Goal: Task Accomplishment & Management: Use online tool/utility

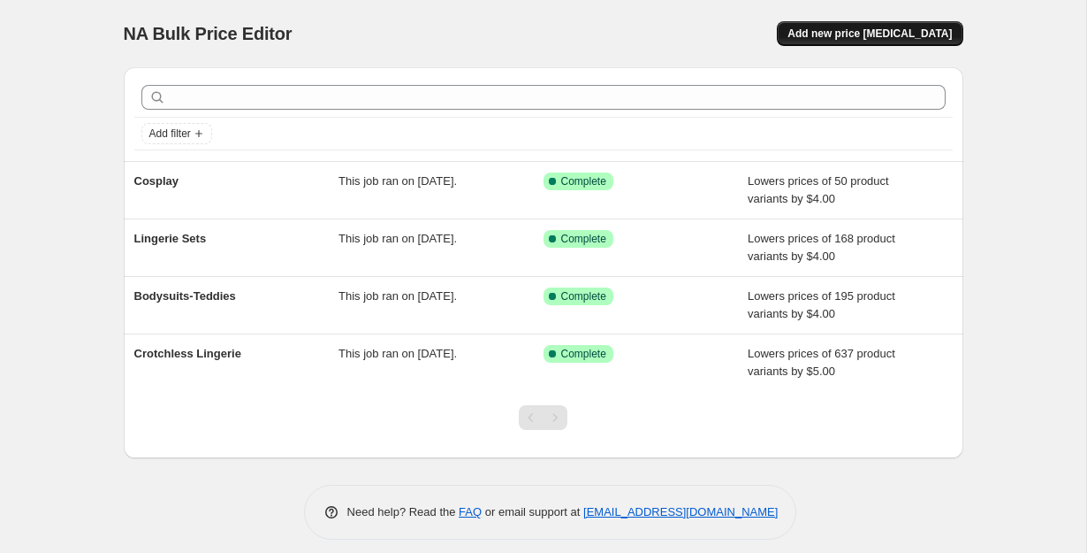
click at [944, 33] on span "Add new price [MEDICAL_DATA]" at bounding box center [870, 34] width 164 height 14
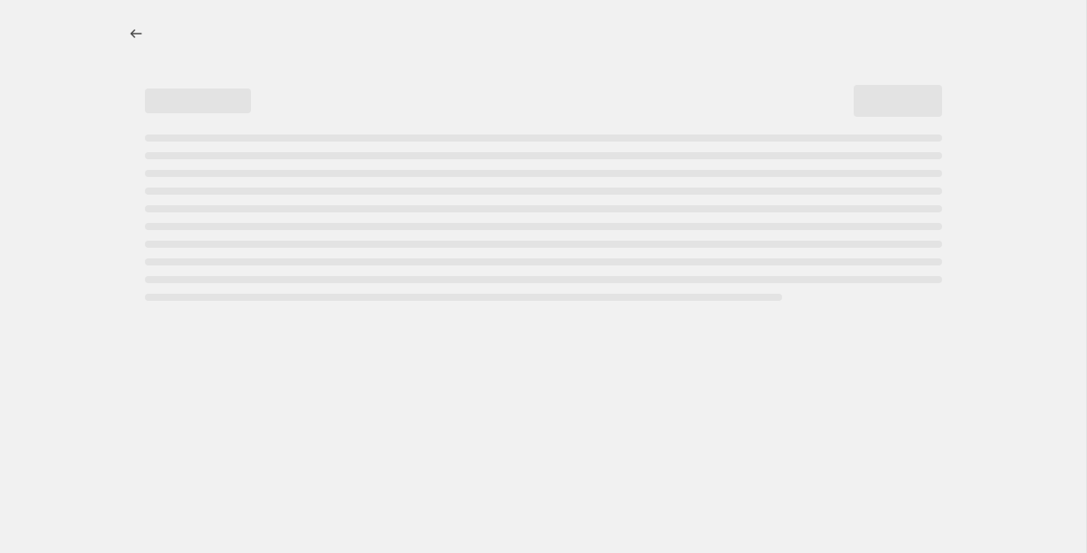
select select "percentage"
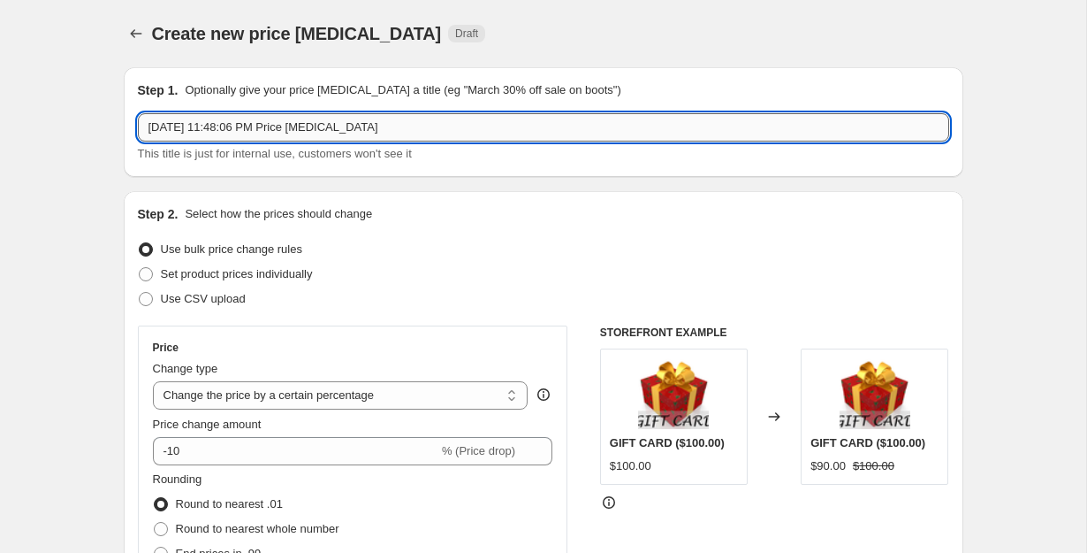
click at [268, 140] on input "[DATE] 11:48:06 PM Price [MEDICAL_DATA]" at bounding box center [544, 127] width 812 height 28
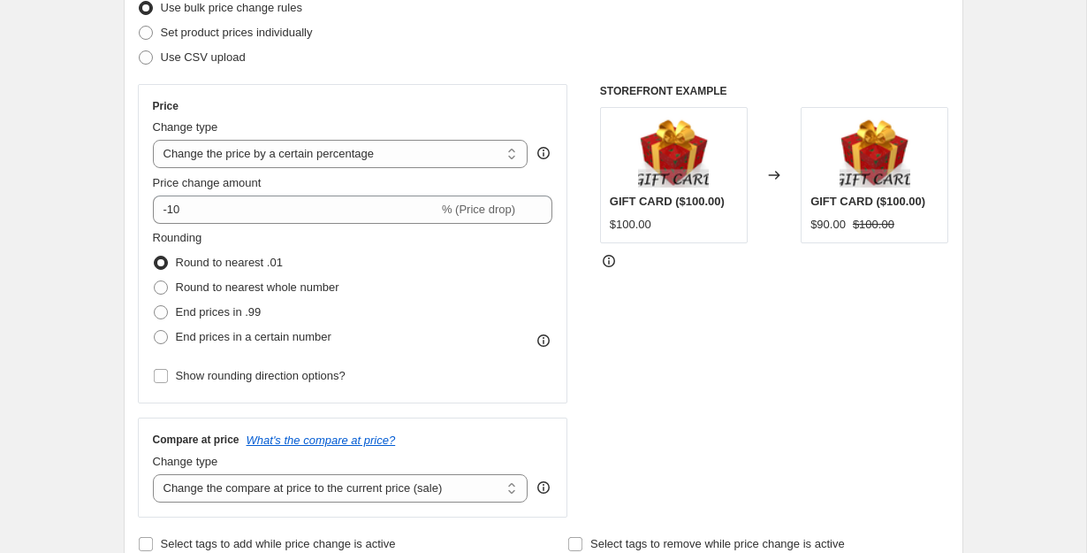
scroll to position [240, 0]
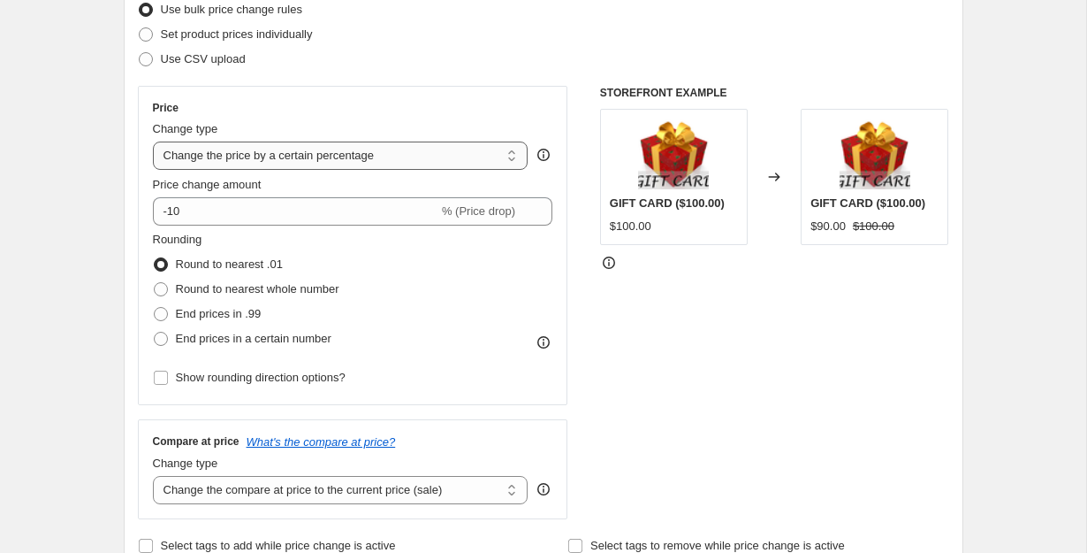
type input "Lace Corsets"
click at [497, 164] on select "Change the price to a certain amount Change the price by a certain amount Chang…" at bounding box center [341, 155] width 376 height 28
select select "by"
click at [153, 141] on select "Change the price to a certain amount Change the price by a certain amount Chang…" at bounding box center [341, 155] width 376 height 28
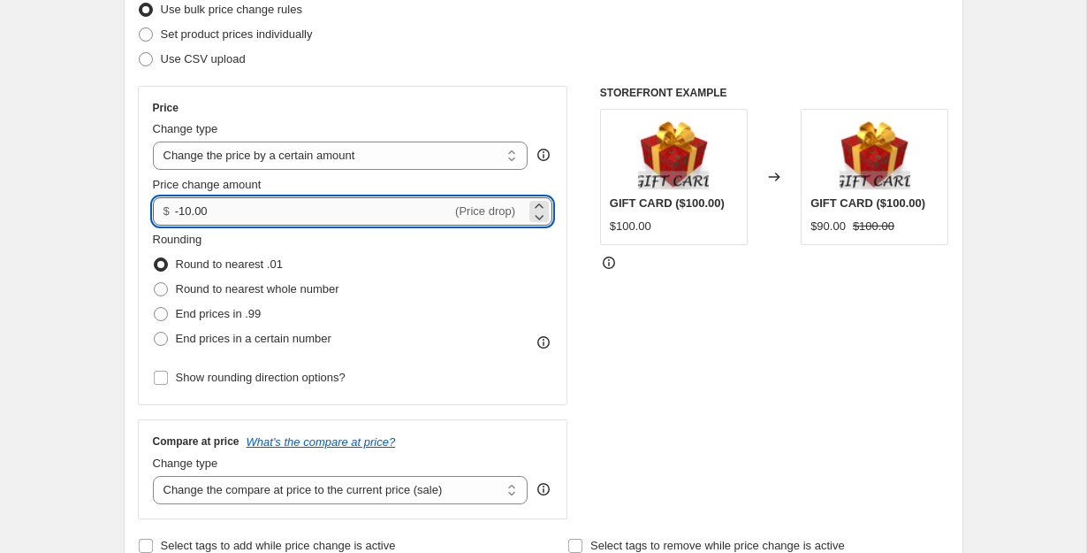
click at [409, 205] on input "-10.00" at bounding box center [313, 211] width 277 height 28
type input "-1"
type input "-7.00"
click at [258, 321] on span "End prices in .99" at bounding box center [219, 314] width 86 height 18
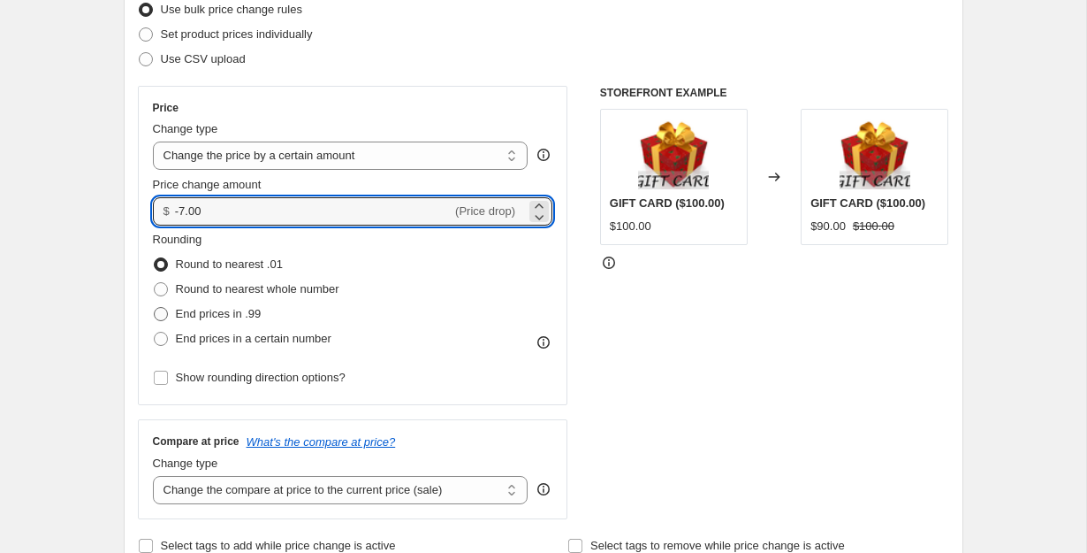
click at [155, 308] on input "End prices in .99" at bounding box center [154, 307] width 1 height 1
radio input "true"
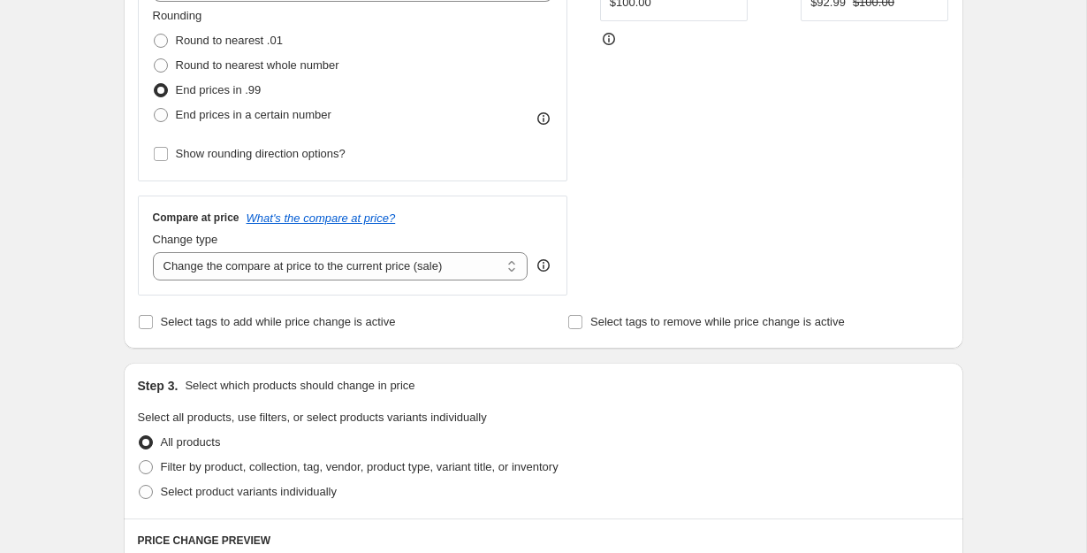
scroll to position [529, 0]
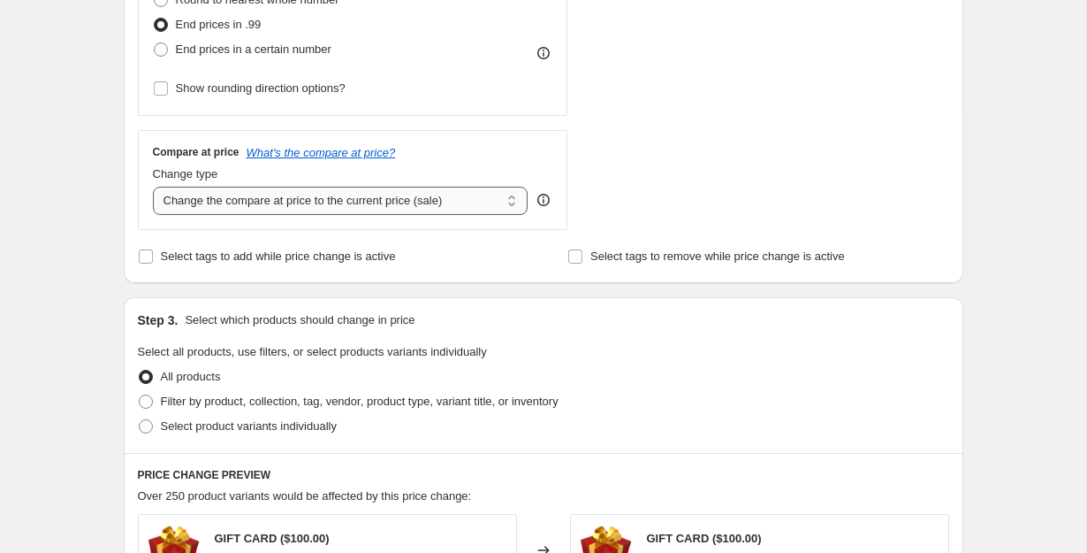
click at [377, 199] on select "Change the compare at price to the current price (sale) Change the compare at p…" at bounding box center [341, 201] width 376 height 28
select select "remove"
click at [153, 187] on select "Change the compare at price to the current price (sale) Change the compare at p…" at bounding box center [341, 201] width 376 height 28
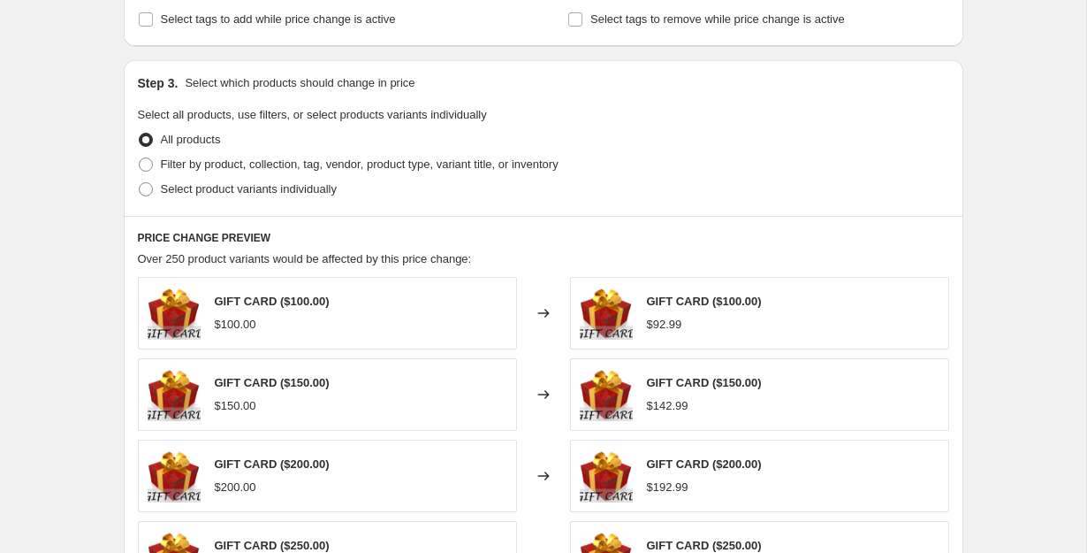
scroll to position [774, 0]
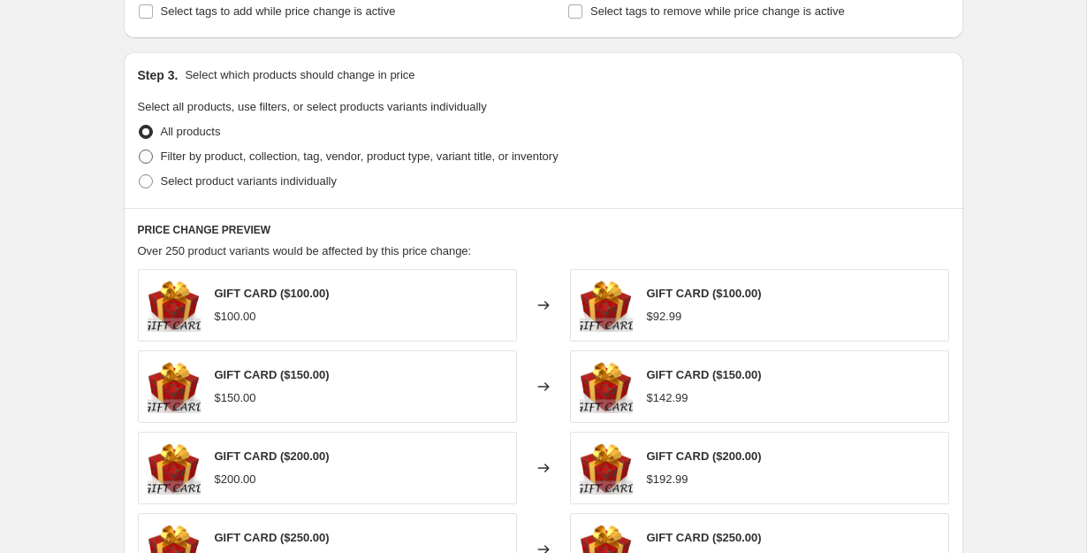
click at [152, 156] on span at bounding box center [146, 156] width 14 height 14
click at [140, 150] on input "Filter by product, collection, tag, vendor, product type, variant title, or inv…" at bounding box center [139, 149] width 1 height 1
radio input "true"
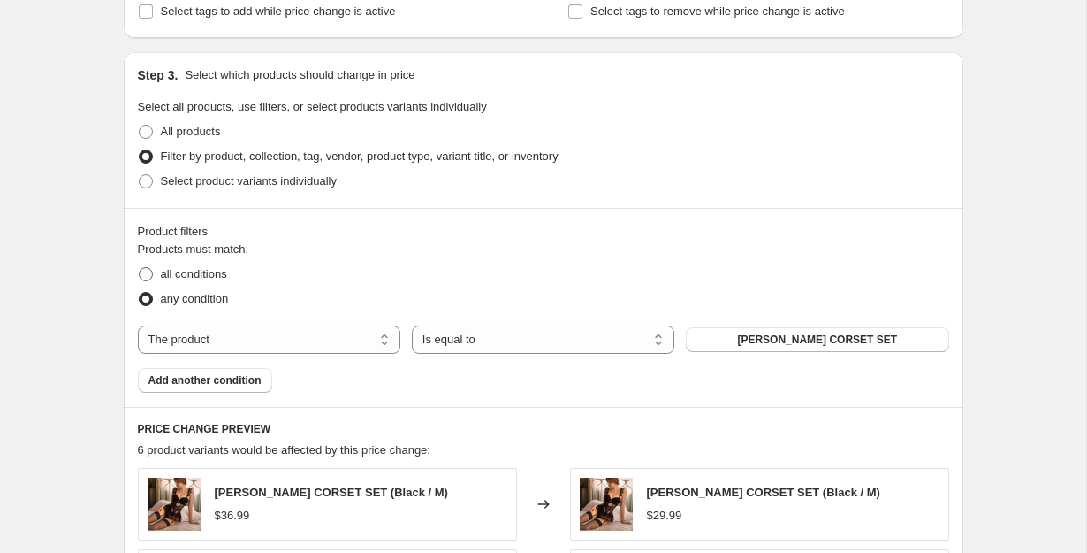
click at [210, 276] on span "all conditions" at bounding box center [194, 273] width 66 height 13
click at [140, 268] on input "all conditions" at bounding box center [139, 267] width 1 height 1
radio input "true"
click at [352, 338] on select "The product The product's collection The product's tag The product's vendor The…" at bounding box center [269, 339] width 263 height 28
select select "collection"
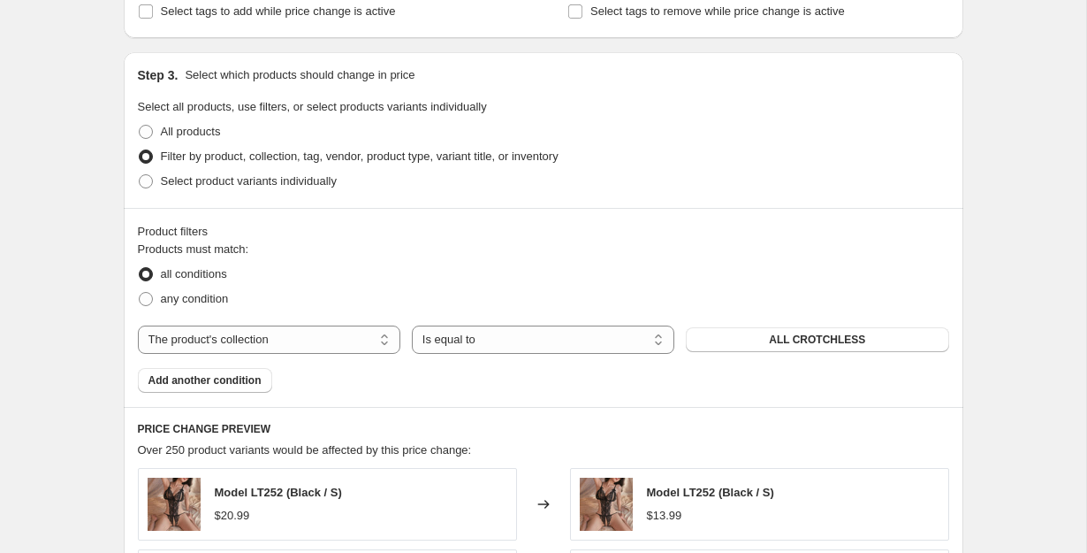
click at [788, 343] on span "ALL CROTCHLESS" at bounding box center [817, 339] width 96 height 14
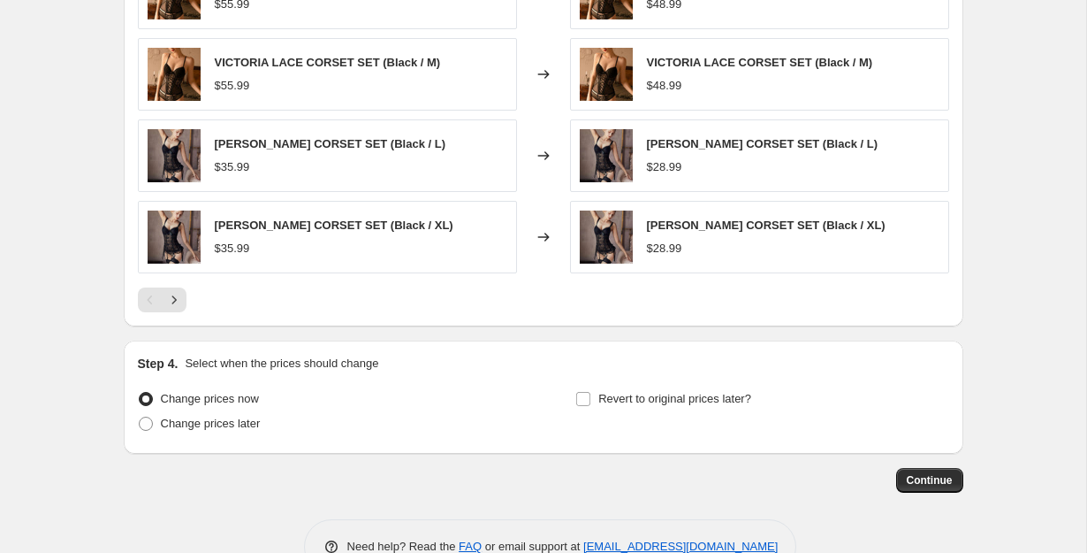
scroll to position [1414, 0]
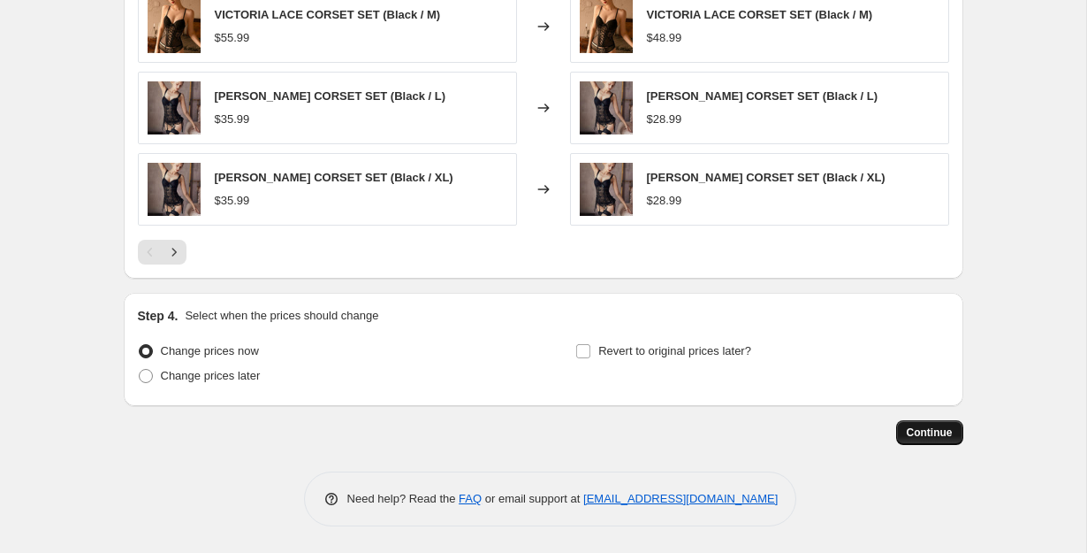
click at [923, 428] on span "Continue" at bounding box center [930, 432] width 46 height 14
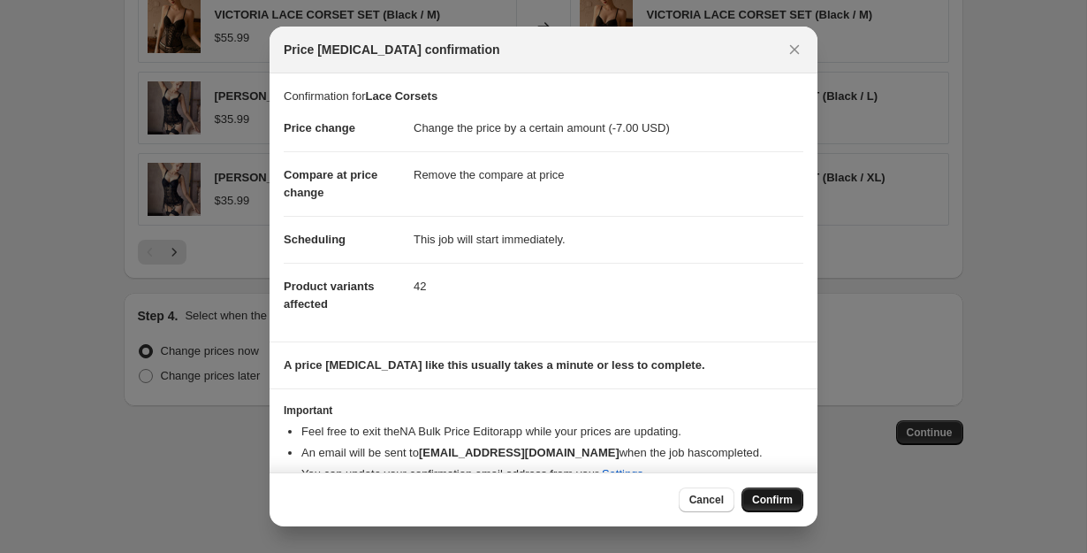
click at [765, 496] on span "Confirm" at bounding box center [772, 499] width 41 height 14
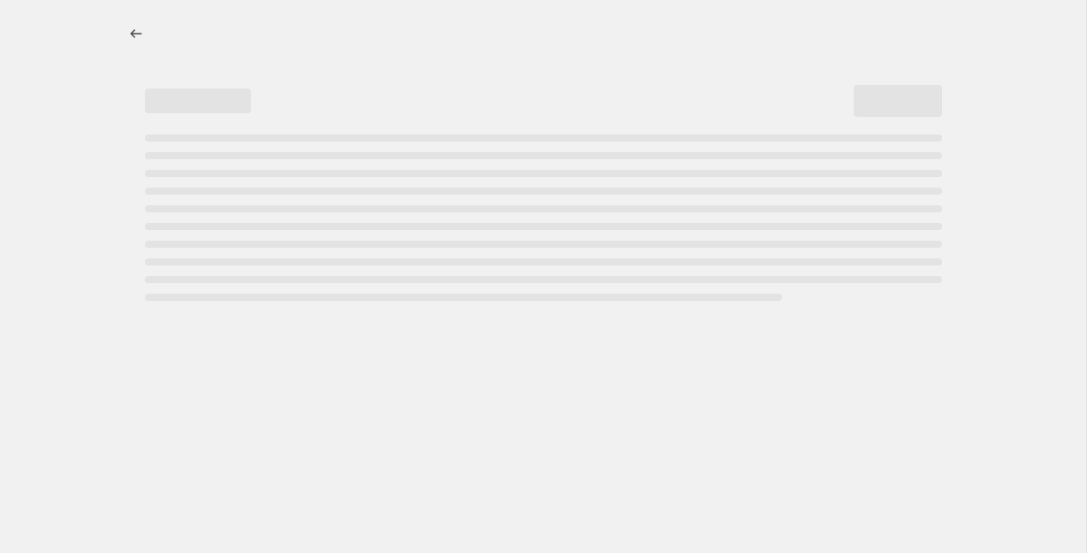
select select "by"
select select "remove"
select select "collection"
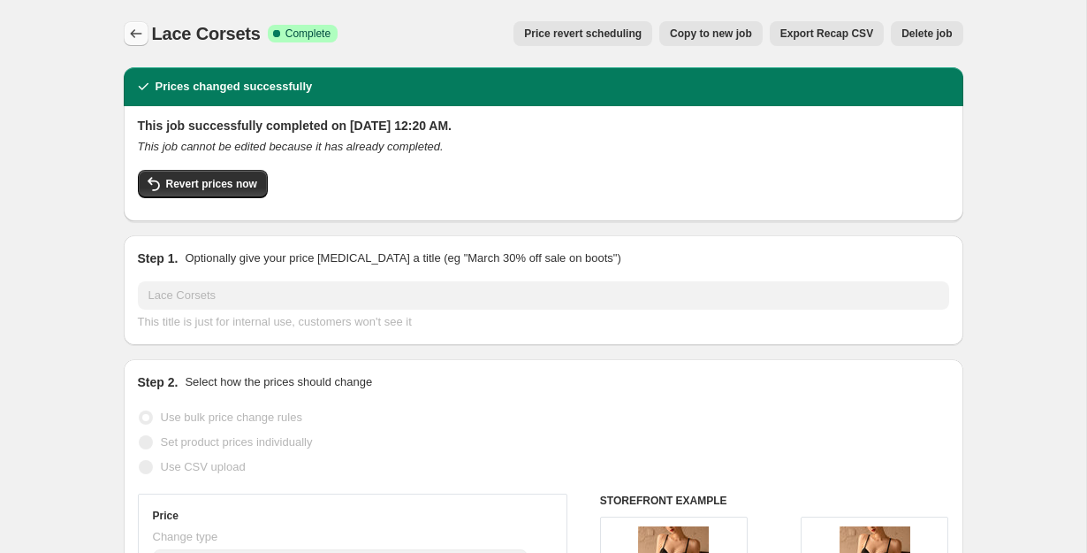
click at [126, 38] on button "Price change jobs" at bounding box center [136, 33] width 25 height 25
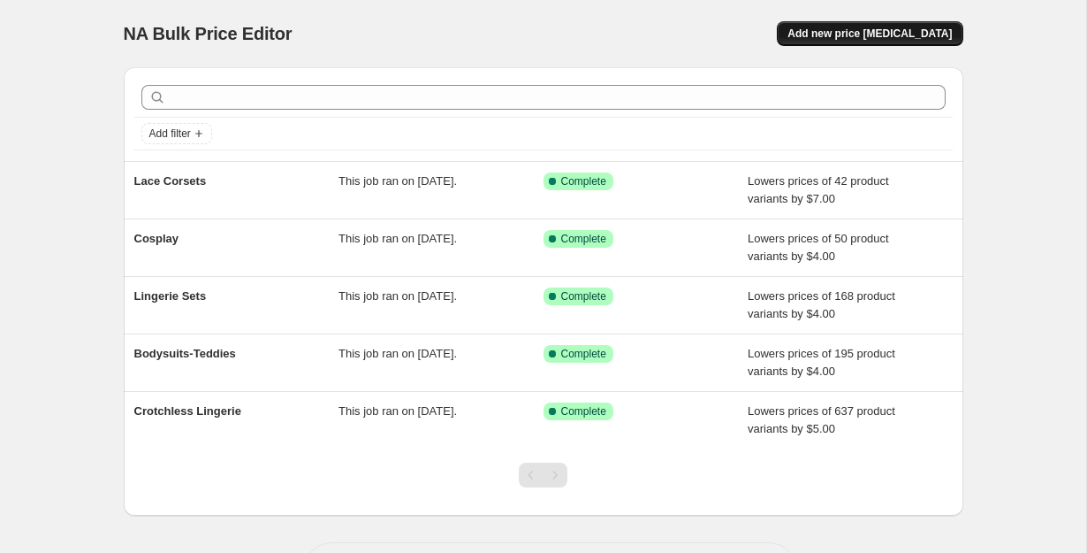
click at [838, 33] on span "Add new price [MEDICAL_DATA]" at bounding box center [870, 34] width 164 height 14
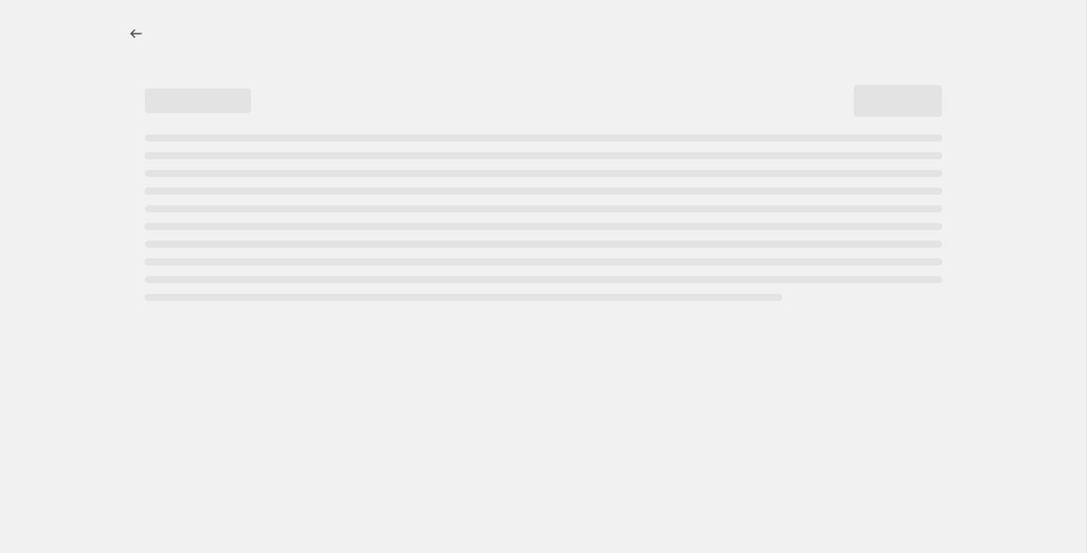
select select "percentage"
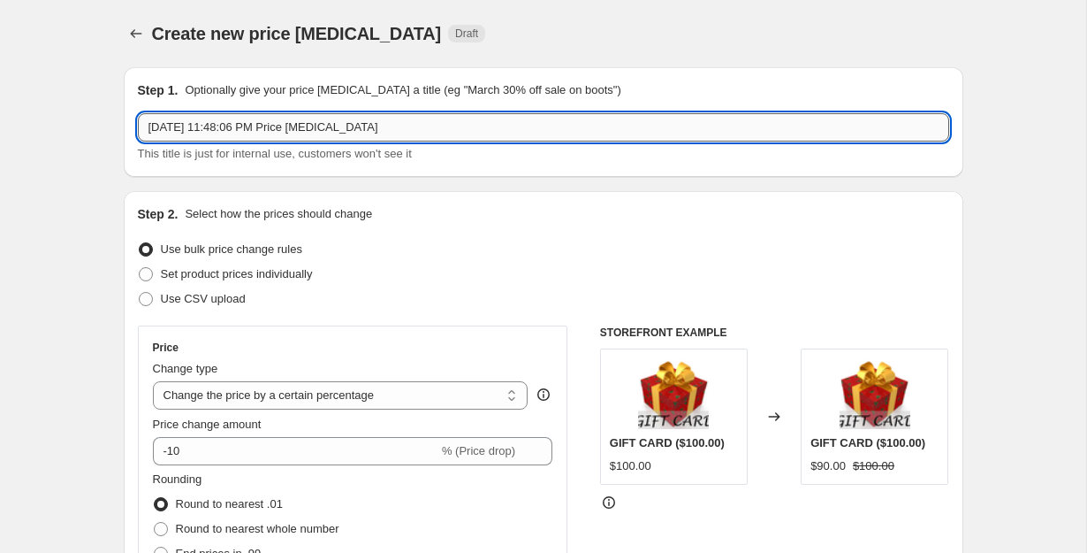
click at [345, 126] on input "[DATE] 11:48:06 PM Price [MEDICAL_DATA]" at bounding box center [544, 127] width 812 height 28
type input "babydolls"
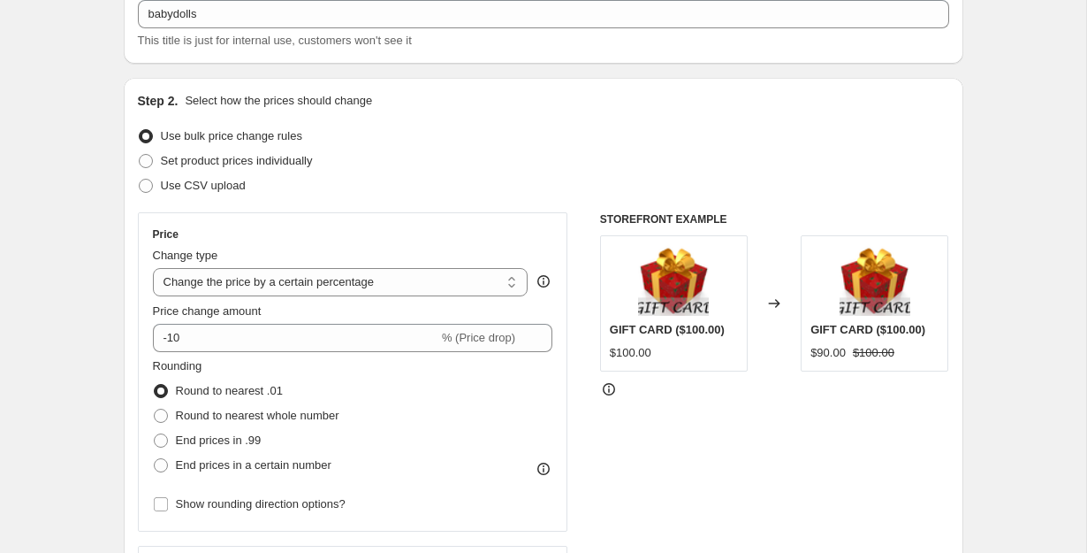
scroll to position [164, 0]
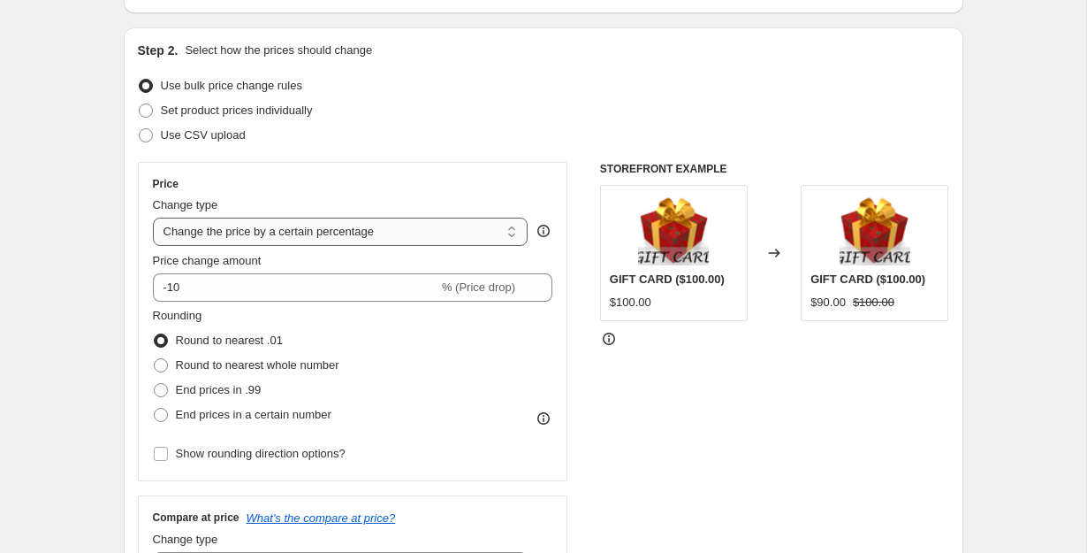
click at [254, 235] on select "Change the price to a certain amount Change the price by a certain amount Chang…" at bounding box center [341, 231] width 376 height 28
select select "by"
click at [153, 217] on select "Change the price to a certain amount Change the price by a certain amount Chang…" at bounding box center [341, 231] width 376 height 28
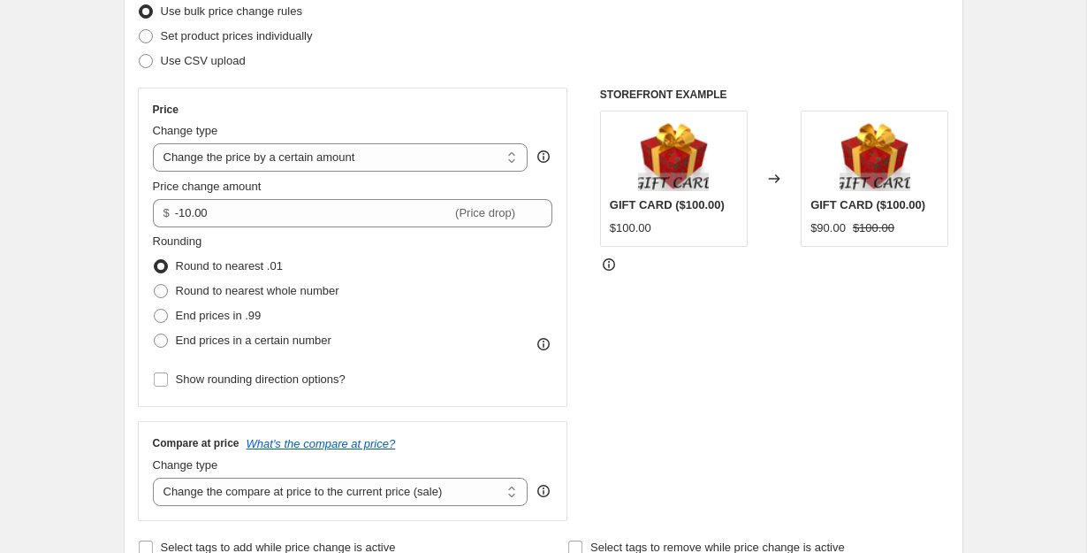
scroll to position [356, 0]
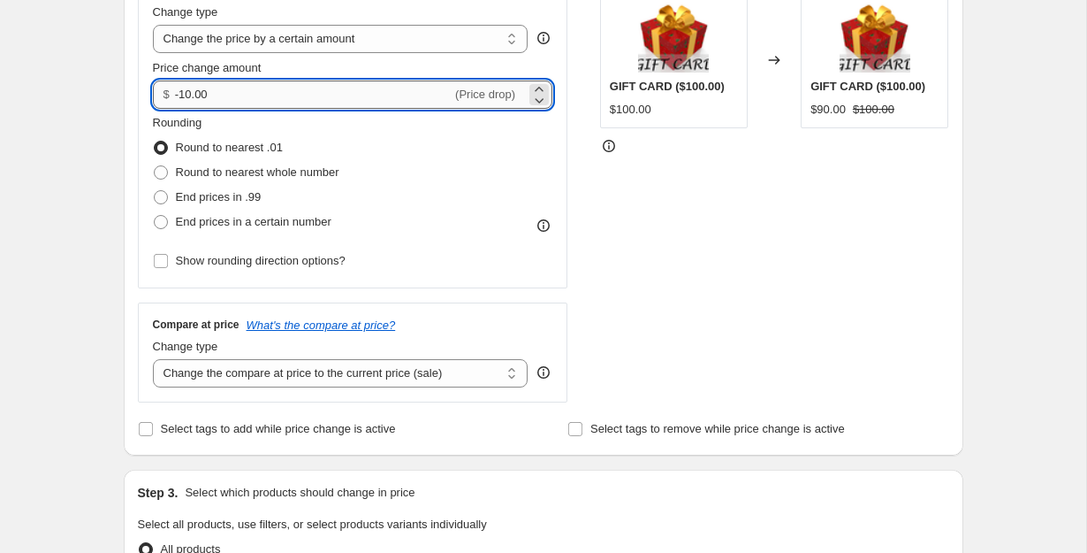
click at [288, 108] on input "-10.00" at bounding box center [313, 94] width 277 height 28
type input "-1"
type input "-7.00"
click at [241, 198] on span "End prices in .99" at bounding box center [219, 196] width 86 height 13
click at [155, 191] on input "End prices in .99" at bounding box center [154, 190] width 1 height 1
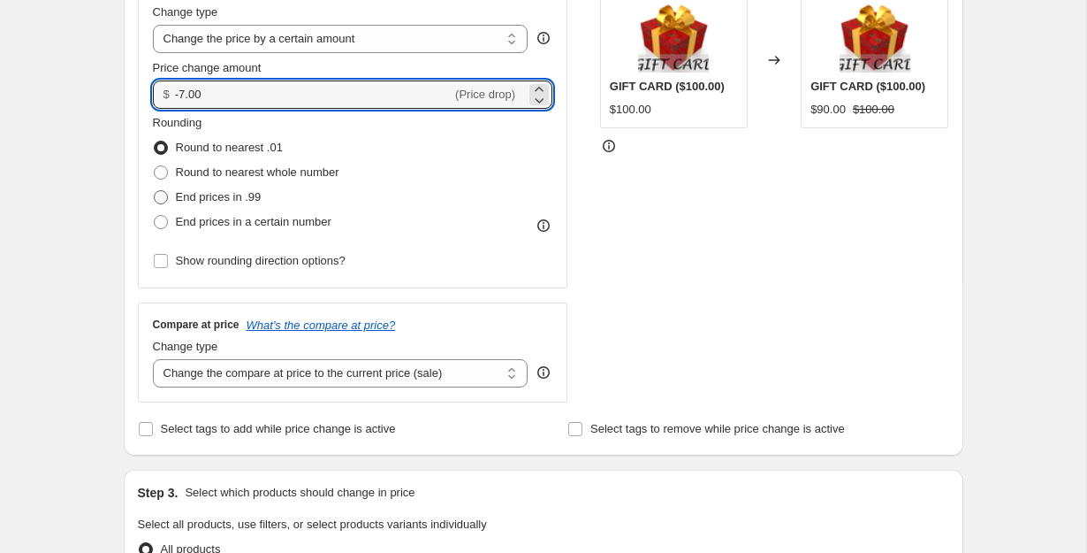
radio input "true"
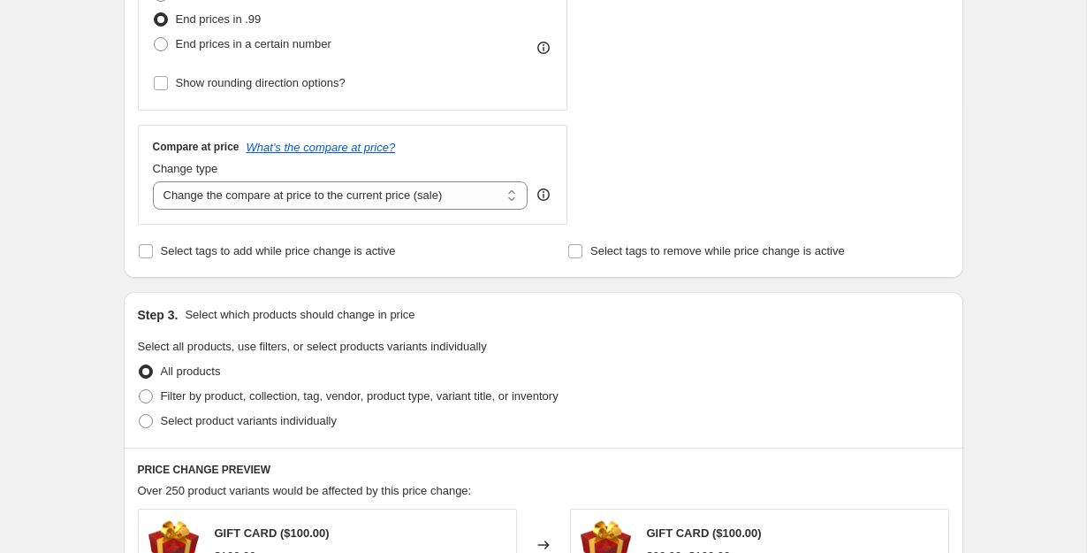
scroll to position [618, 0]
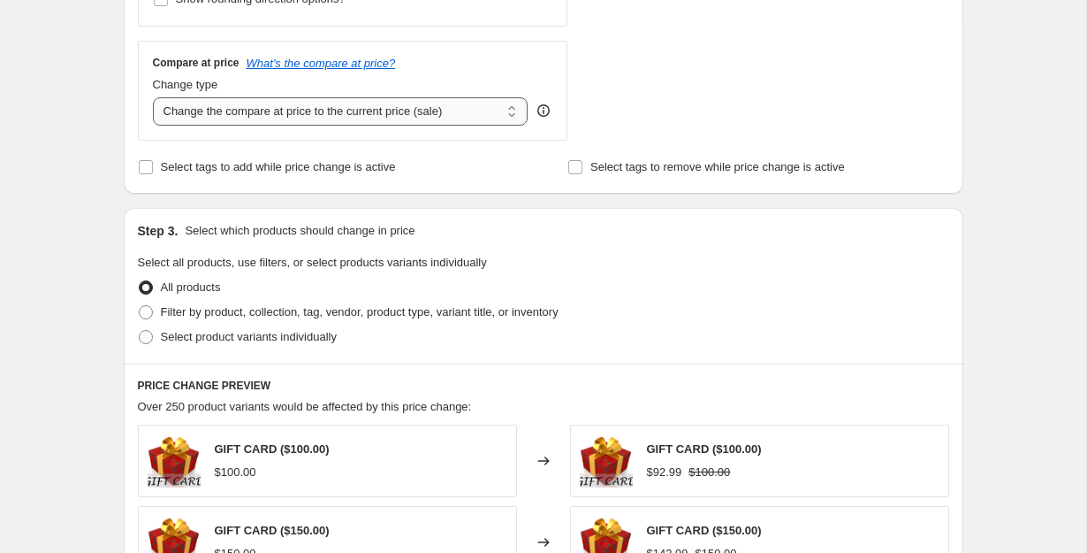
click at [373, 110] on select "Change the compare at price to the current price (sale) Change the compare at p…" at bounding box center [341, 111] width 376 height 28
select select "remove"
click at [153, 97] on select "Change the compare at price to the current price (sale) Change the compare at p…" at bounding box center [341, 111] width 376 height 28
click at [149, 314] on span at bounding box center [146, 312] width 14 height 14
click at [140, 306] on input "Filter by product, collection, tag, vendor, product type, variant title, or inv…" at bounding box center [139, 305] width 1 height 1
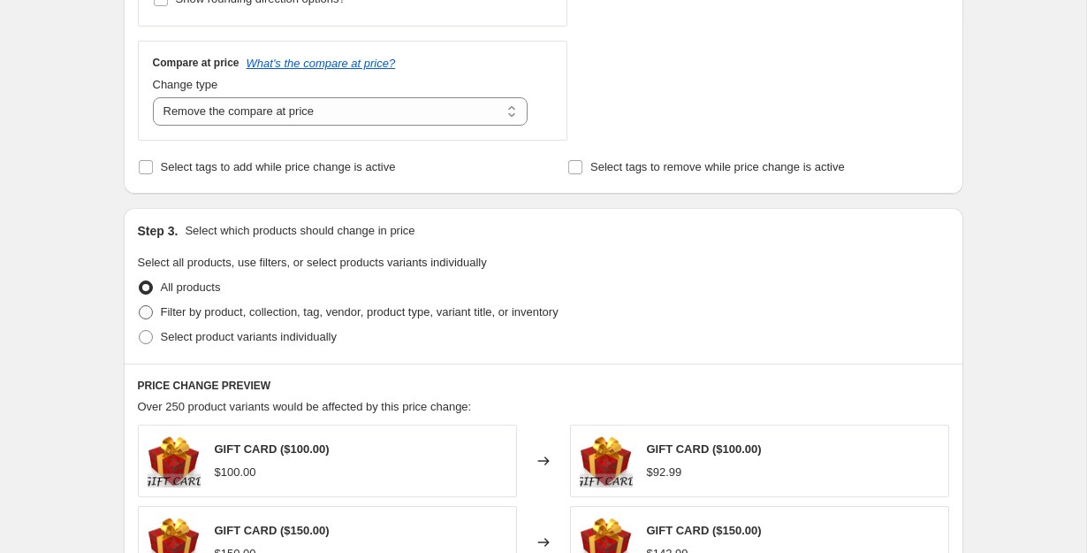
radio input "true"
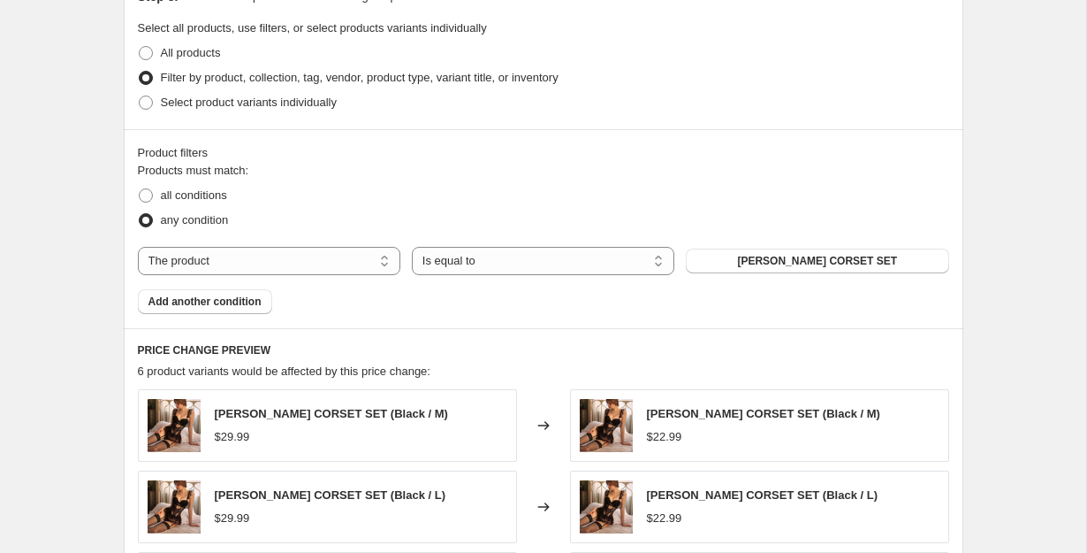
scroll to position [859, 0]
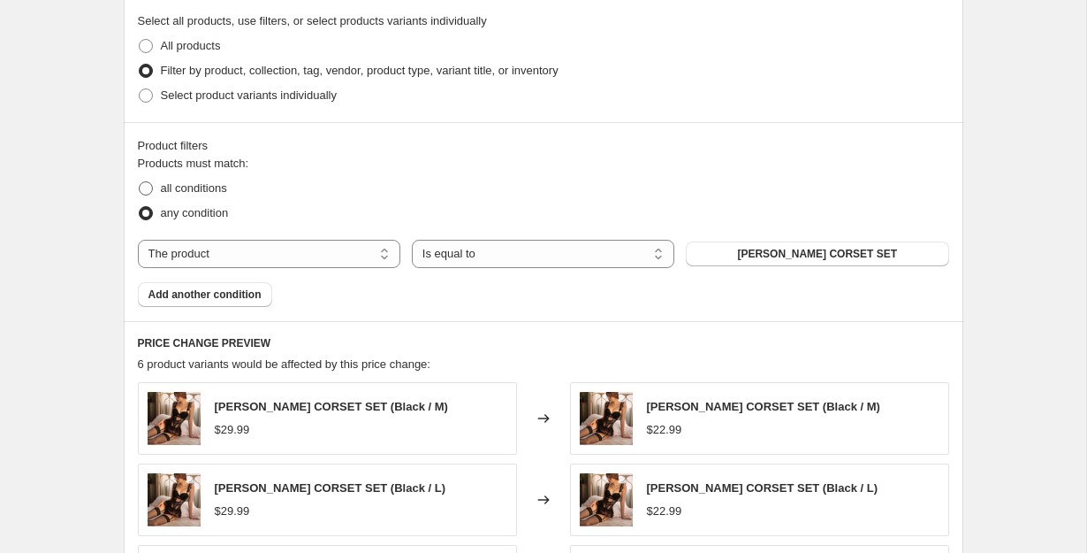
click at [171, 182] on span "all conditions" at bounding box center [194, 187] width 66 height 13
click at [140, 182] on input "all conditions" at bounding box center [139, 181] width 1 height 1
radio input "true"
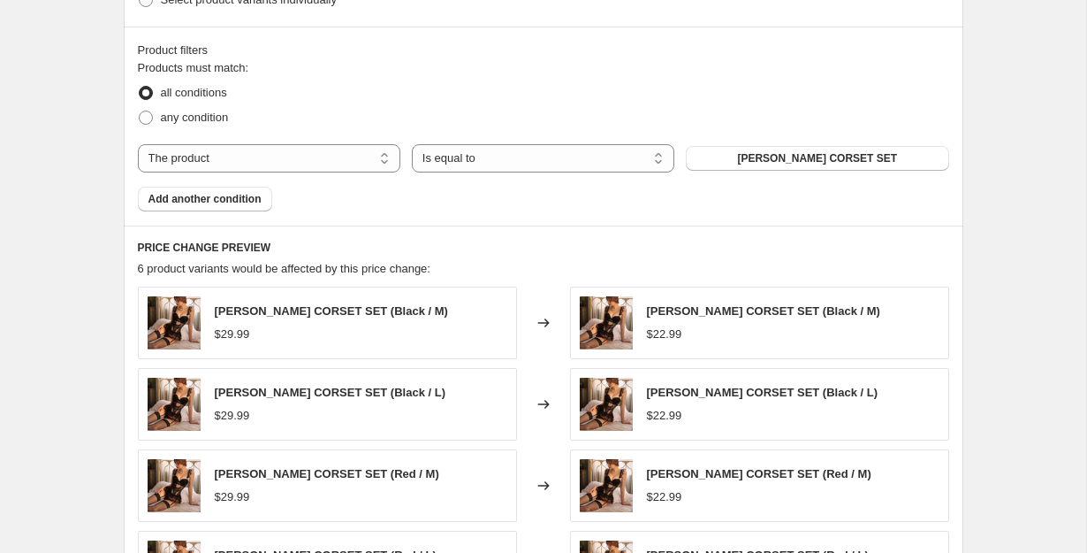
scroll to position [1025, 0]
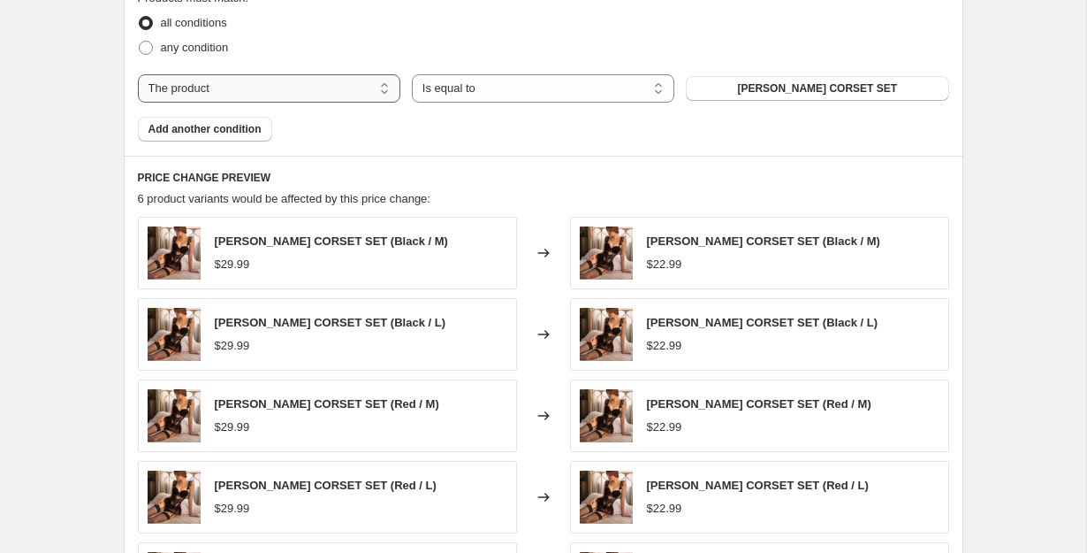
click at [352, 87] on select "The product The product's collection The product's tag The product's vendor The…" at bounding box center [269, 88] width 263 height 28
select select "collection"
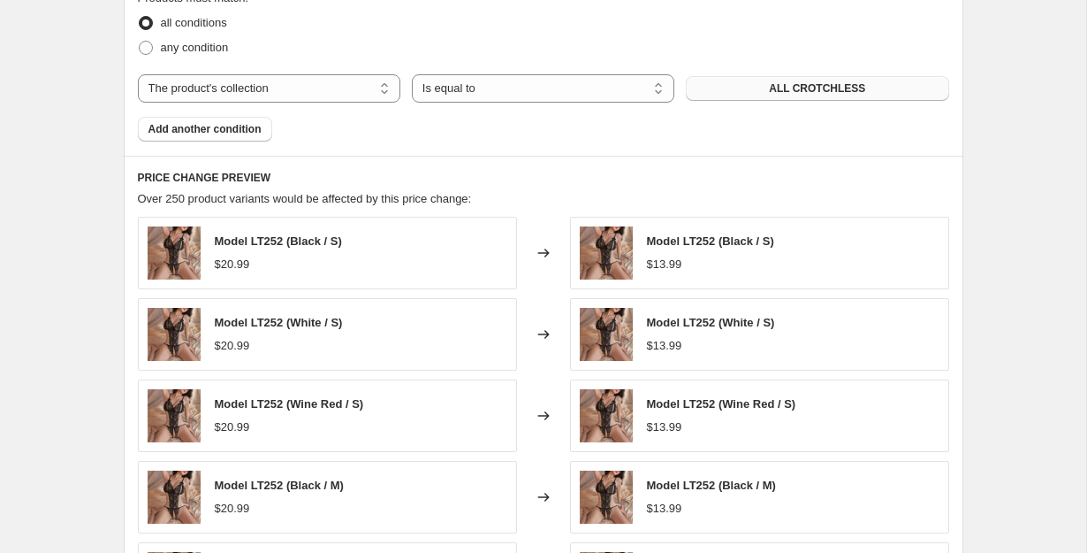
click at [804, 92] on span "ALL CROTCHLESS" at bounding box center [817, 88] width 96 height 14
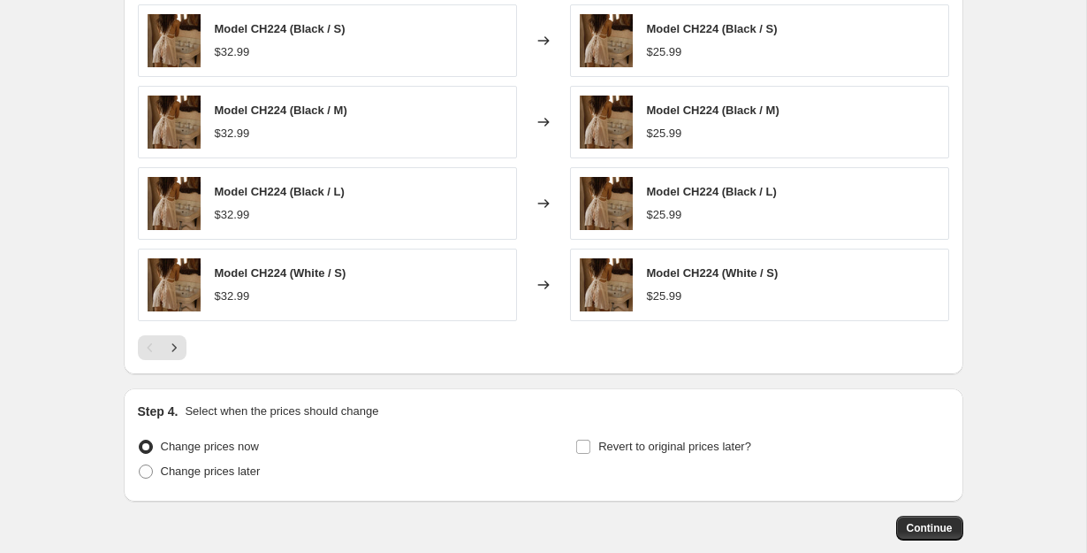
scroll to position [1414, 0]
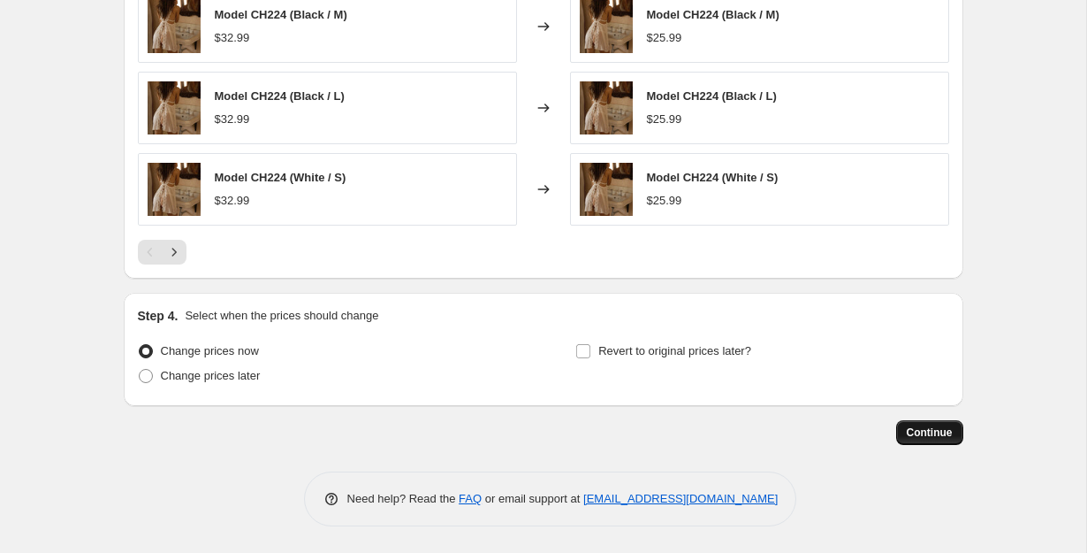
click at [938, 434] on span "Continue" at bounding box center [930, 432] width 46 height 14
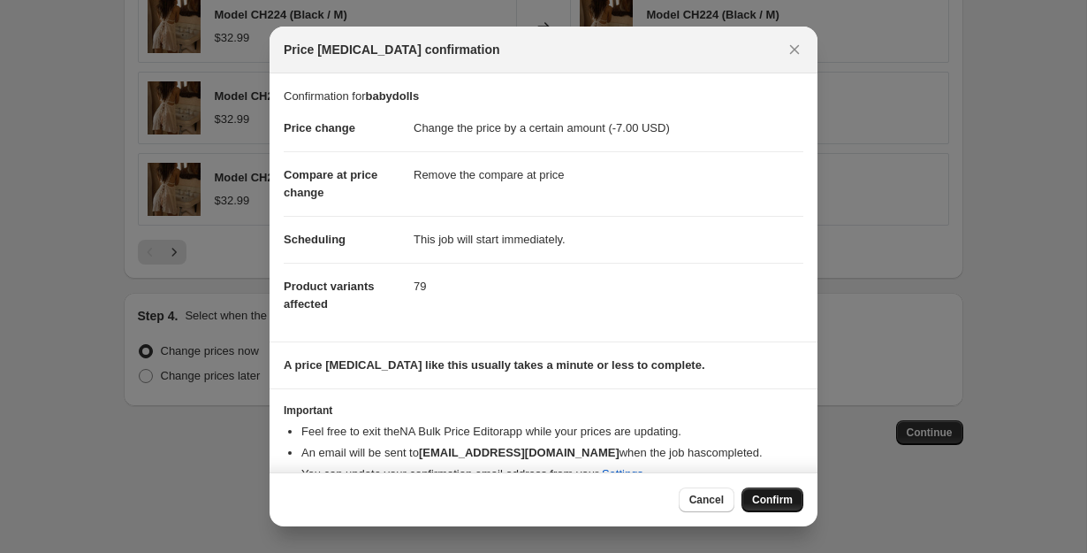
click at [775, 499] on span "Confirm" at bounding box center [772, 499] width 41 height 14
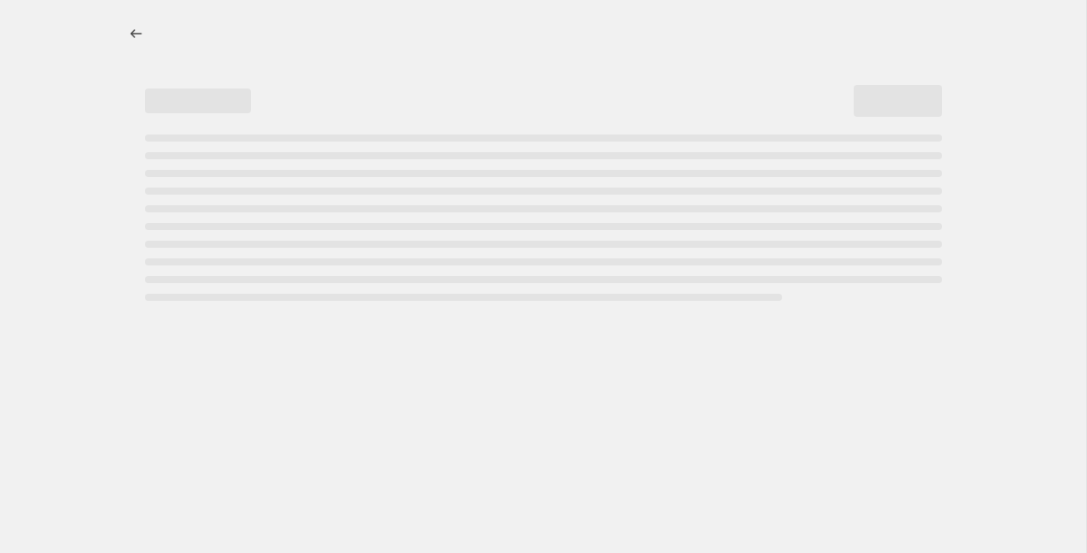
select select "by"
select select "remove"
select select "collection"
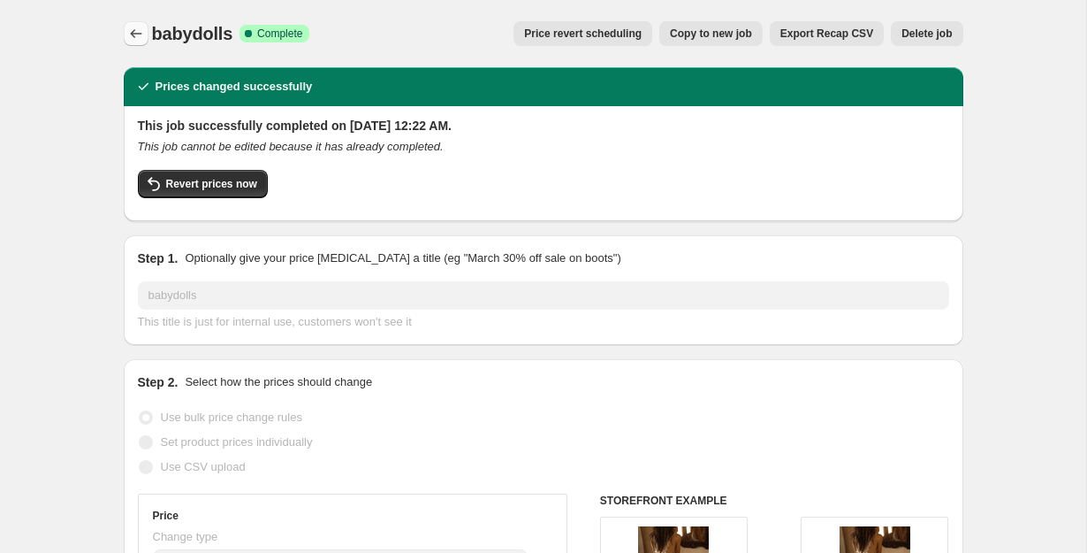
click at [133, 28] on icon "Price change jobs" at bounding box center [136, 34] width 18 height 18
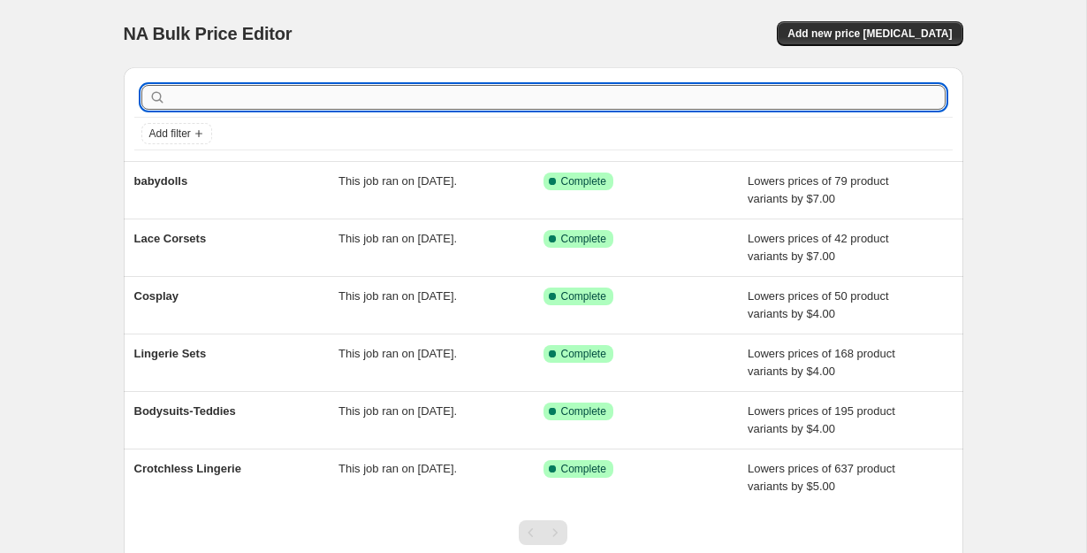
click at [601, 97] on input "text" at bounding box center [558, 97] width 776 height 25
type input "swimwear"
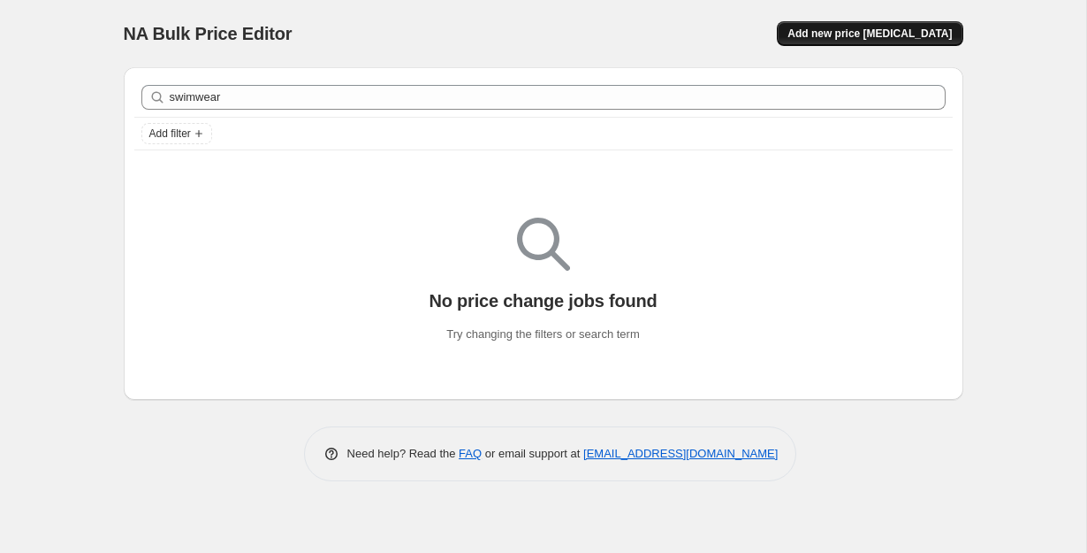
click at [911, 32] on span "Add new price [MEDICAL_DATA]" at bounding box center [870, 34] width 164 height 14
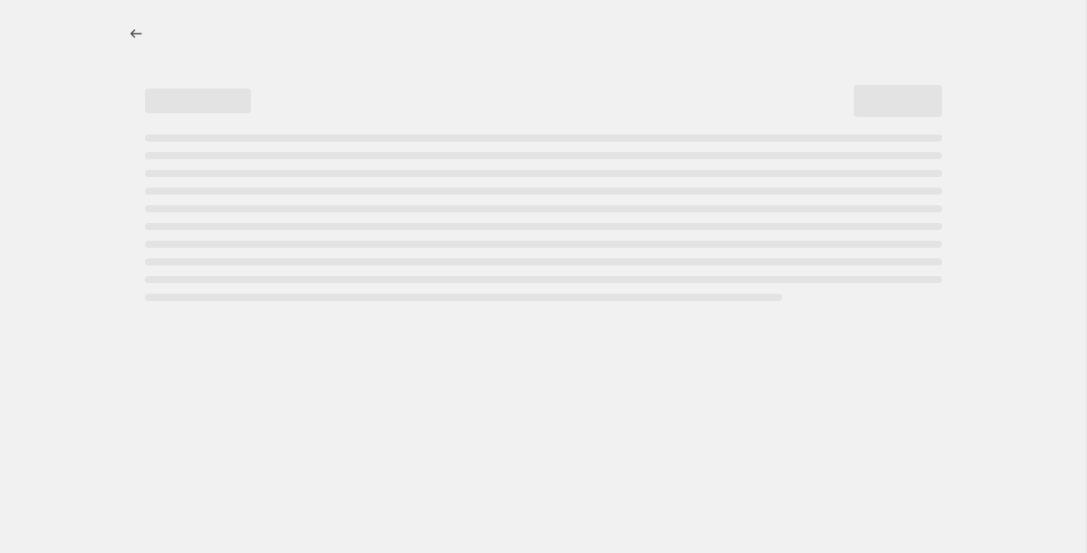
select select "percentage"
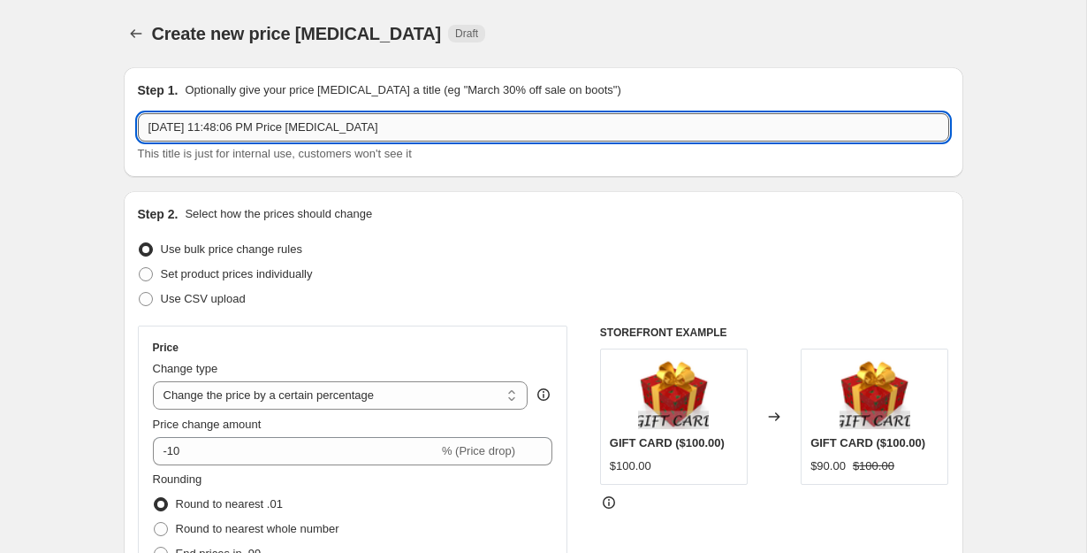
click at [383, 116] on input "[DATE] 11:48:06 PM Price [MEDICAL_DATA]" at bounding box center [544, 127] width 812 height 28
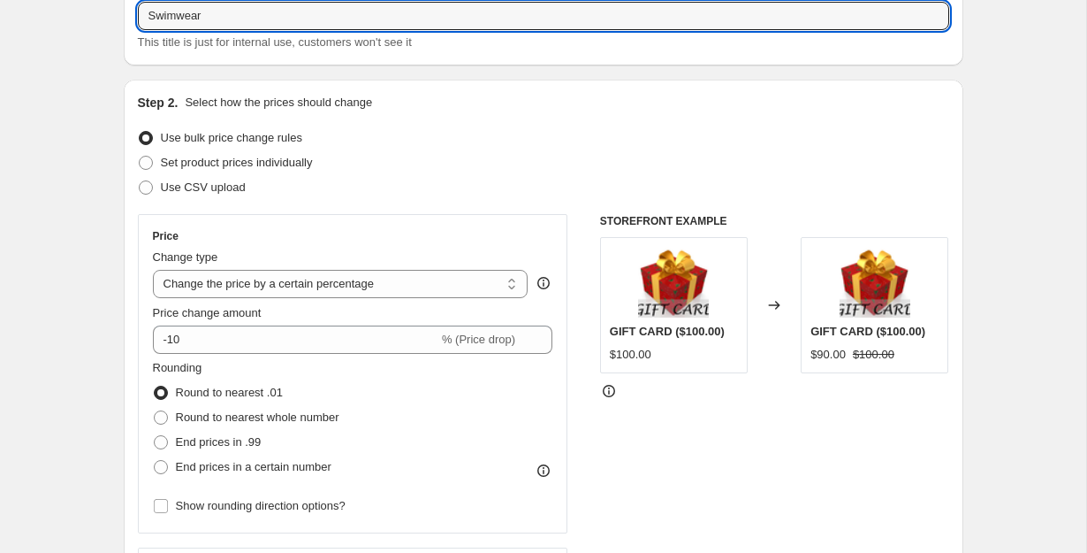
scroll to position [141, 0]
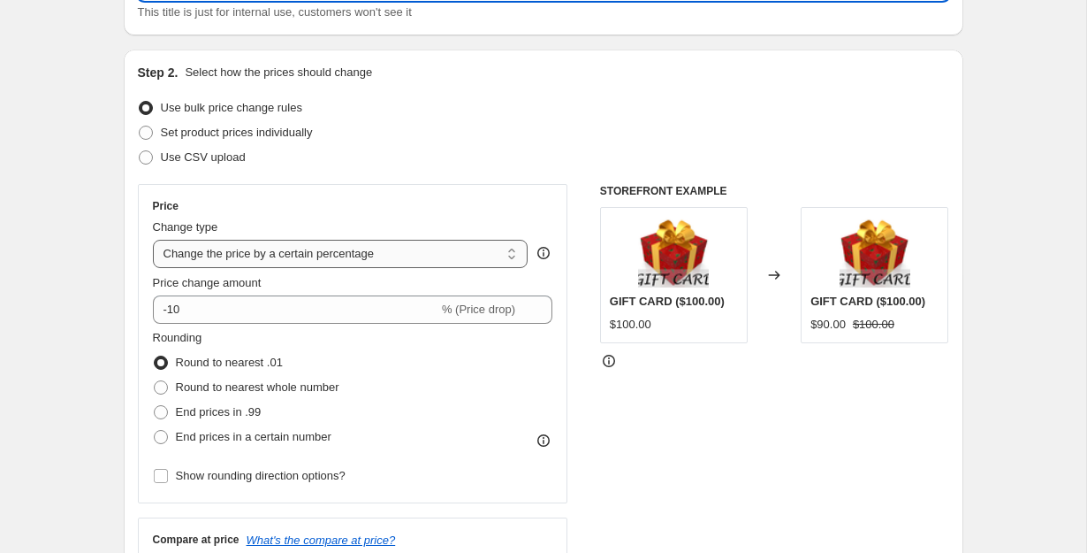
type input "Swimwear"
click at [379, 258] on select "Change the price to a certain amount Change the price by a certain amount Chang…" at bounding box center [341, 254] width 376 height 28
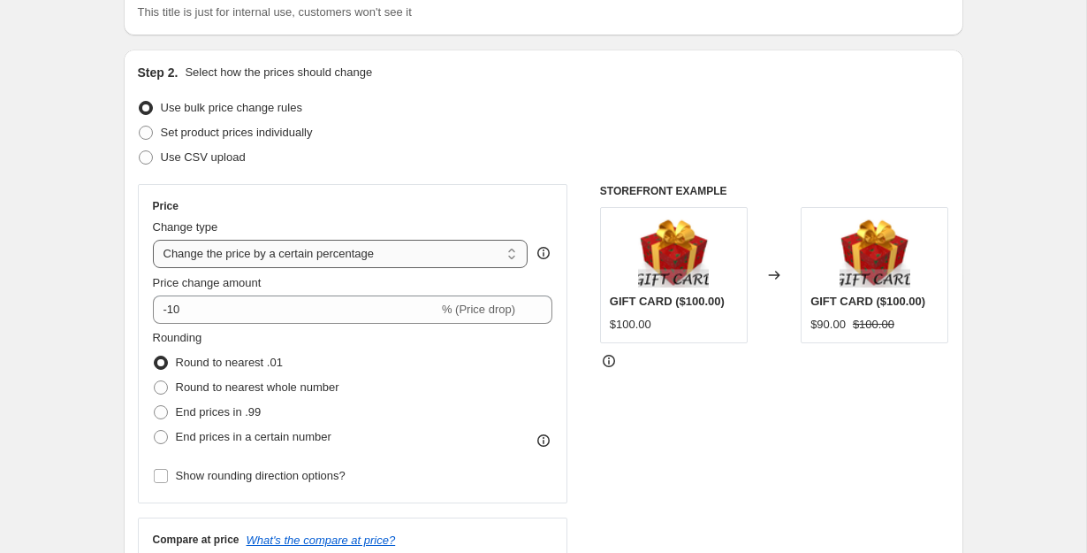
select select "by"
click at [153, 240] on select "Change the price to a certain amount Change the price by a certain amount Chang…" at bounding box center [341, 254] width 376 height 28
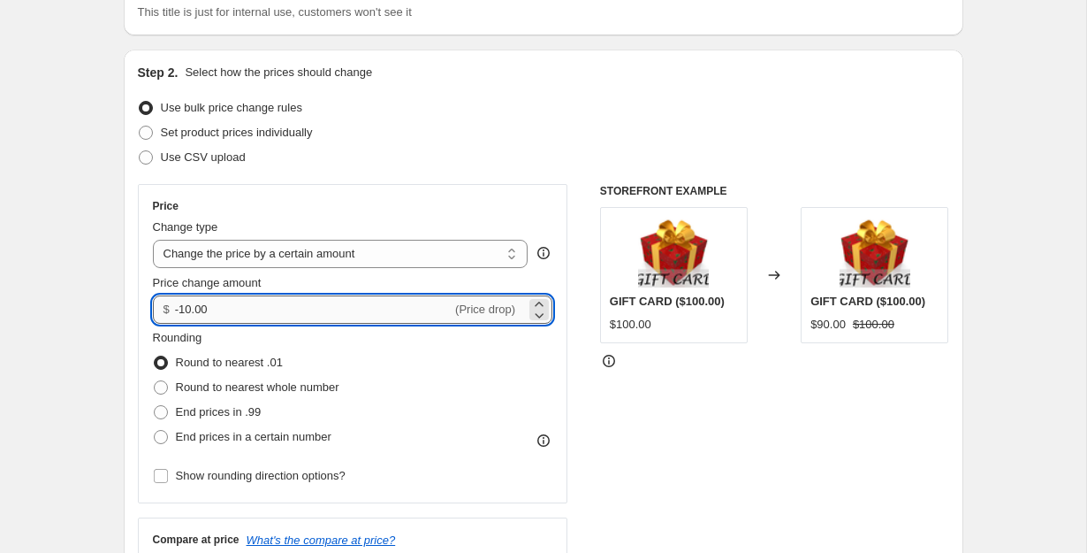
click at [367, 311] on input "-10.00" at bounding box center [313, 309] width 277 height 28
type input "-1"
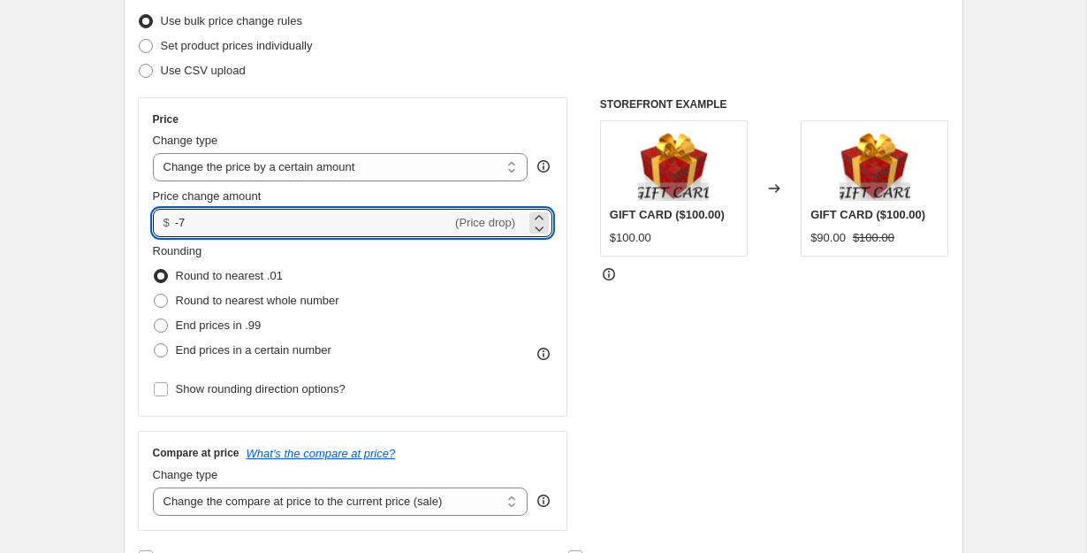
scroll to position [230, 0]
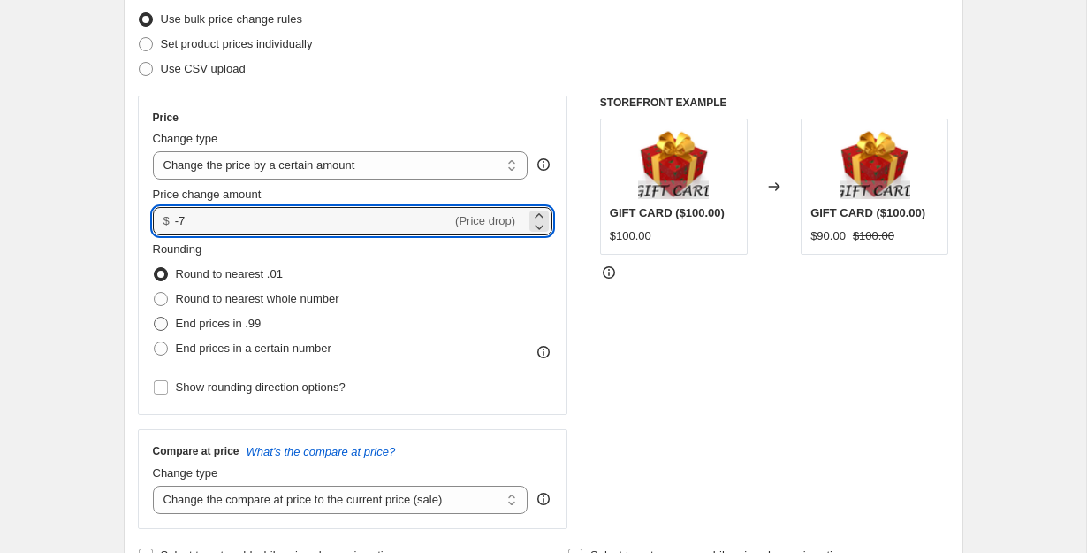
type input "-7.00"
click at [255, 323] on span "End prices in .99" at bounding box center [219, 322] width 86 height 13
click at [155, 317] on input "End prices in .99" at bounding box center [154, 316] width 1 height 1
radio input "true"
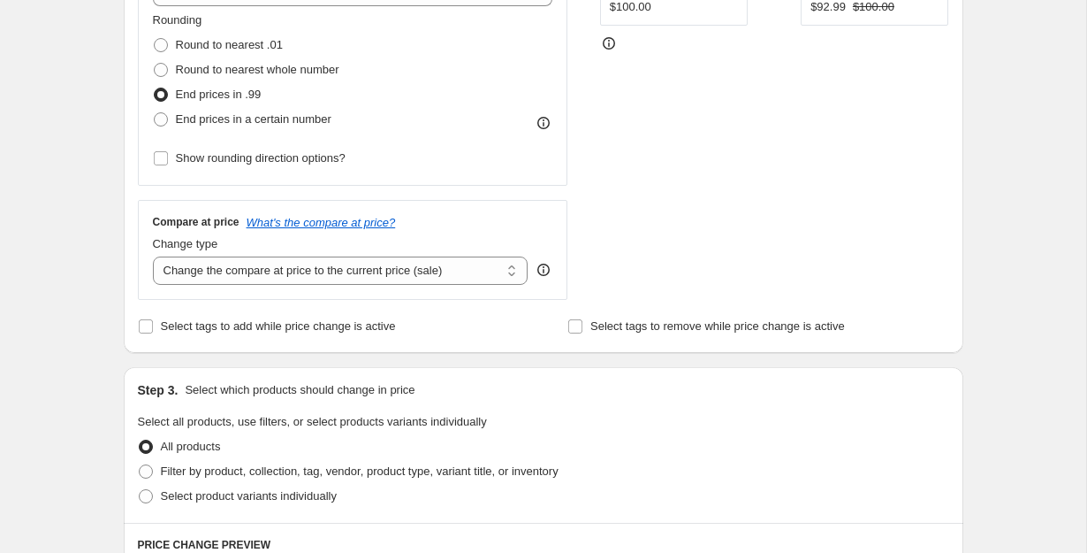
scroll to position [505, 0]
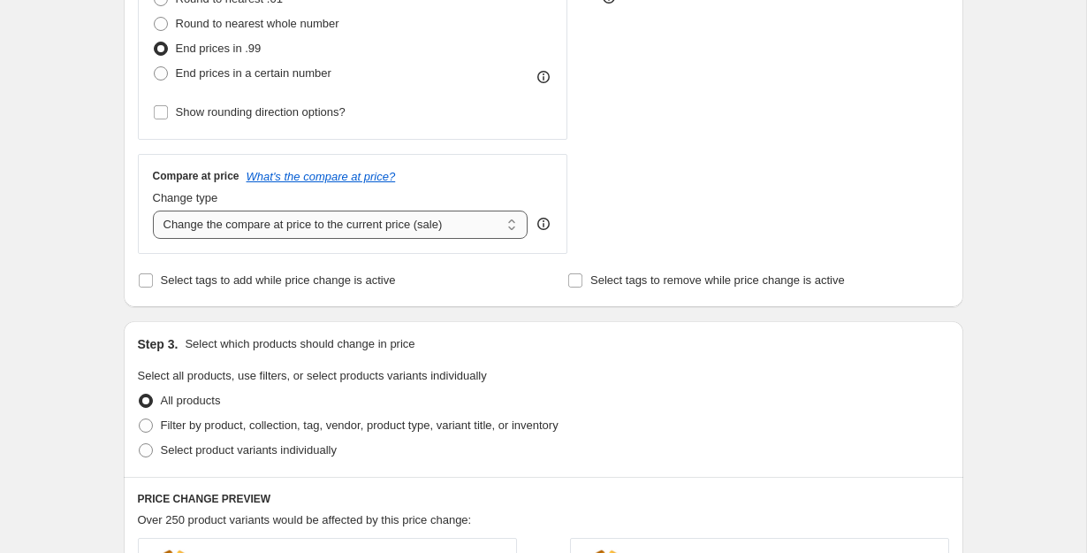
click at [343, 217] on select "Change the compare at price to the current price (sale) Change the compare at p…" at bounding box center [341, 224] width 376 height 28
select select "remove"
click at [153, 210] on select "Change the compare at price to the current price (sale) Change the compare at p…" at bounding box center [341, 224] width 376 height 28
click at [239, 422] on span "Filter by product, collection, tag, vendor, product type, variant title, or inv…" at bounding box center [360, 424] width 398 height 13
click at [140, 419] on input "Filter by product, collection, tag, vendor, product type, variant title, or inv…" at bounding box center [139, 418] width 1 height 1
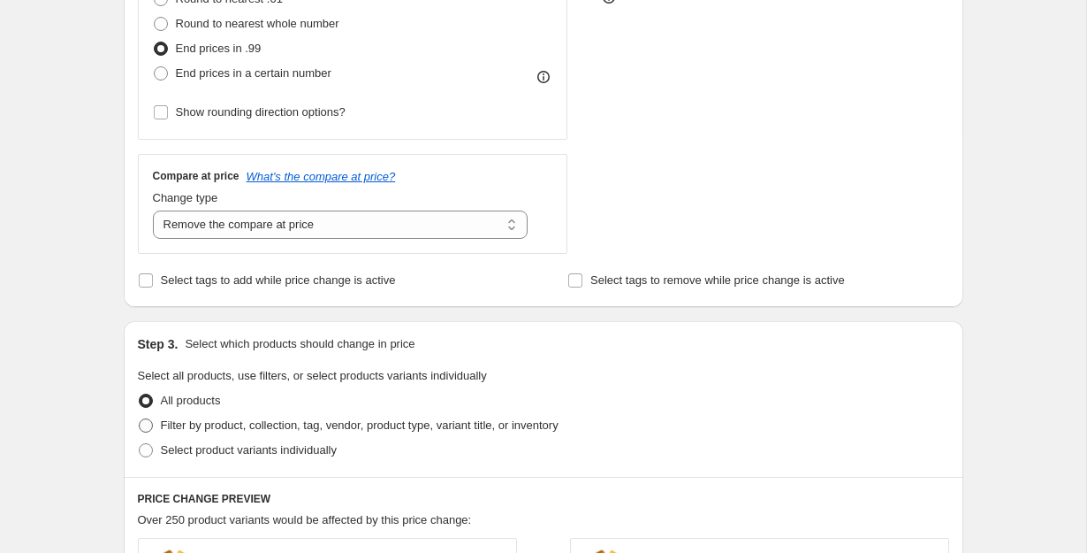
radio input "true"
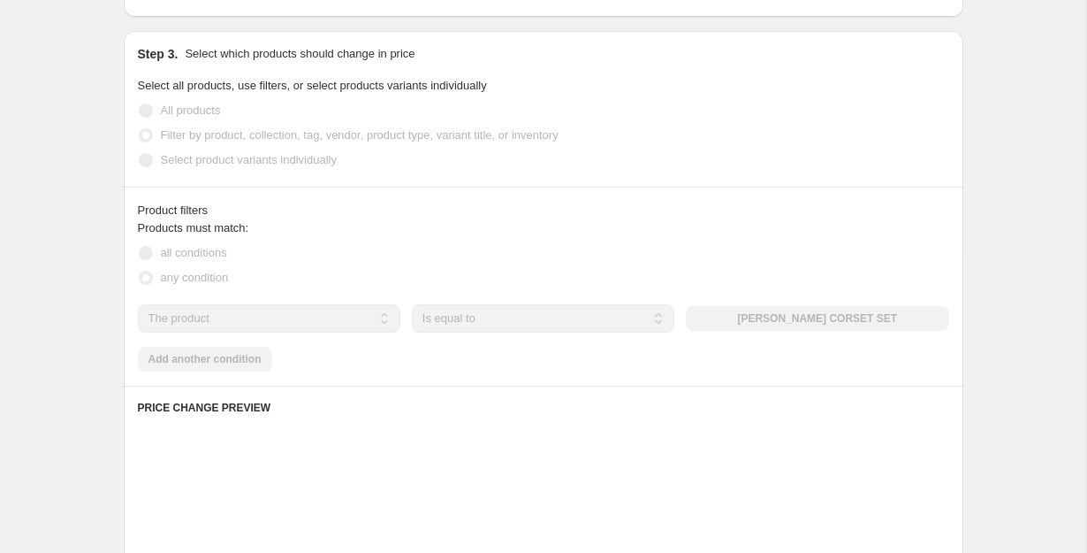
scroll to position [914, 0]
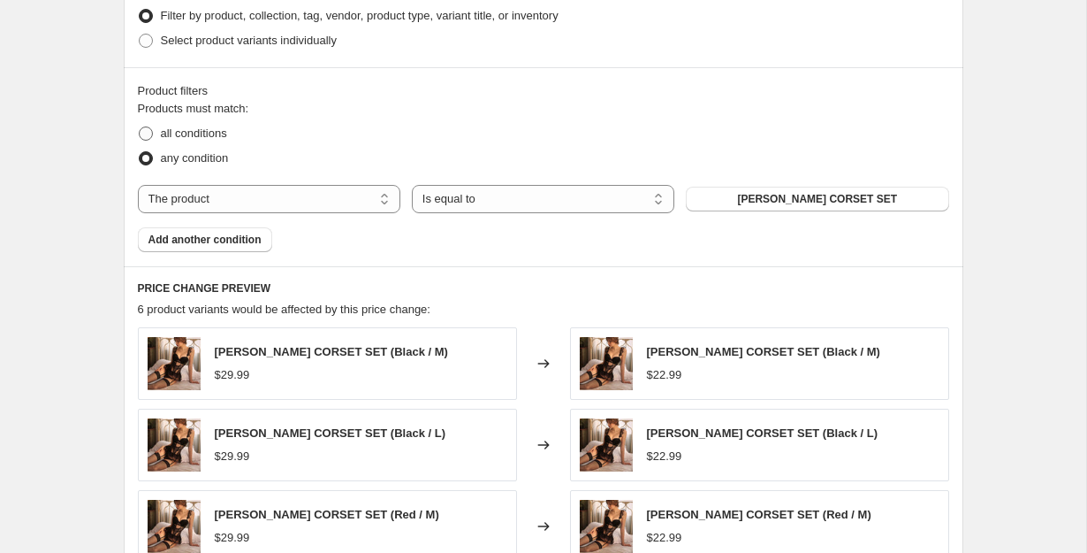
click at [214, 137] on span "all conditions" at bounding box center [194, 132] width 66 height 13
click at [140, 127] on input "all conditions" at bounding box center [139, 126] width 1 height 1
radio input "true"
click at [337, 202] on select "The product The product's collection The product's tag The product's vendor The…" at bounding box center [269, 199] width 263 height 28
select select "collection"
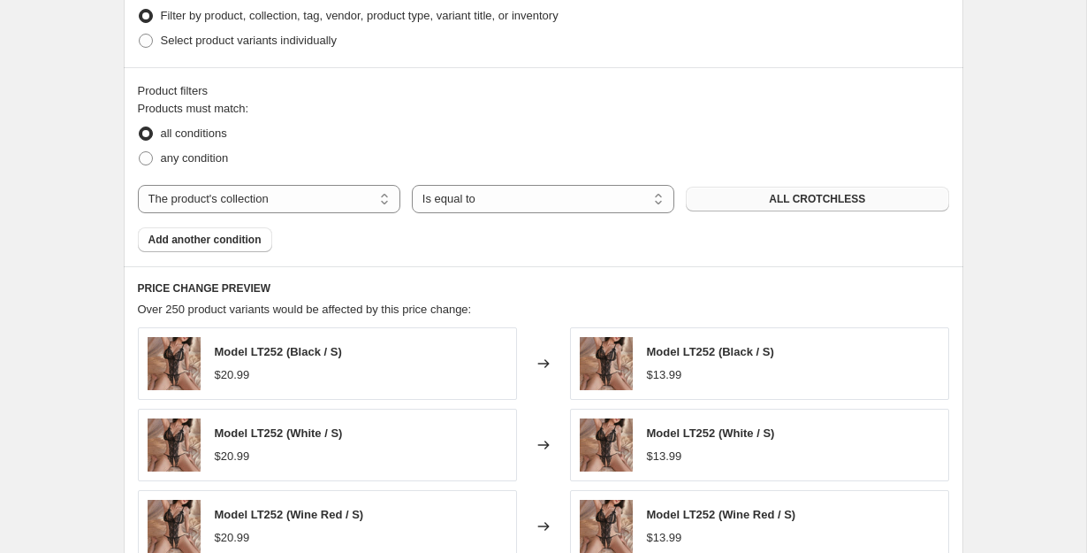
click at [777, 198] on span "ALL CROTCHLESS" at bounding box center [817, 199] width 96 height 14
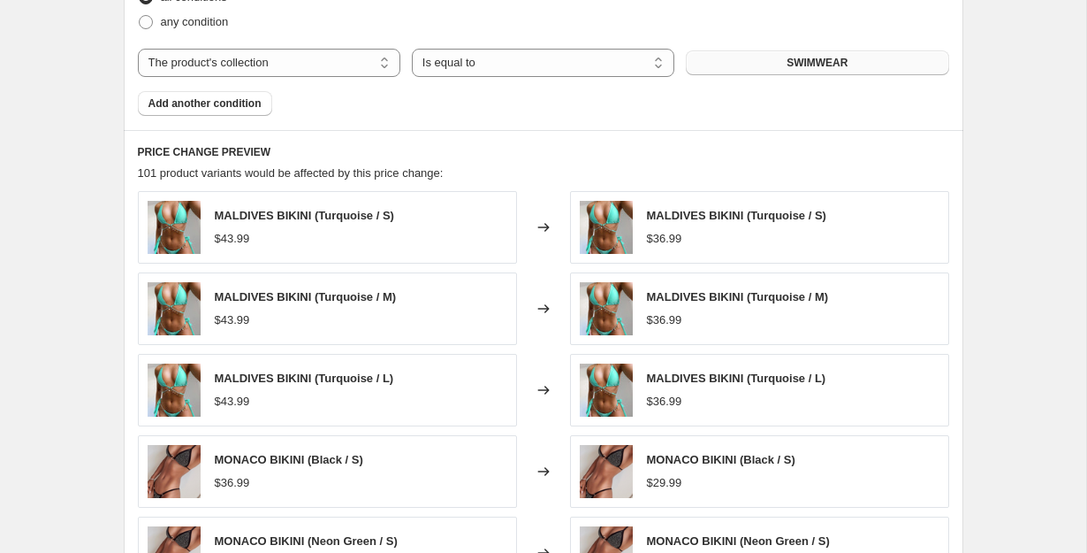
scroll to position [1414, 0]
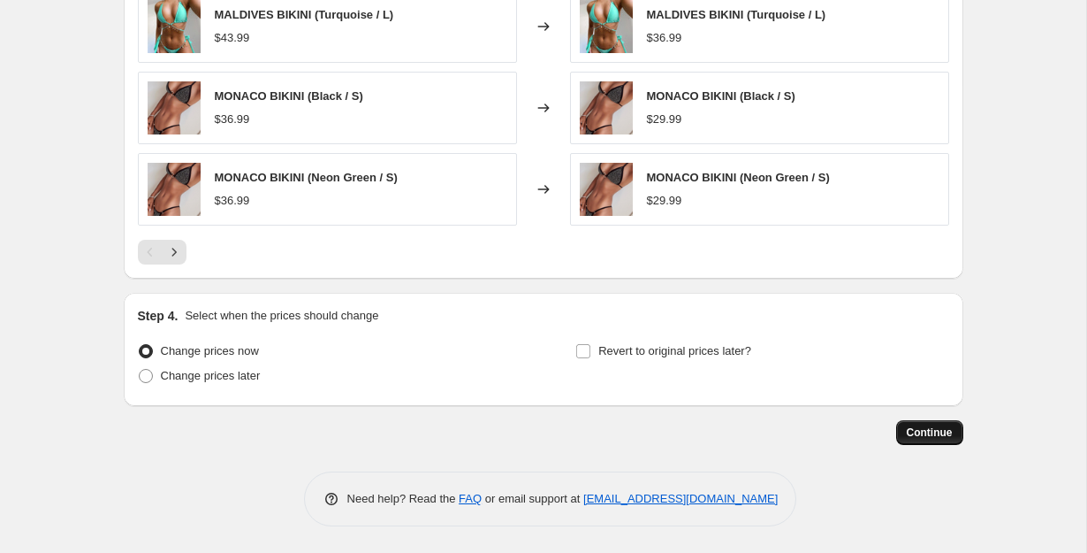
click at [946, 431] on span "Continue" at bounding box center [930, 432] width 46 height 14
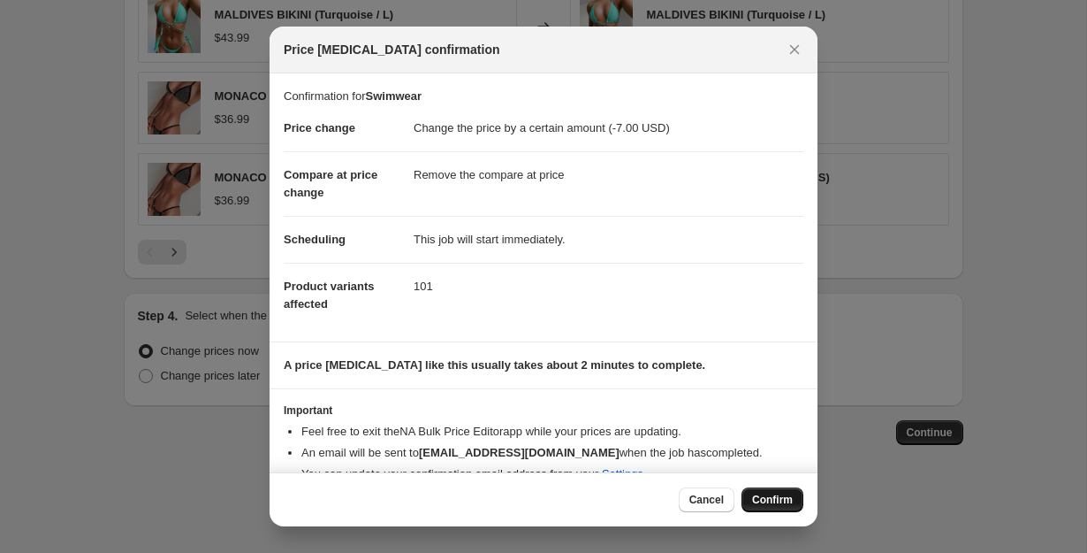
click at [795, 504] on button "Confirm" at bounding box center [773, 499] width 62 height 25
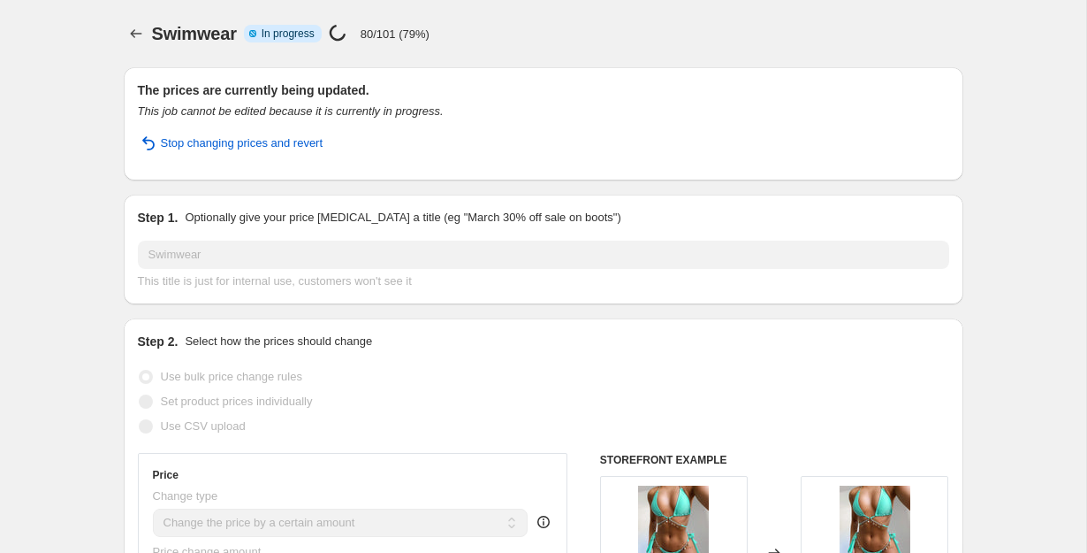
select select "by"
select select "remove"
select select "collection"
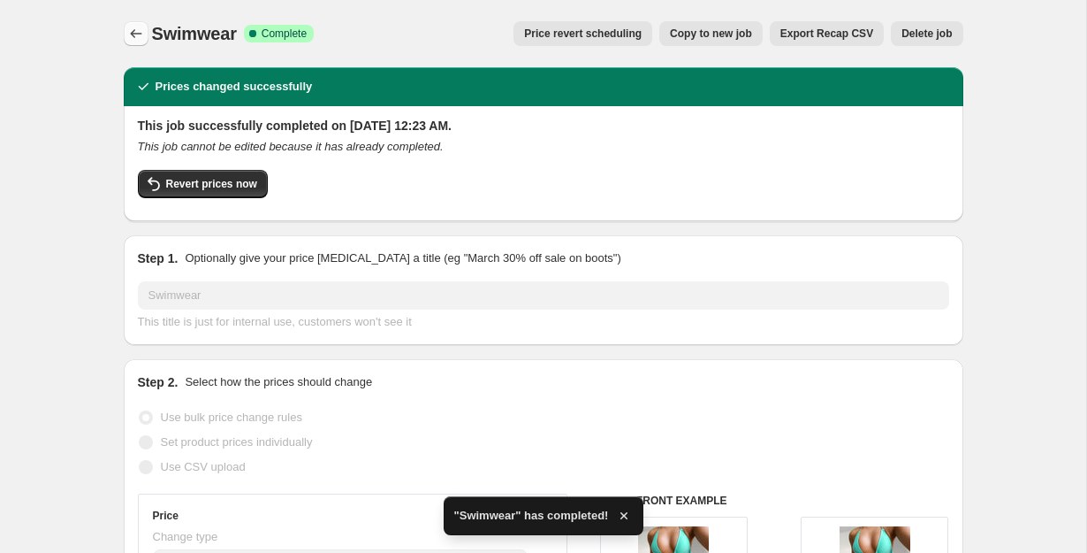
click at [124, 29] on button "Price change jobs" at bounding box center [136, 33] width 25 height 25
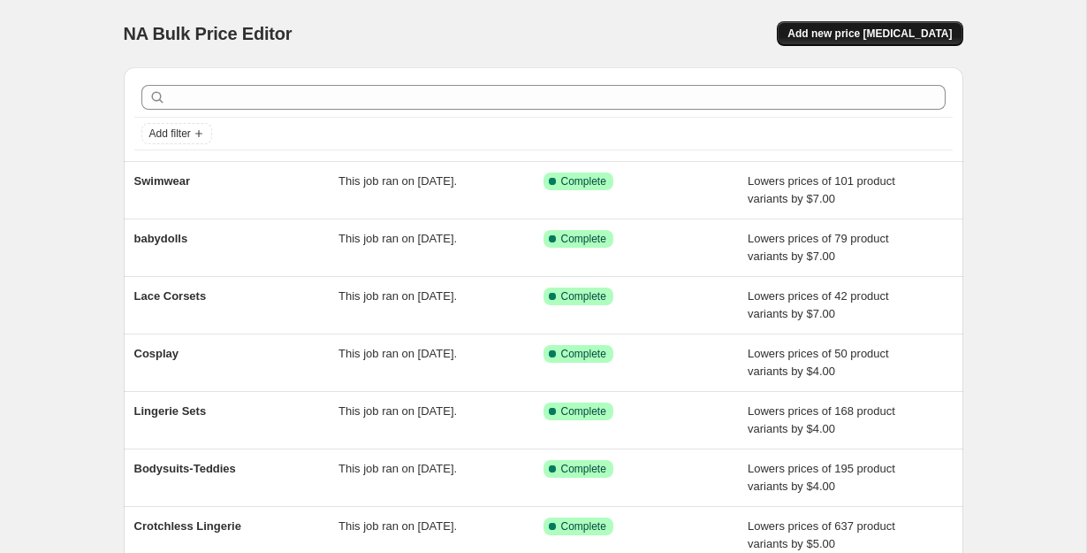
click at [869, 34] on span "Add new price [MEDICAL_DATA]" at bounding box center [870, 34] width 164 height 14
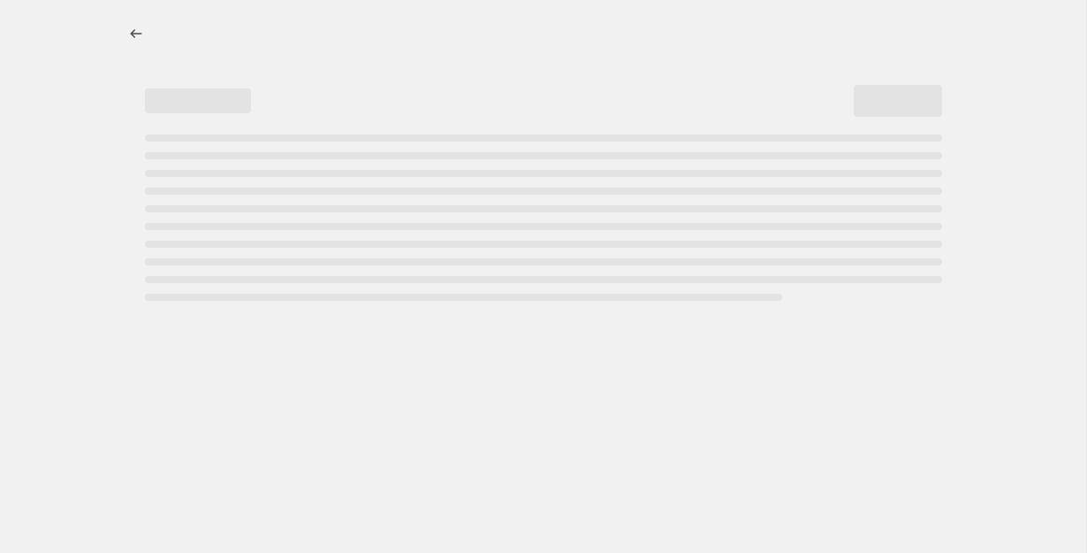
select select "percentage"
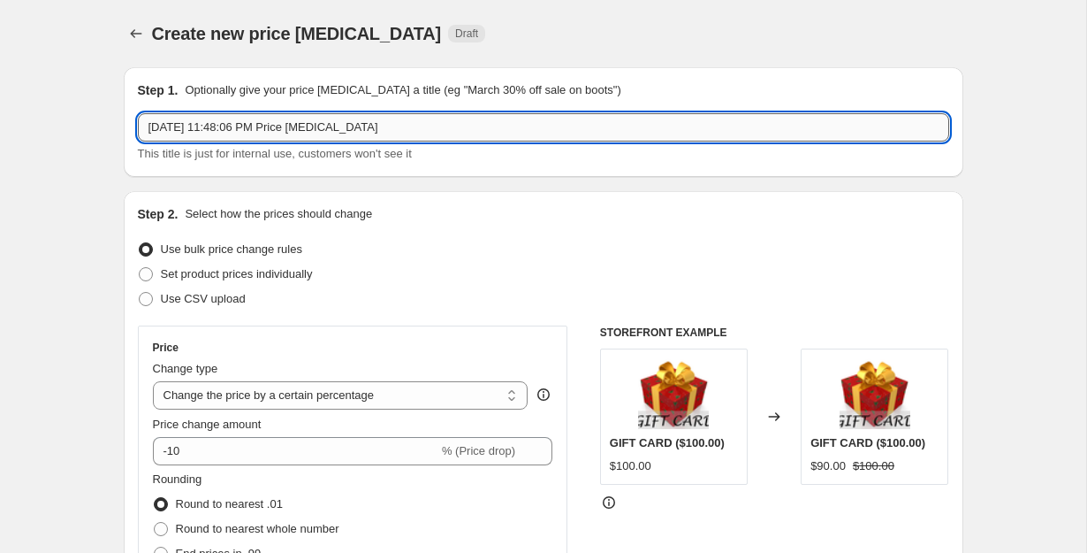
click at [530, 132] on input "[DATE] 11:48:06 PM Price [MEDICAL_DATA]" at bounding box center [544, 127] width 812 height 28
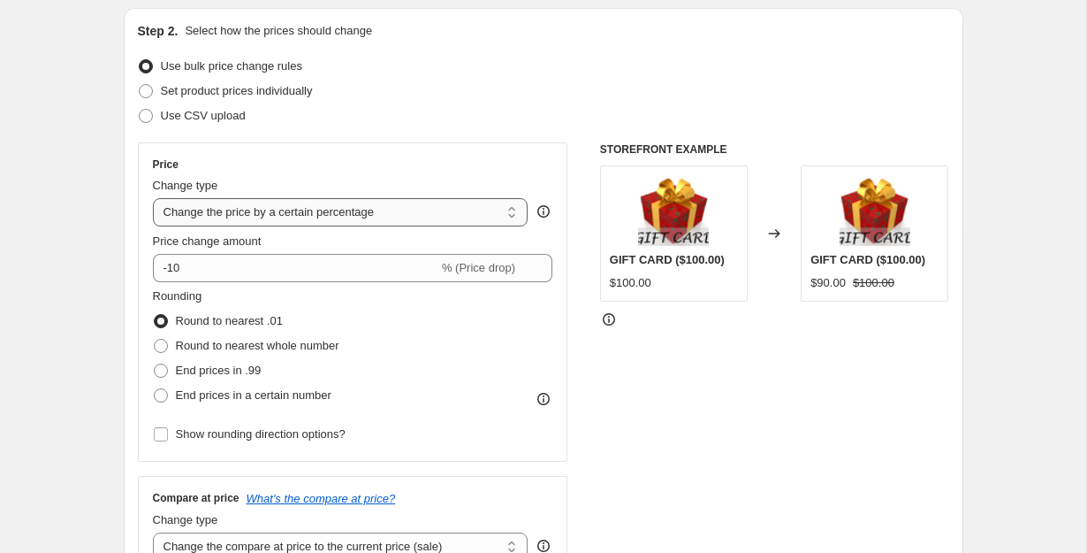
scroll to position [181, 0]
type input "Chemises"
click at [408, 224] on select "Change the price to a certain amount Change the price by a certain amount Chang…" at bounding box center [341, 214] width 376 height 28
select select "by"
click at [153, 200] on select "Change the price to a certain amount Change the price by a certain amount Chang…" at bounding box center [341, 214] width 376 height 28
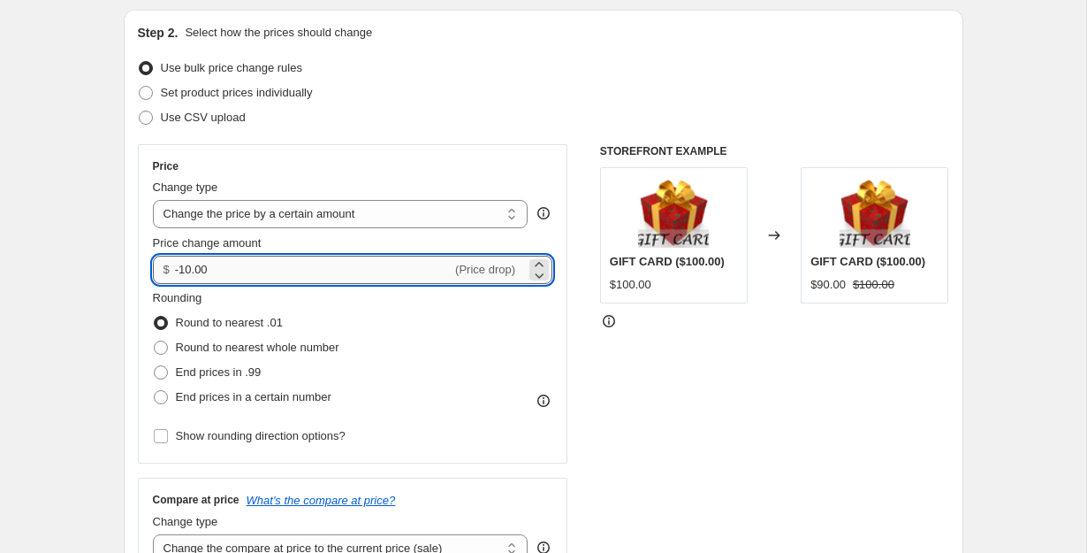
click at [266, 275] on input "-10.00" at bounding box center [313, 269] width 277 height 28
type input "-1"
type input "-7.00"
click at [233, 366] on span "End prices in .99" at bounding box center [219, 371] width 86 height 13
click at [155, 366] on input "End prices in .99" at bounding box center [154, 365] width 1 height 1
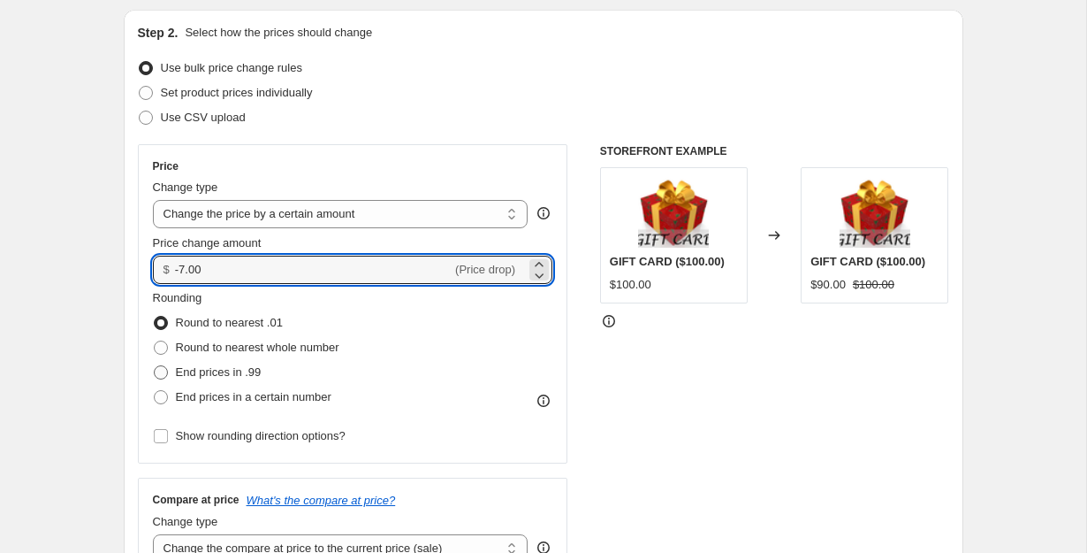
radio input "true"
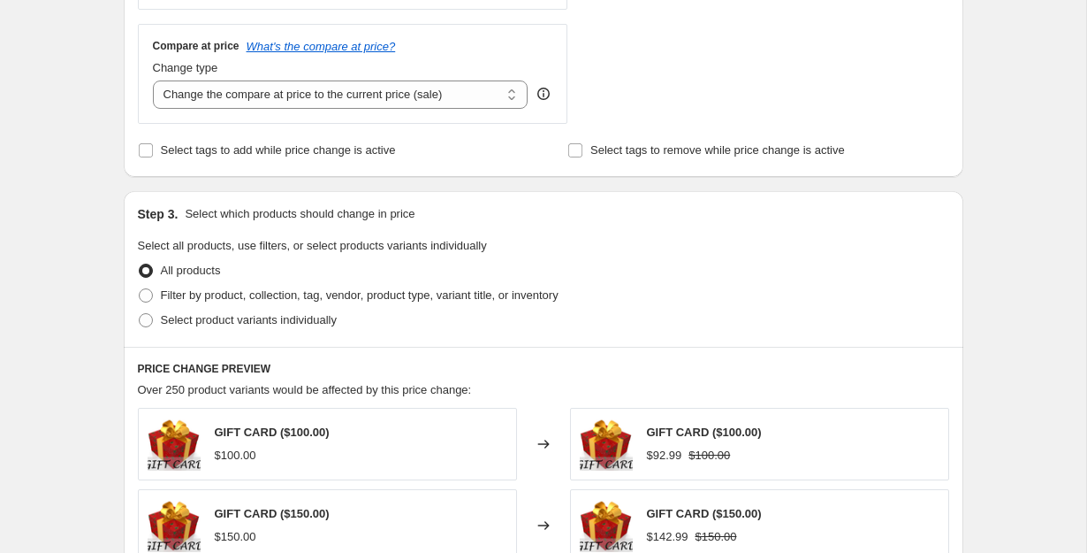
scroll to position [653, 0]
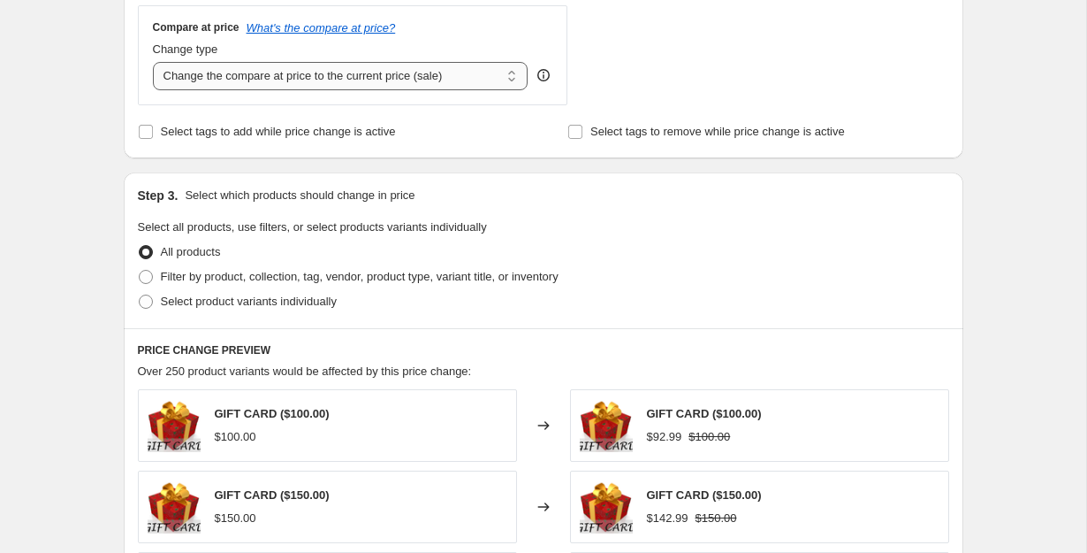
click at [441, 80] on select "Change the compare at price to the current price (sale) Change the compare at p…" at bounding box center [341, 76] width 376 height 28
select select "remove"
click at [153, 62] on select "Change the compare at price to the current price (sale) Change the compare at p…" at bounding box center [341, 76] width 376 height 28
click at [145, 272] on span at bounding box center [146, 277] width 14 height 14
click at [140, 271] on input "Filter by product, collection, tag, vendor, product type, variant title, or inv…" at bounding box center [139, 270] width 1 height 1
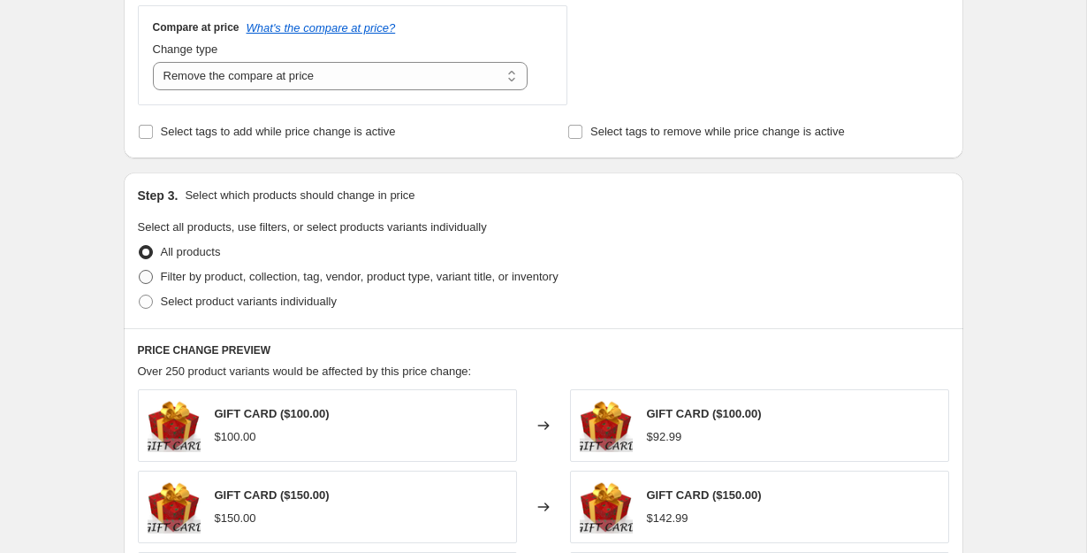
radio input "true"
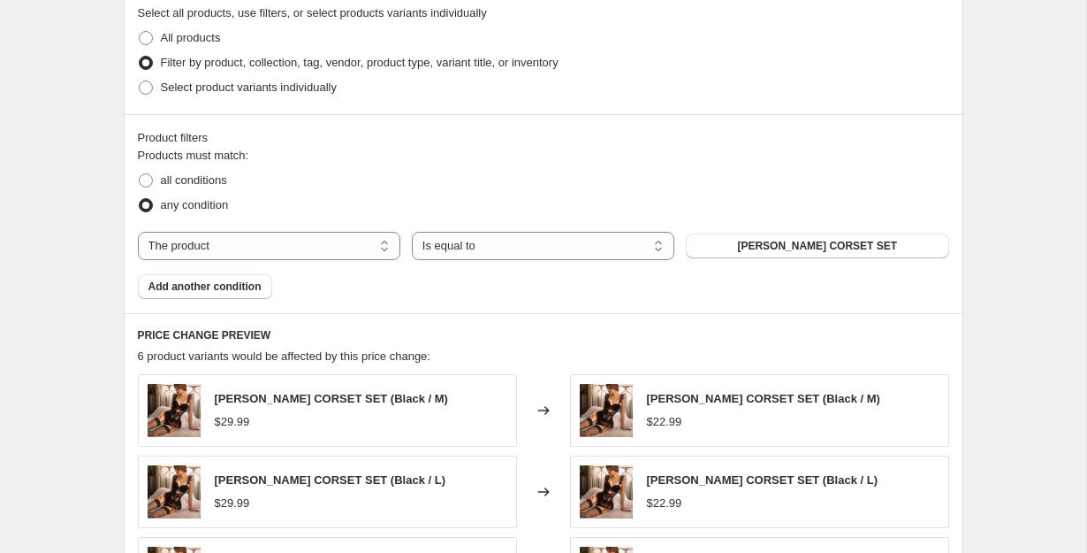
scroll to position [903, 0]
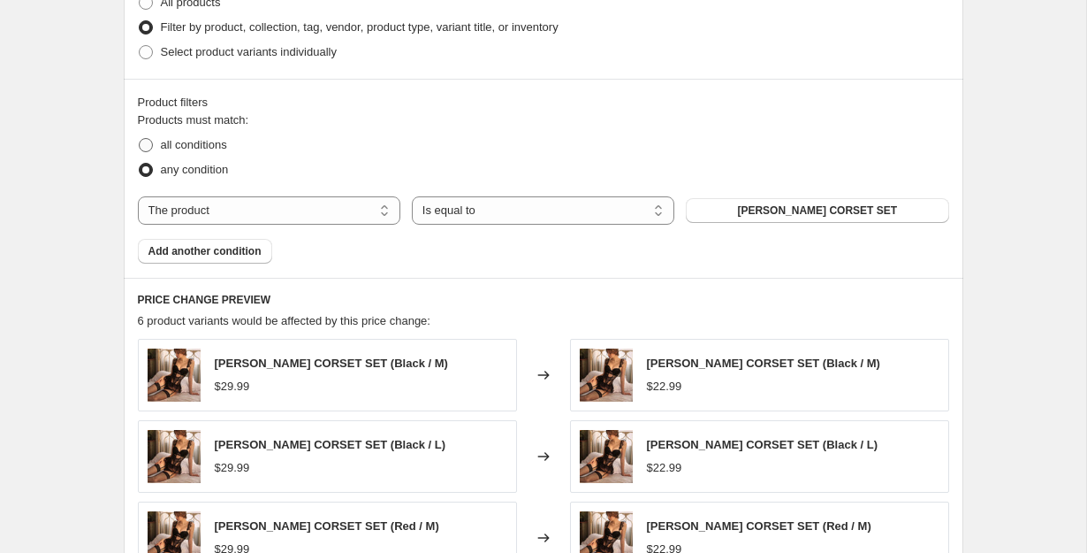
click at [225, 143] on span "all conditions" at bounding box center [194, 144] width 66 height 13
click at [140, 139] on input "all conditions" at bounding box center [139, 138] width 1 height 1
radio input "true"
click at [344, 197] on select "The product The product's collection The product's tag The product's vendor The…" at bounding box center [269, 210] width 263 height 28
select select "collection"
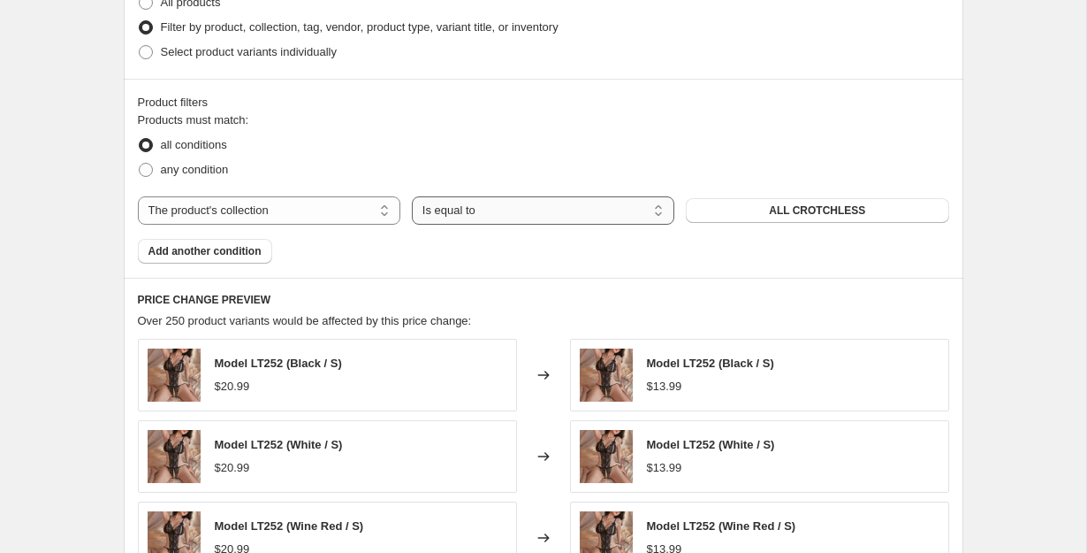
click at [557, 214] on select "Is equal to Is not equal to" at bounding box center [543, 210] width 263 height 28
click at [807, 209] on span "ALL CROTCHLESS" at bounding box center [817, 210] width 96 height 14
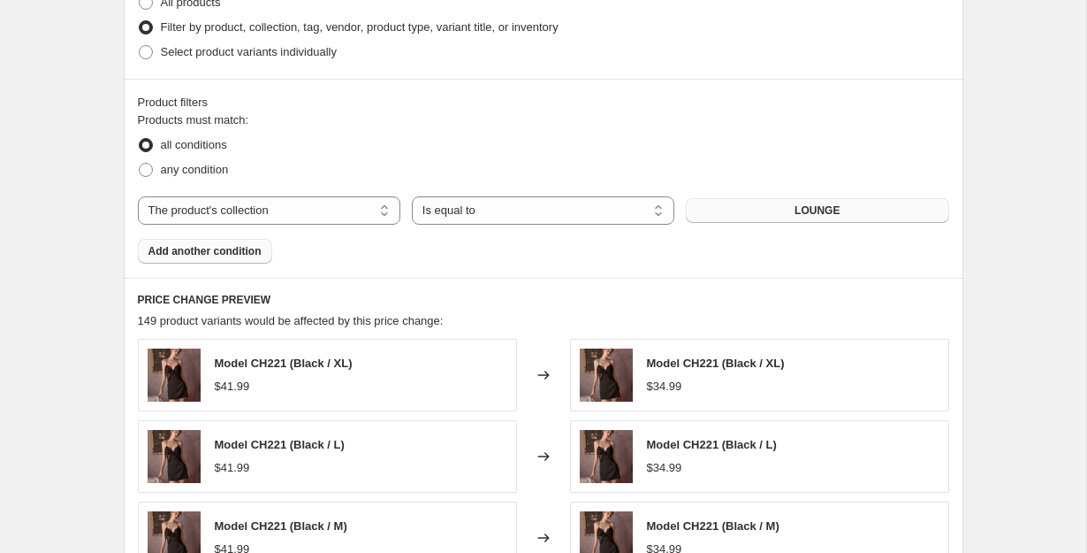
click at [223, 248] on span "Add another condition" at bounding box center [205, 251] width 113 height 14
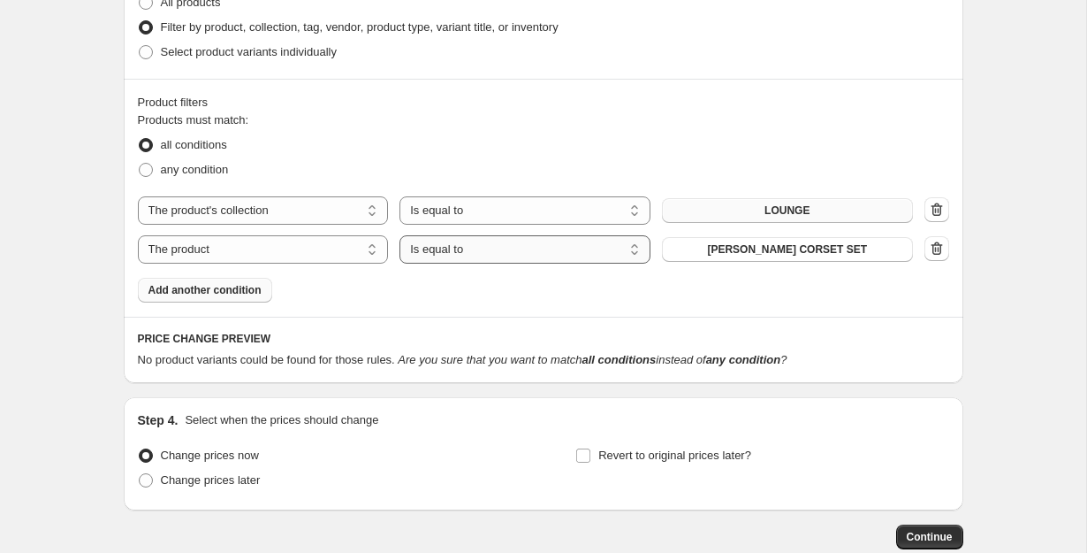
click at [495, 255] on select "Is equal to Is not equal to" at bounding box center [525, 249] width 251 height 28
select select "not_equal"
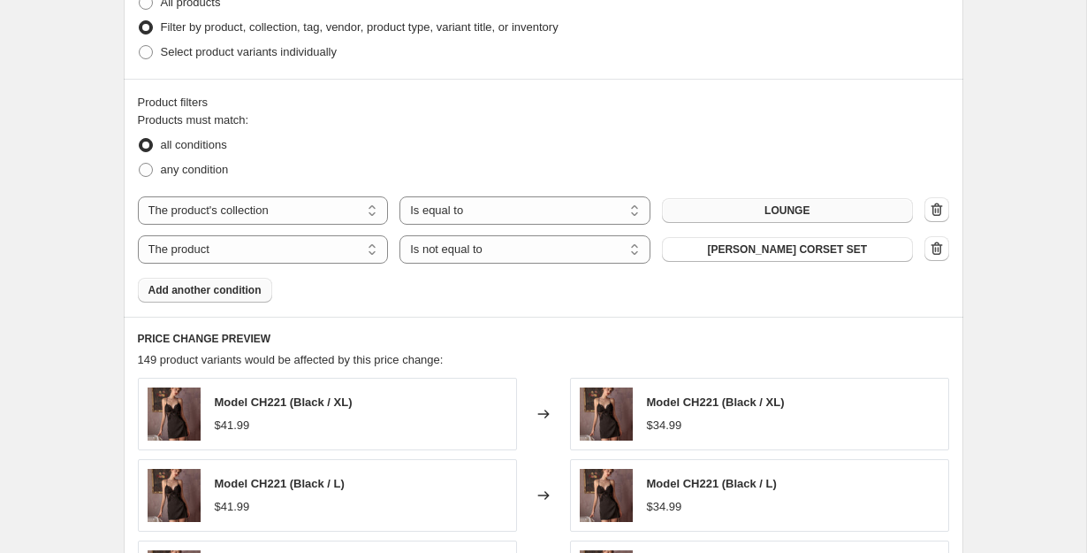
click at [825, 251] on span "[PERSON_NAME] CORSET SET" at bounding box center [787, 249] width 160 height 14
click at [209, 294] on span "Add another condition" at bounding box center [205, 290] width 113 height 14
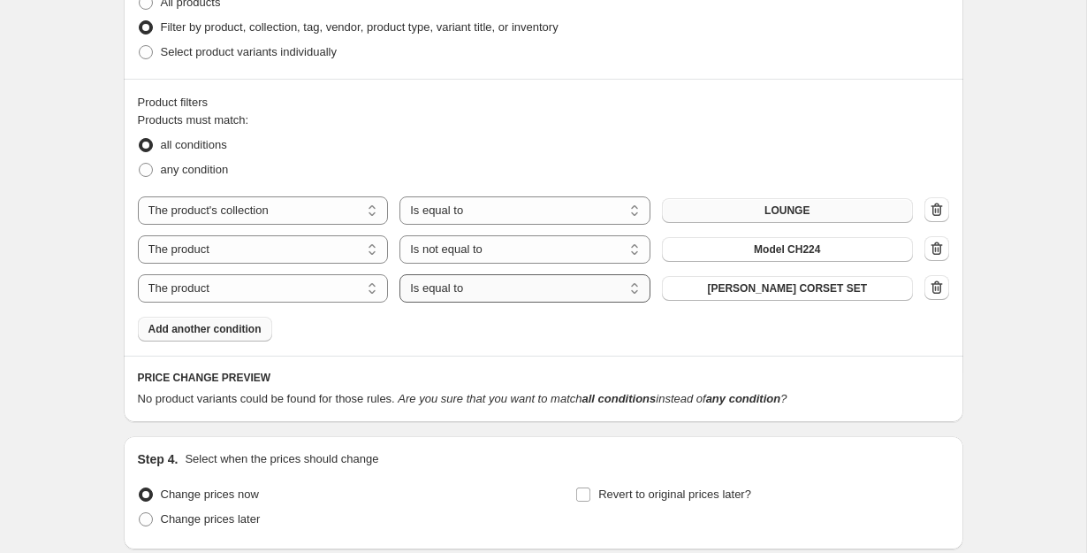
click at [490, 282] on select "Is equal to Is not equal to" at bounding box center [525, 288] width 251 height 28
select select "not_equal"
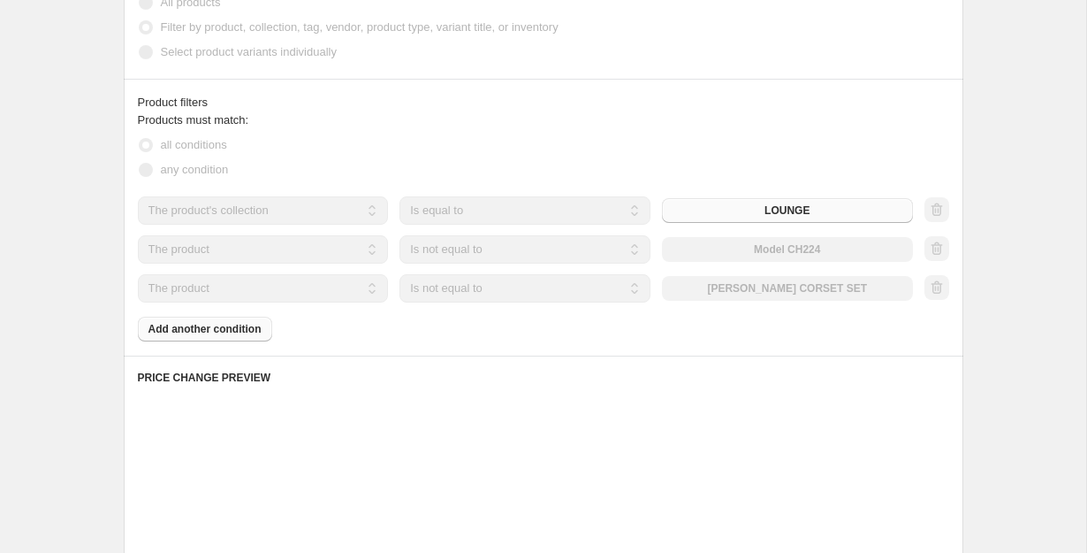
click at [774, 291] on div "The product The product's collection The product's tag The product's vendor The…" at bounding box center [525, 288] width 775 height 28
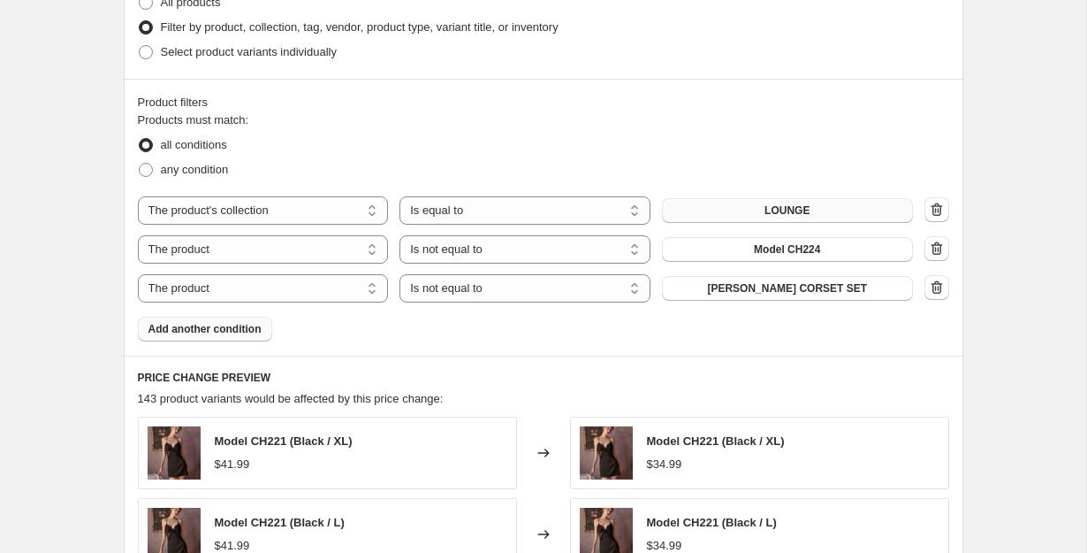
click at [774, 291] on span "[PERSON_NAME] CORSET SET" at bounding box center [787, 288] width 160 height 14
click at [934, 255] on icon "button" at bounding box center [937, 249] width 18 height 18
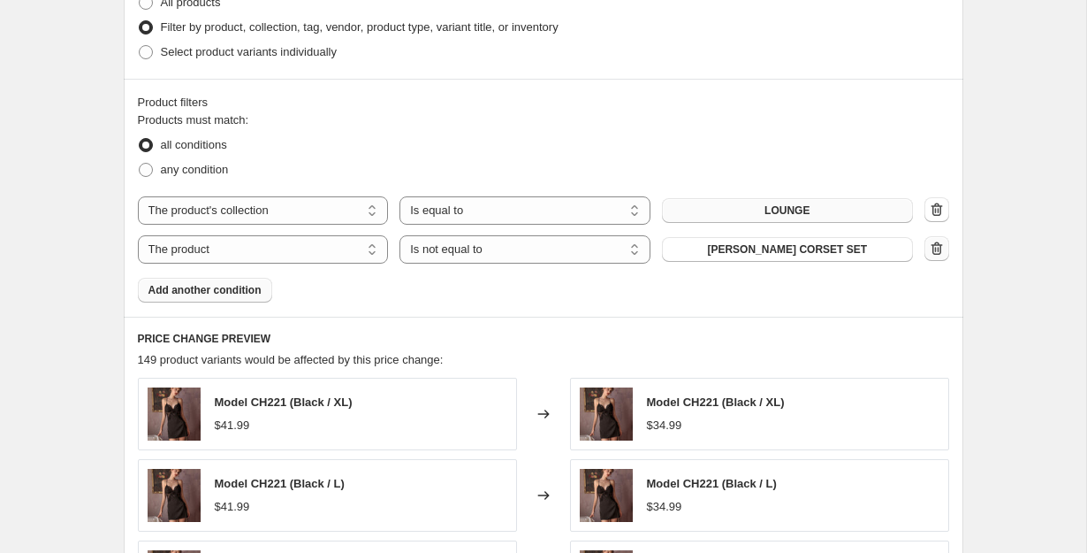
click at [934, 255] on icon "button" at bounding box center [937, 249] width 18 height 18
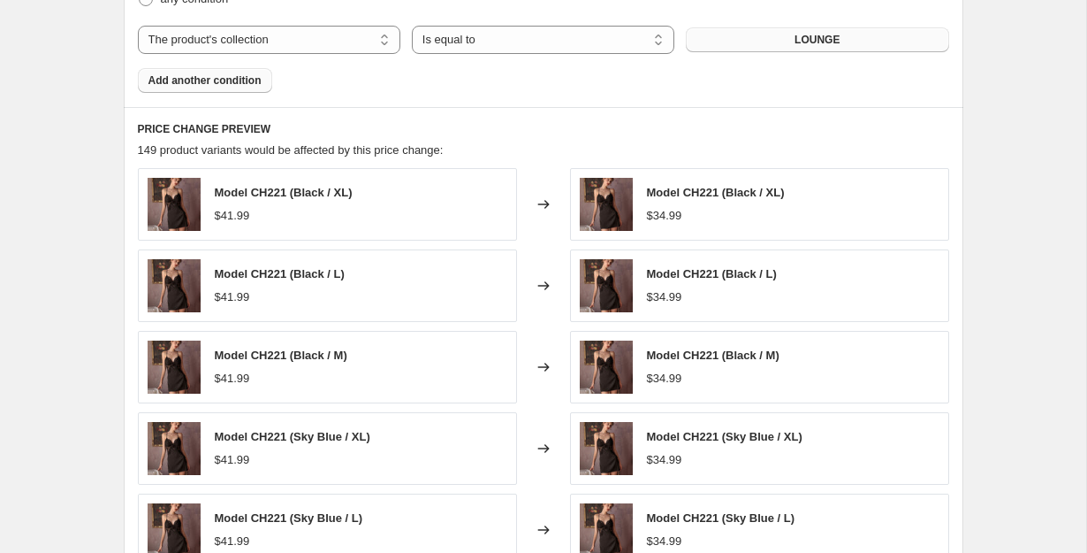
scroll to position [1414, 0]
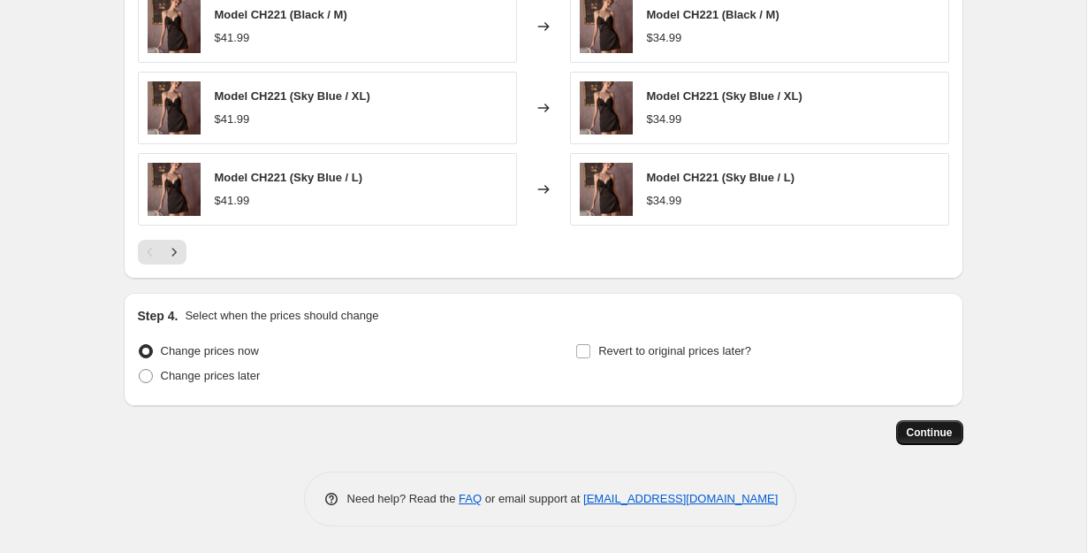
click at [949, 437] on span "Continue" at bounding box center [930, 432] width 46 height 14
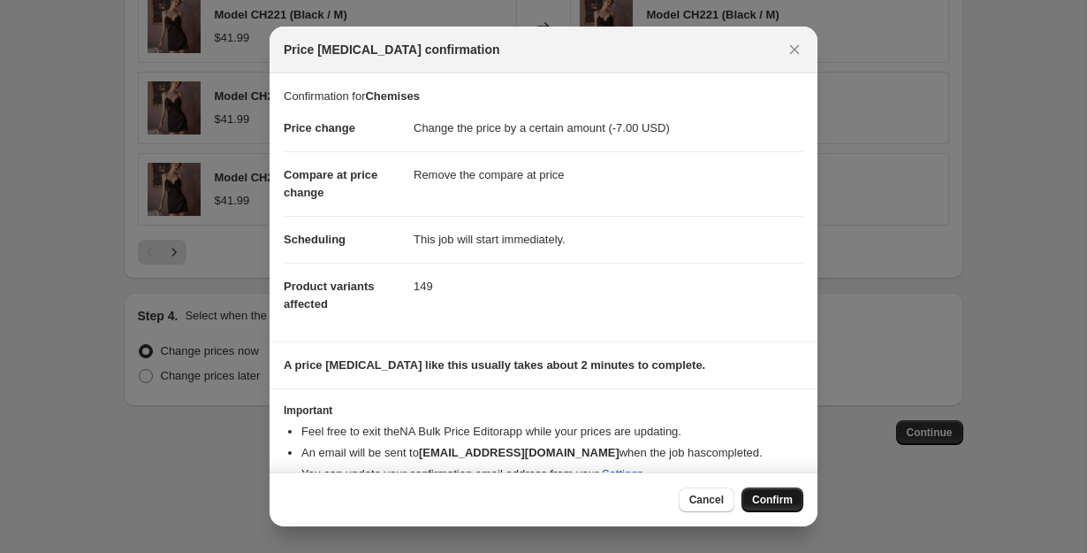
click at [777, 499] on span "Confirm" at bounding box center [772, 499] width 41 height 14
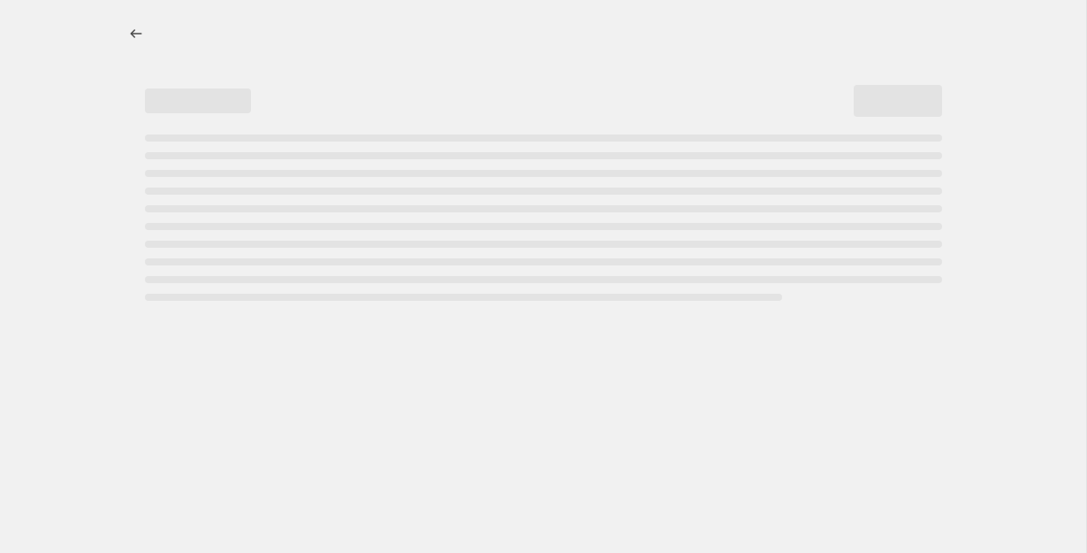
select select "by"
select select "remove"
select select "collection"
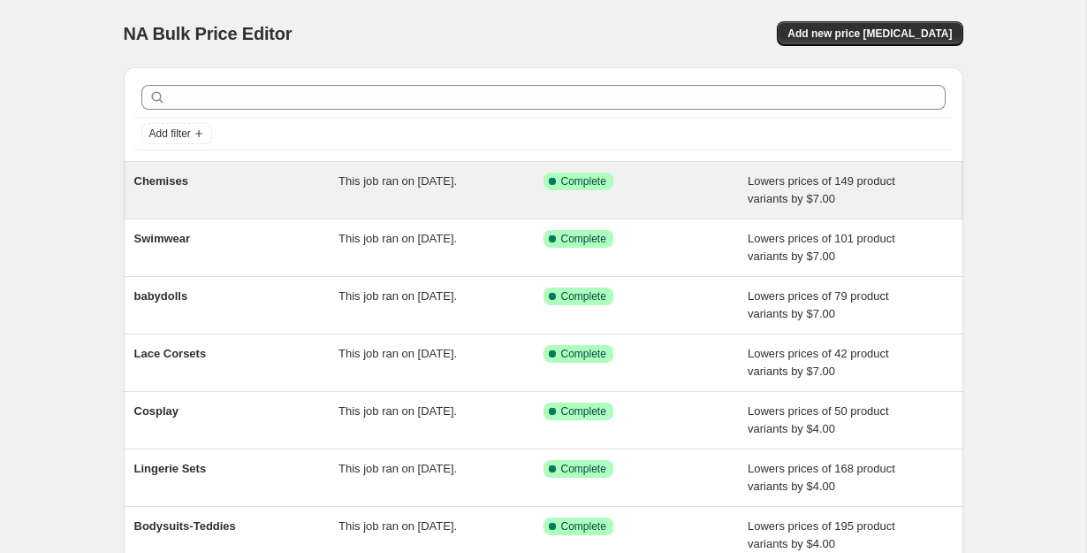
click at [156, 183] on span "Chemises" at bounding box center [161, 180] width 54 height 13
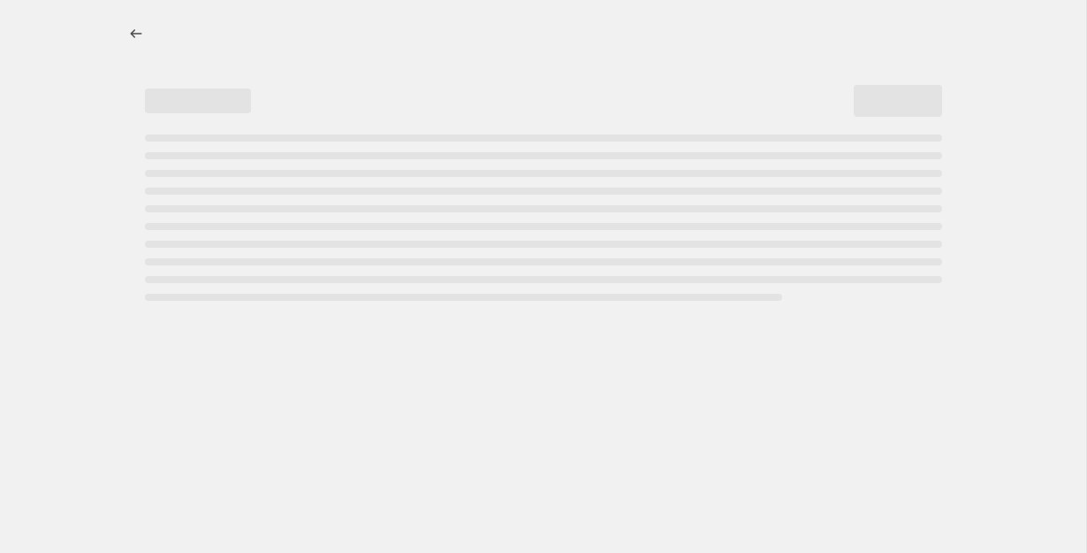
select select "by"
select select "remove"
select select "collection"
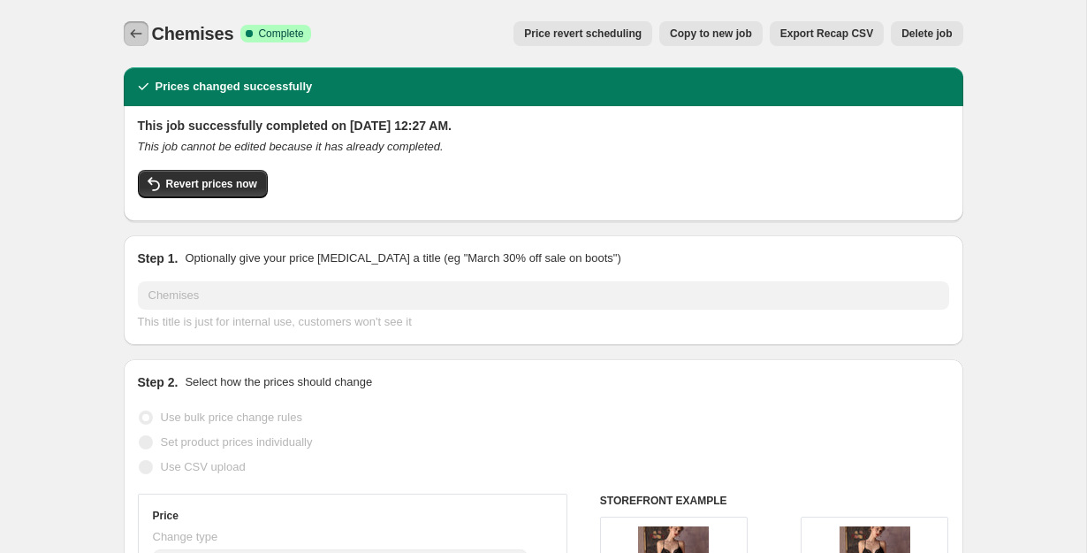
click at [140, 34] on icon "Price change jobs" at bounding box center [136, 34] width 18 height 18
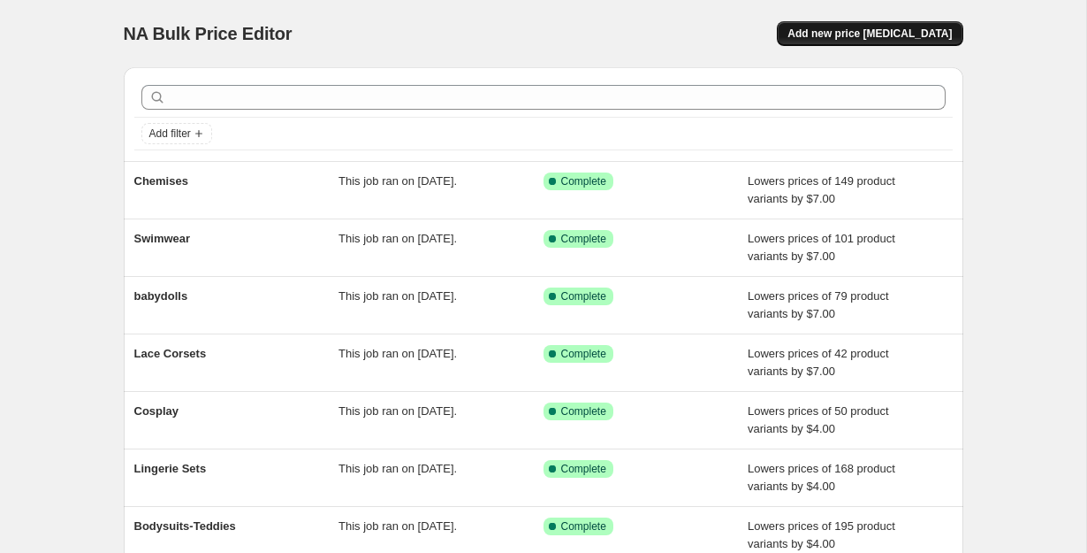
click at [912, 34] on span "Add new price [MEDICAL_DATA]" at bounding box center [870, 34] width 164 height 14
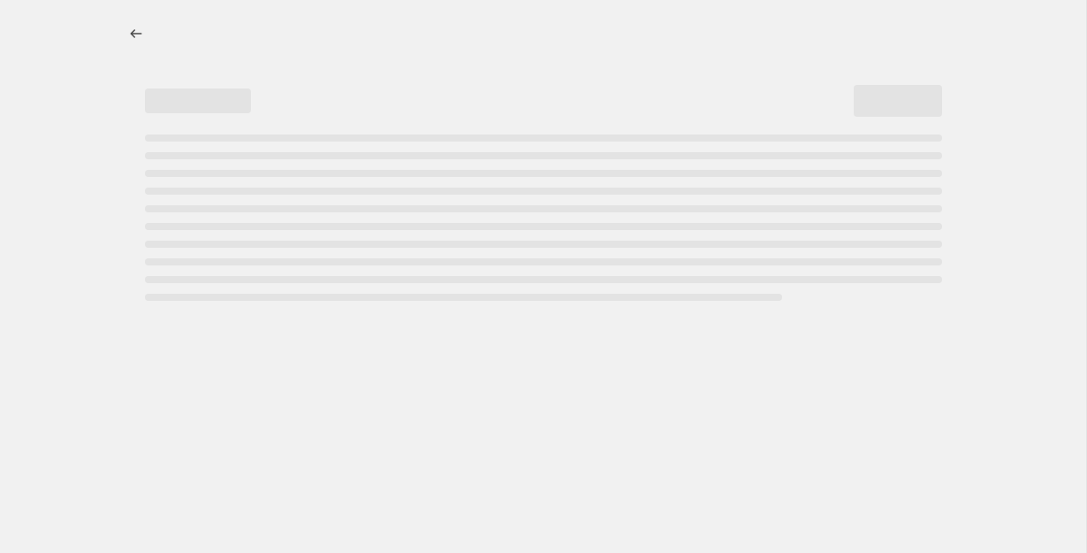
select select "percentage"
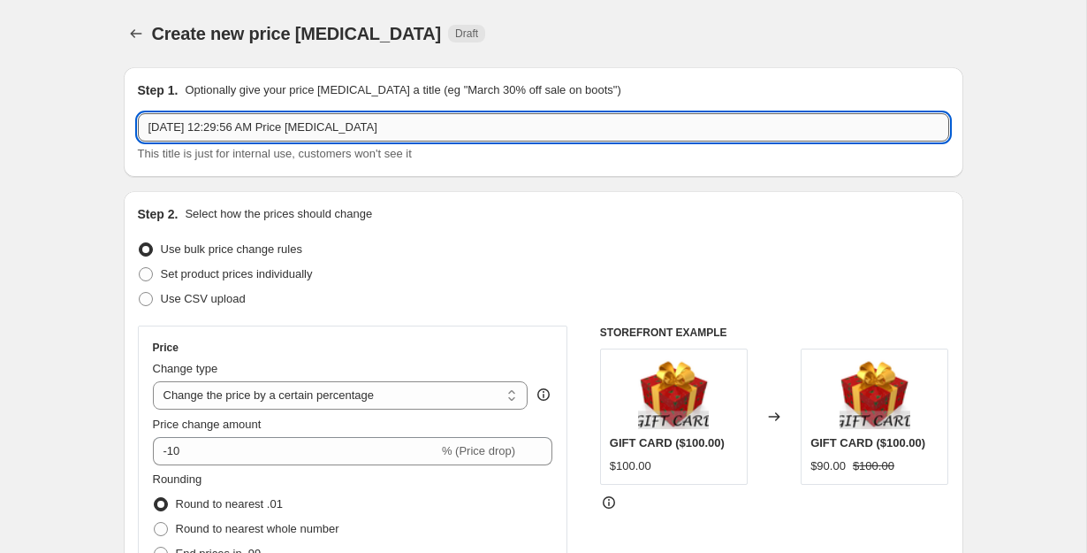
click at [303, 124] on input "Sep 29, 2025, 12:29:56 AM Price change job" at bounding box center [544, 127] width 812 height 28
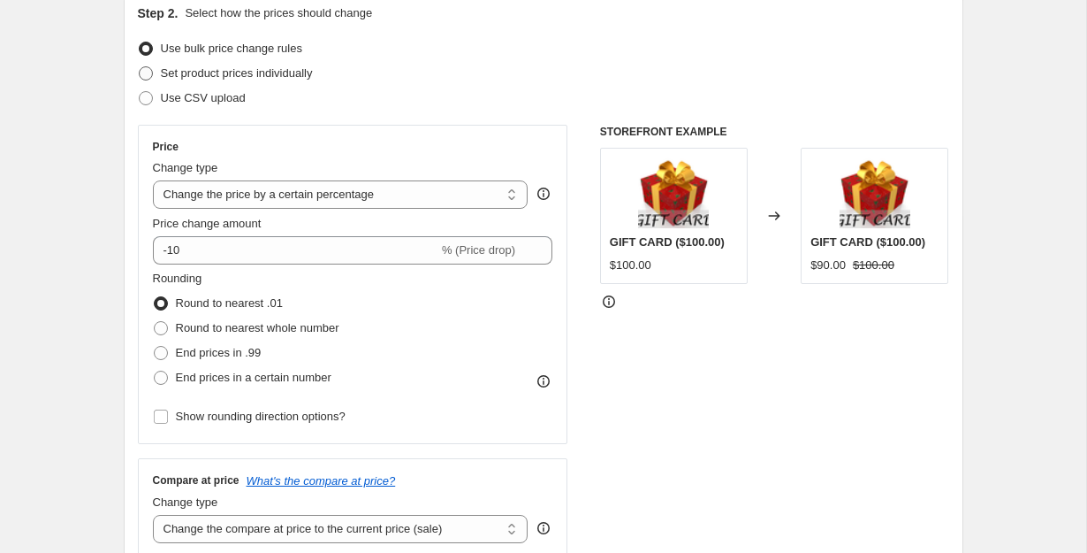
scroll to position [204, 0]
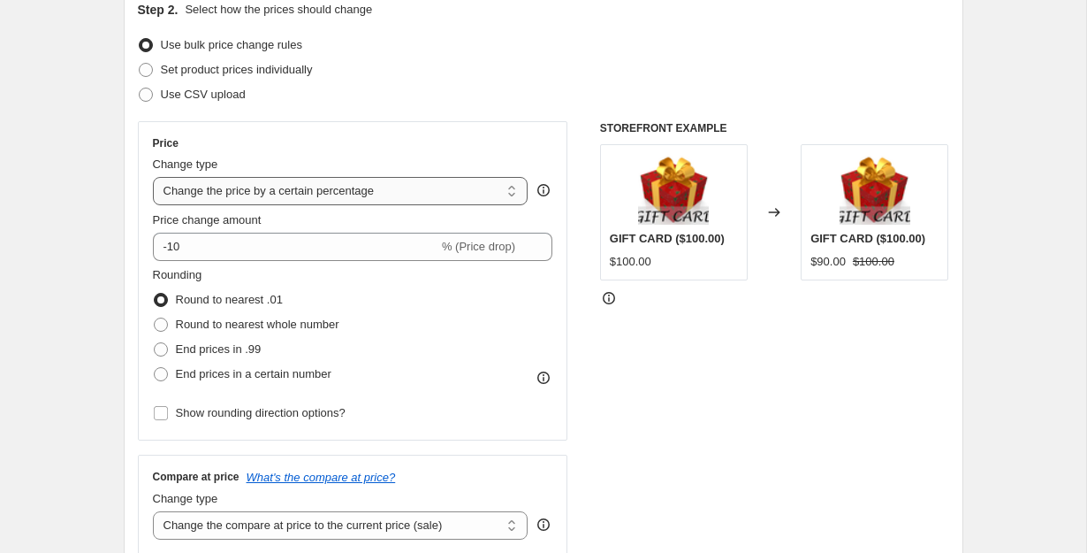
type input "Chemises2"
click at [346, 199] on select "Change the price to a certain amount Change the price by a certain amount Chang…" at bounding box center [341, 191] width 376 height 28
select select "by"
click at [153, 177] on select "Change the price to a certain amount Change the price by a certain amount Chang…" at bounding box center [341, 191] width 376 height 28
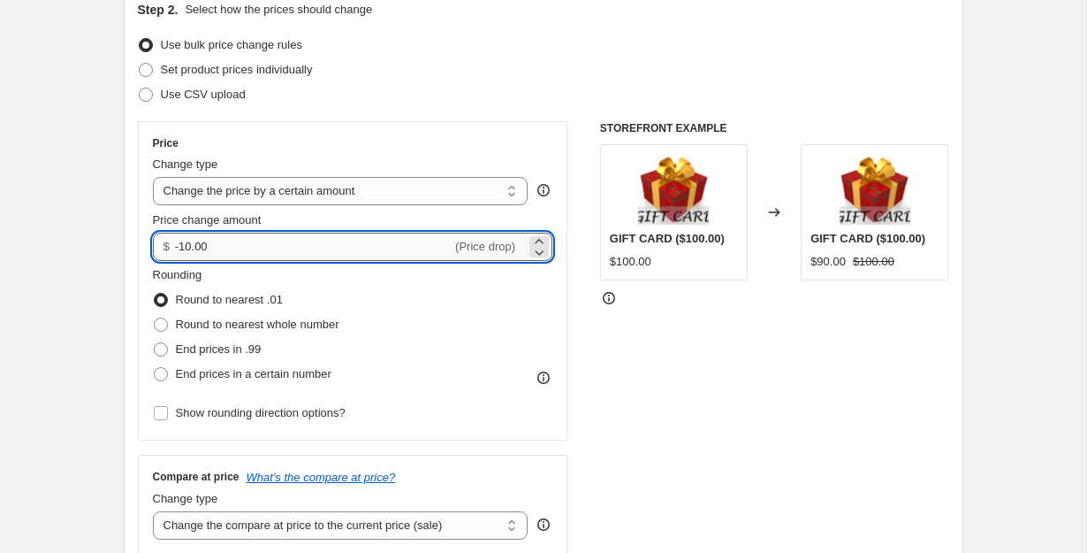
click at [316, 243] on input "-10.00" at bounding box center [313, 246] width 277 height 28
type input "-1"
type input "-3"
type input "-2.00"
click at [213, 350] on span "End prices in .99" at bounding box center [219, 348] width 86 height 13
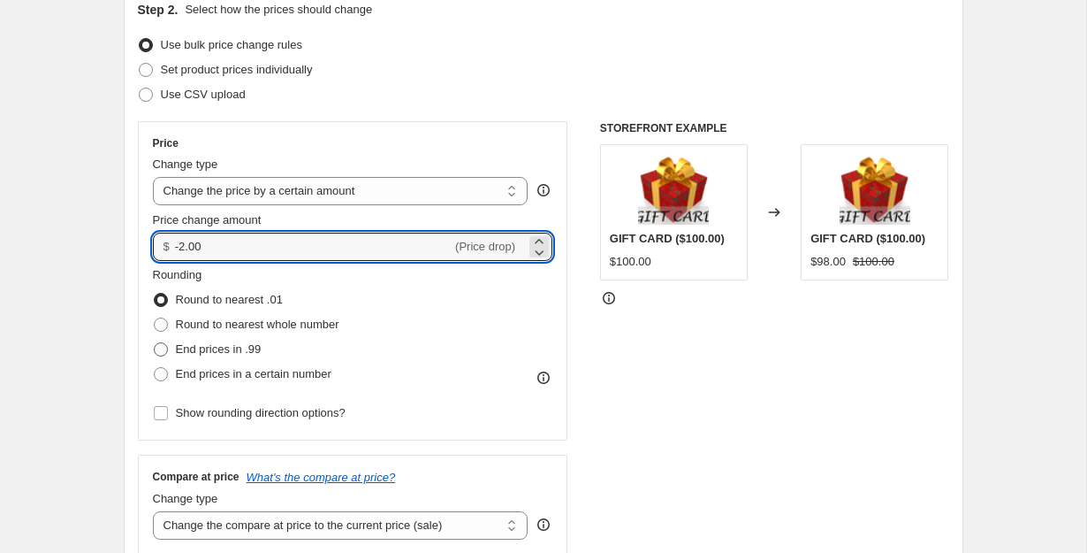
click at [155, 343] on input "End prices in .99" at bounding box center [154, 342] width 1 height 1
radio input "true"
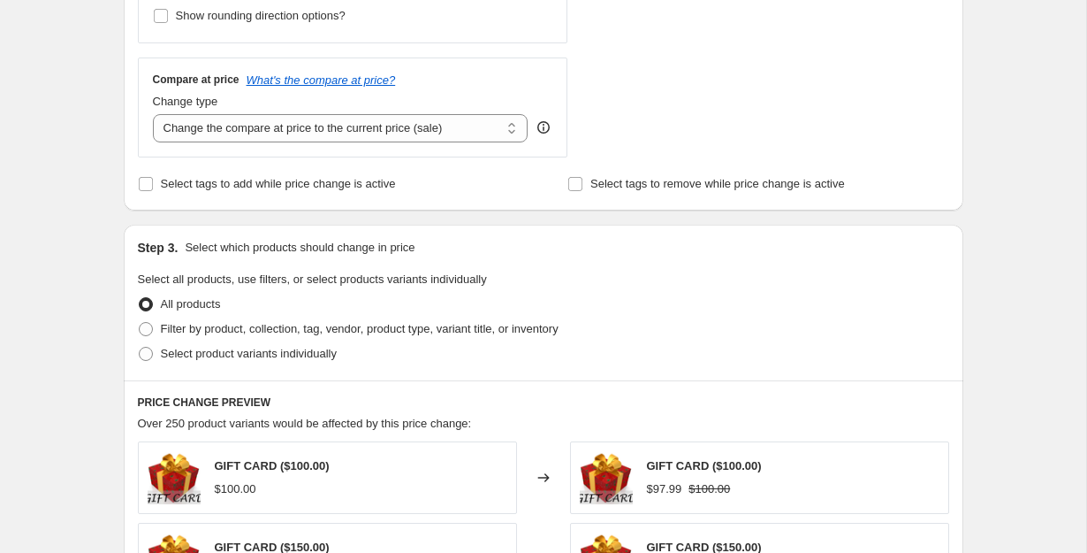
scroll to position [639, 0]
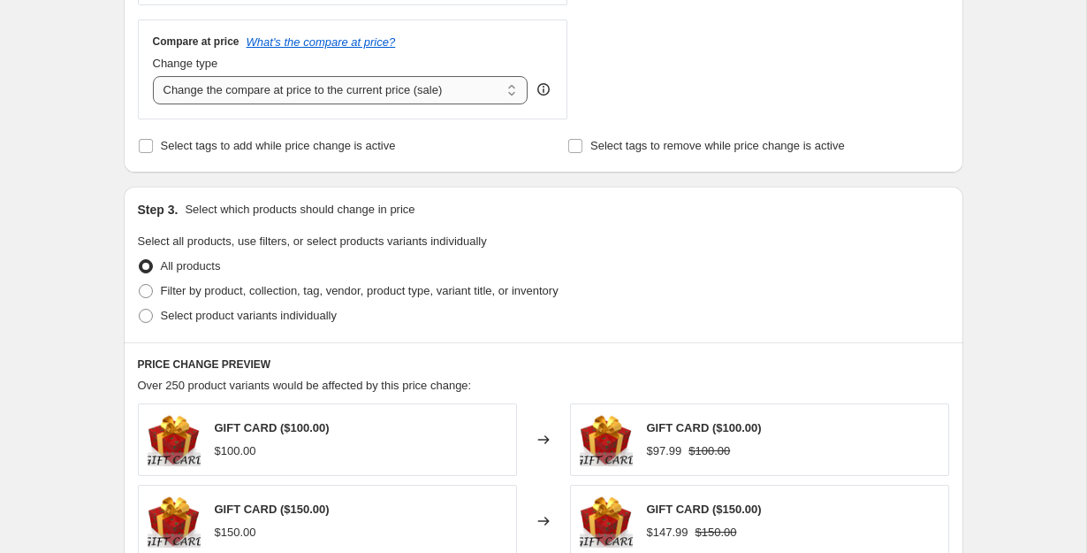
click at [452, 88] on select "Change the compare at price to the current price (sale) Change the compare at p…" at bounding box center [341, 90] width 376 height 28
select select "remove"
click at [153, 76] on select "Change the compare at price to the current price (sale) Change the compare at p…" at bounding box center [341, 90] width 376 height 28
click at [215, 292] on span "Filter by product, collection, tag, vendor, product type, variant title, or inv…" at bounding box center [360, 290] width 398 height 13
click at [140, 285] on input "Filter by product, collection, tag, vendor, product type, variant title, or inv…" at bounding box center [139, 284] width 1 height 1
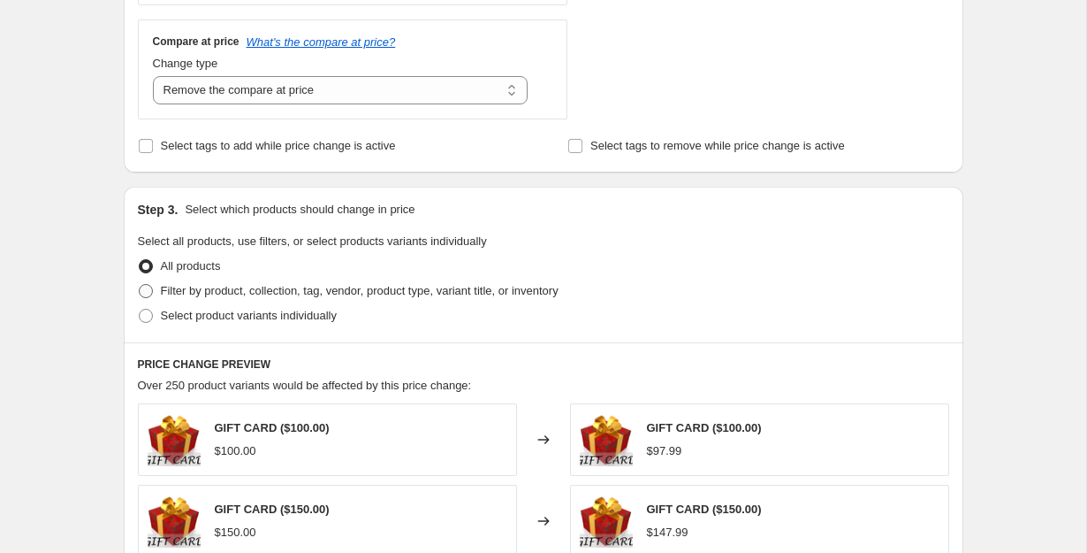
radio input "true"
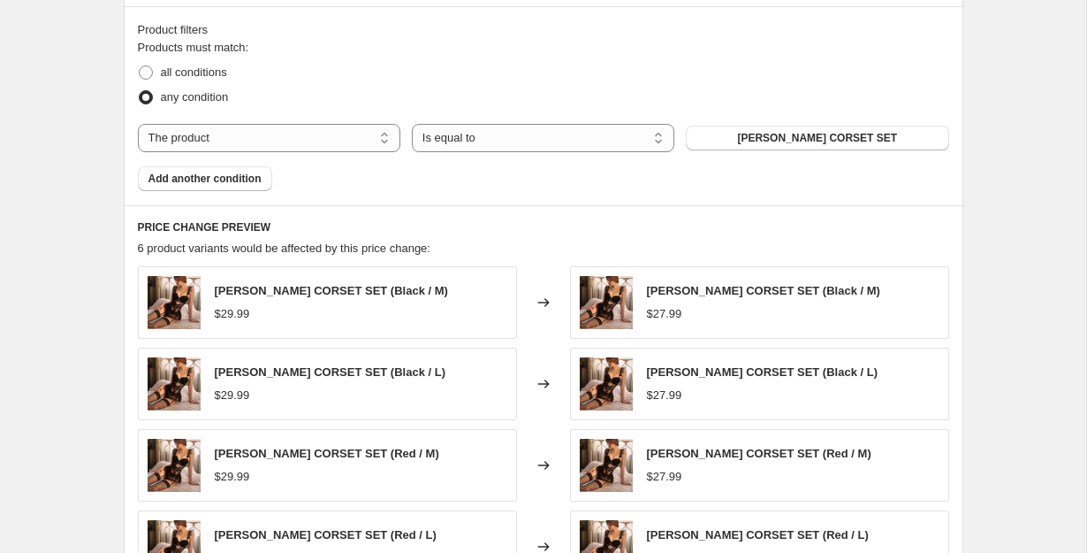
scroll to position [997, 0]
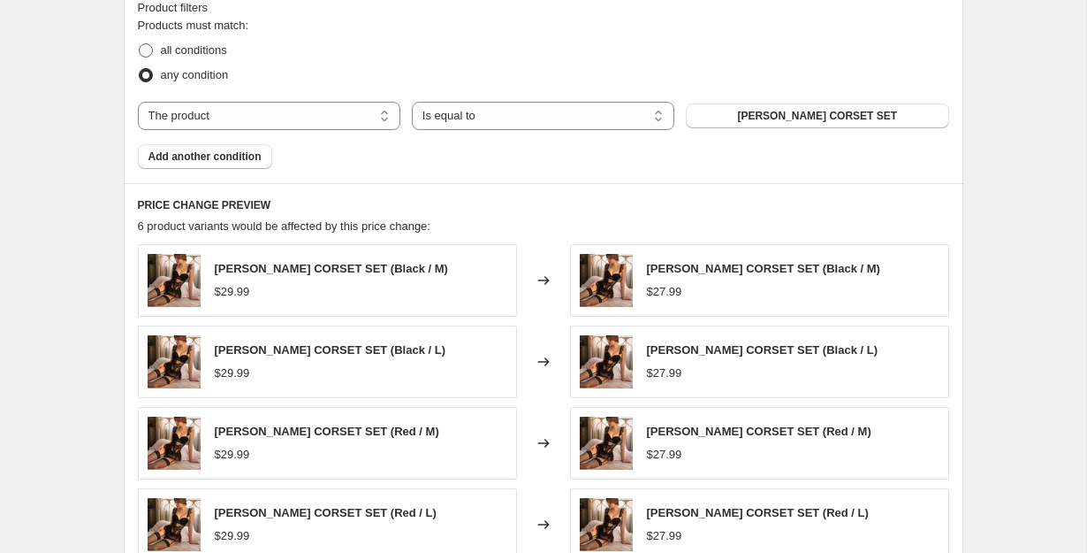
click at [189, 42] on span "all conditions" at bounding box center [194, 51] width 66 height 18
click at [140, 43] on input "all conditions" at bounding box center [139, 43] width 1 height 1
radio input "true"
click at [303, 113] on select "The product The product's collection The product's tag The product's vendor The…" at bounding box center [269, 116] width 263 height 28
select select "collection"
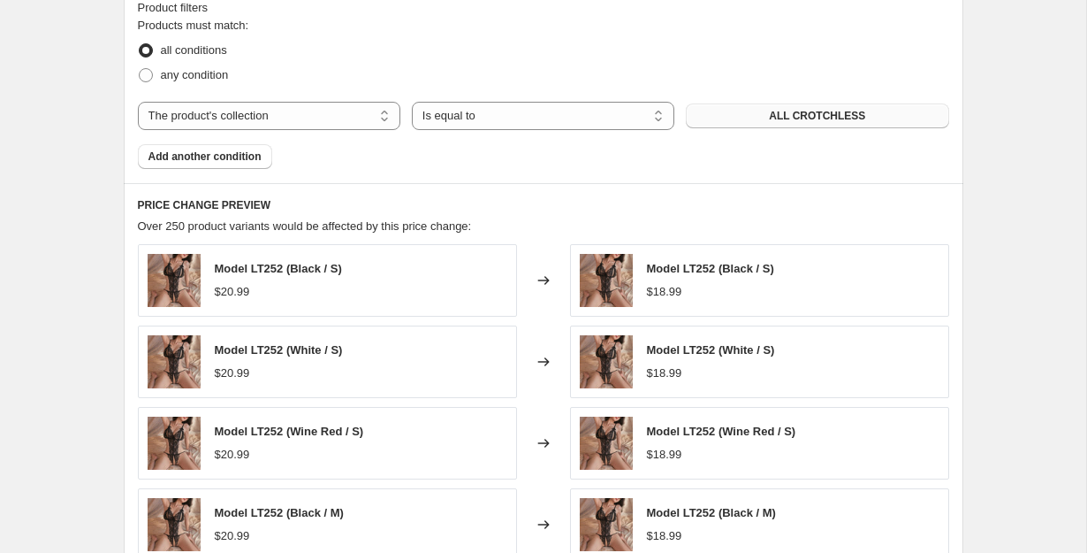
click at [775, 125] on button "ALL CROTCHLESS" at bounding box center [817, 115] width 263 height 25
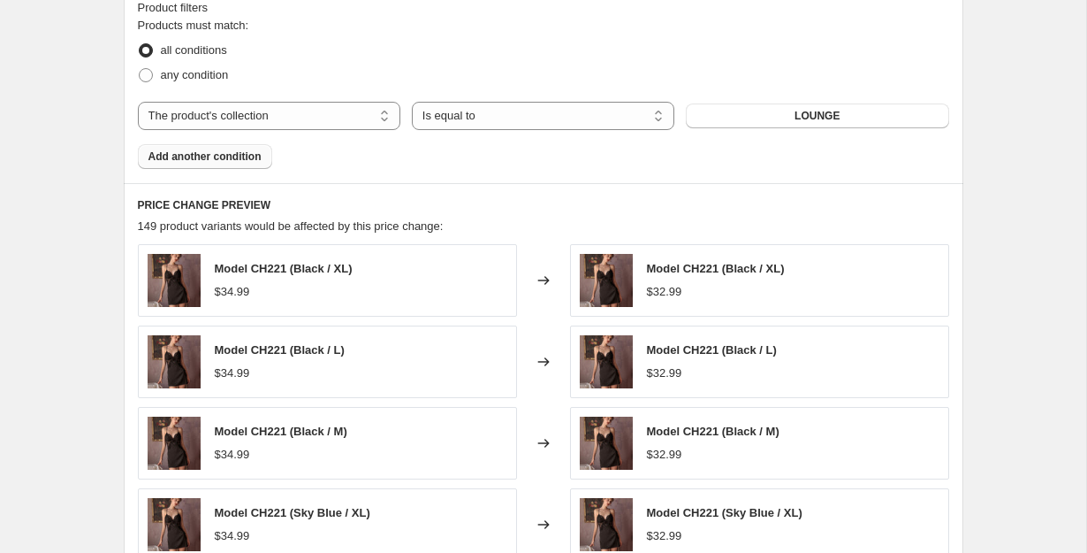
click at [223, 156] on span "Add another condition" at bounding box center [205, 156] width 113 height 14
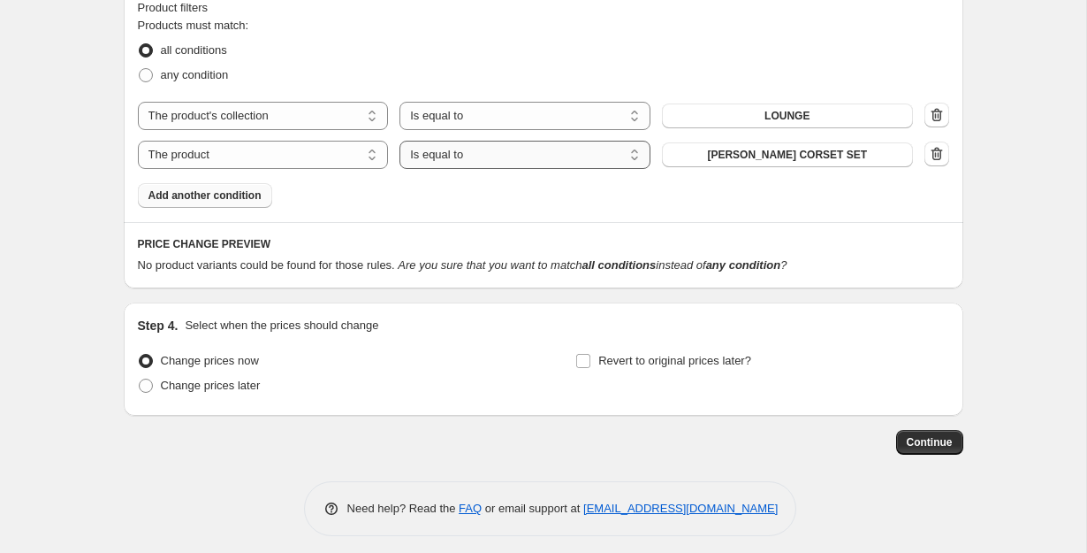
click at [479, 163] on select "Is equal to Is not equal to" at bounding box center [525, 155] width 251 height 28
select select "not_equal"
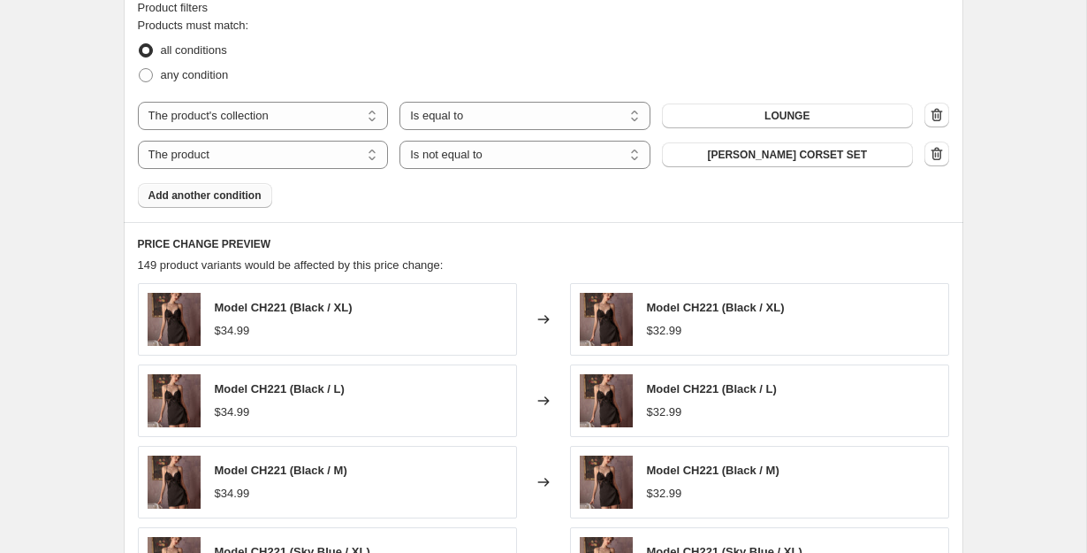
click at [786, 156] on span "[PERSON_NAME] CORSET SET" at bounding box center [787, 155] width 160 height 14
click at [230, 200] on span "Add another condition" at bounding box center [205, 195] width 113 height 14
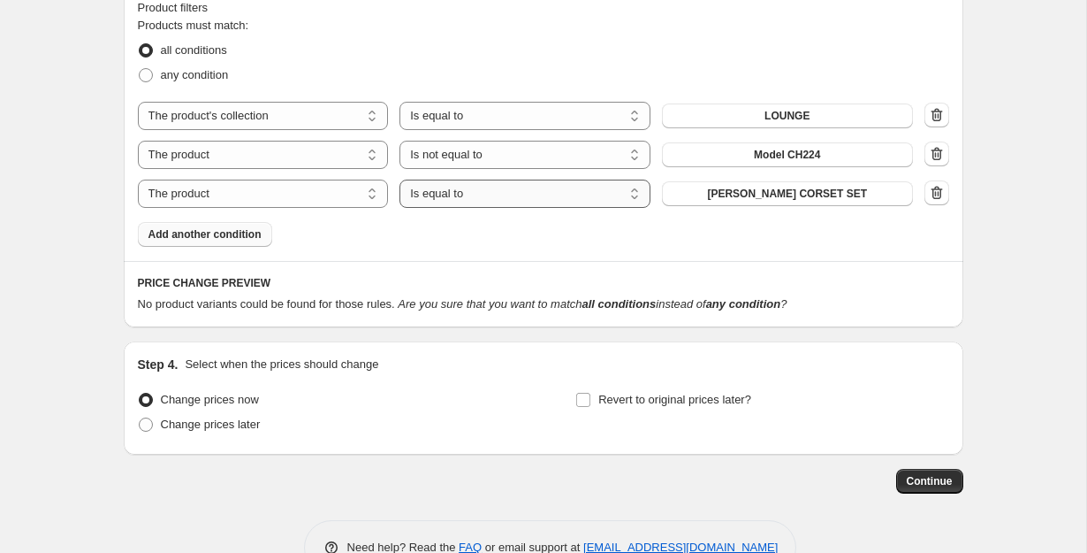
click at [469, 196] on select "Is equal to Is not equal to" at bounding box center [525, 193] width 251 height 28
select select "not_equal"
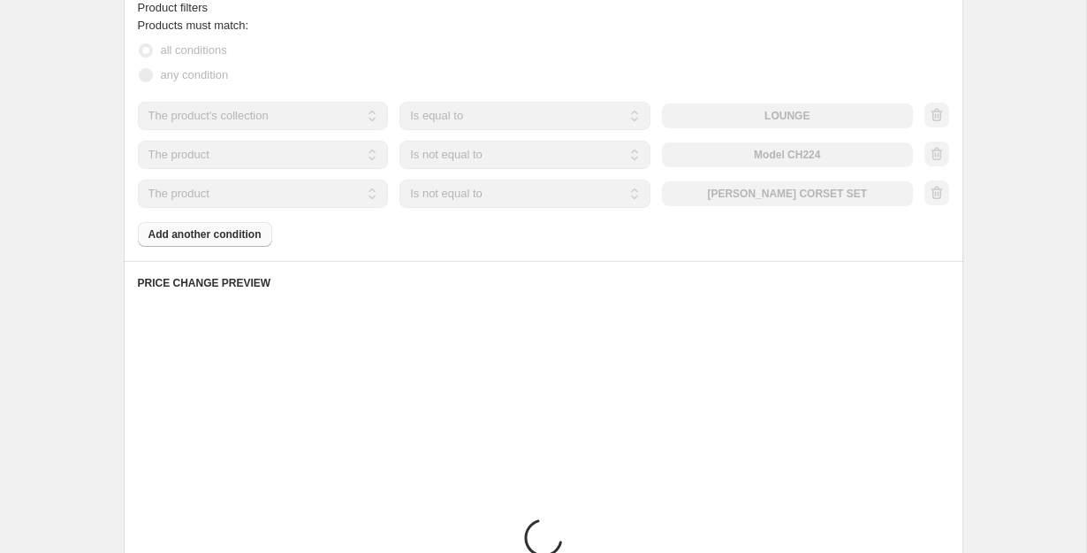
click at [770, 194] on div "The product The product's collection The product's tag The product's vendor The…" at bounding box center [525, 193] width 775 height 28
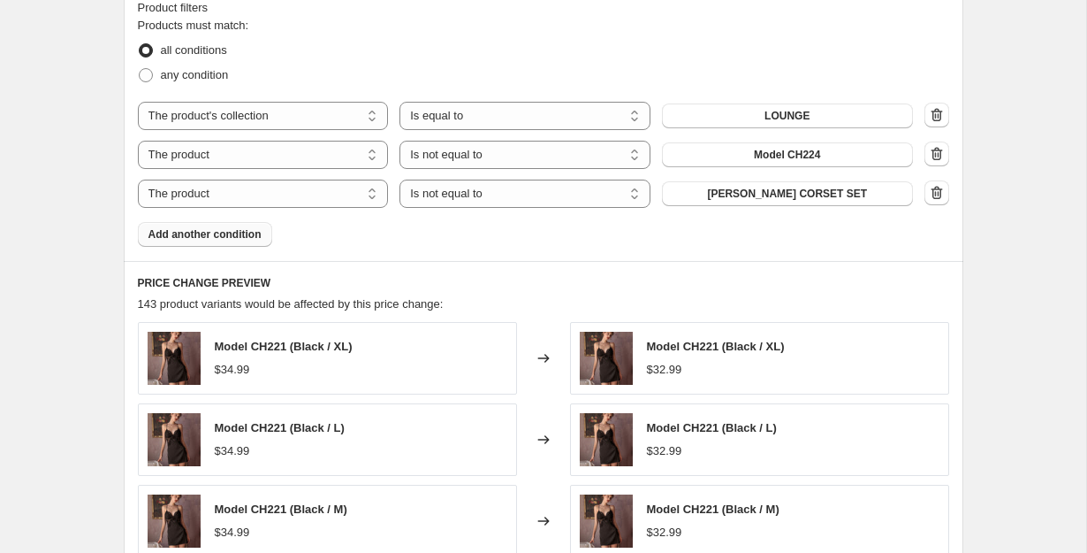
click at [770, 194] on span "[PERSON_NAME] CORSET SET" at bounding box center [787, 194] width 160 height 14
click at [247, 238] on span "Add another condition" at bounding box center [205, 234] width 113 height 14
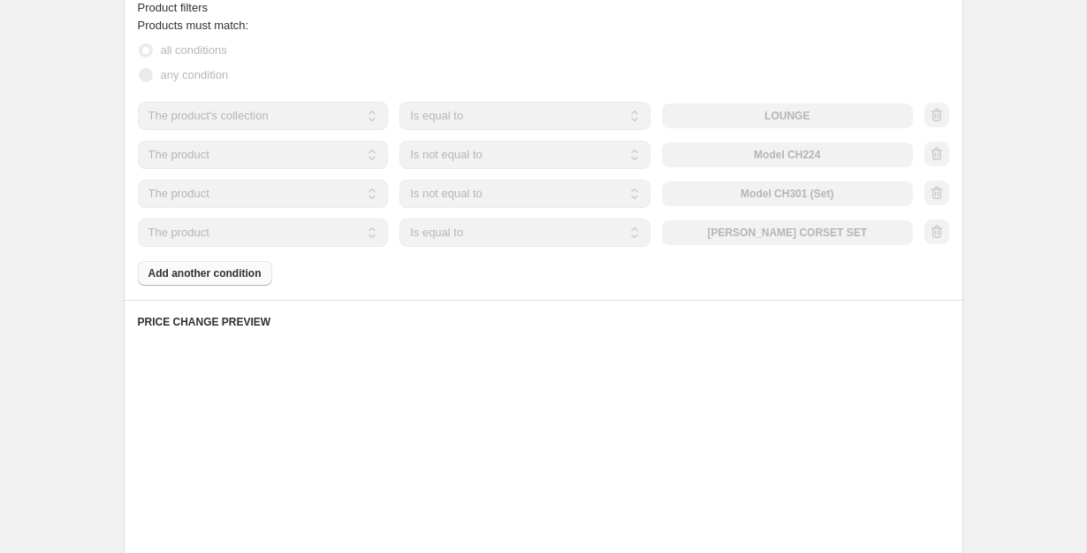
click at [438, 233] on select "Is equal to Is not equal to" at bounding box center [525, 232] width 251 height 28
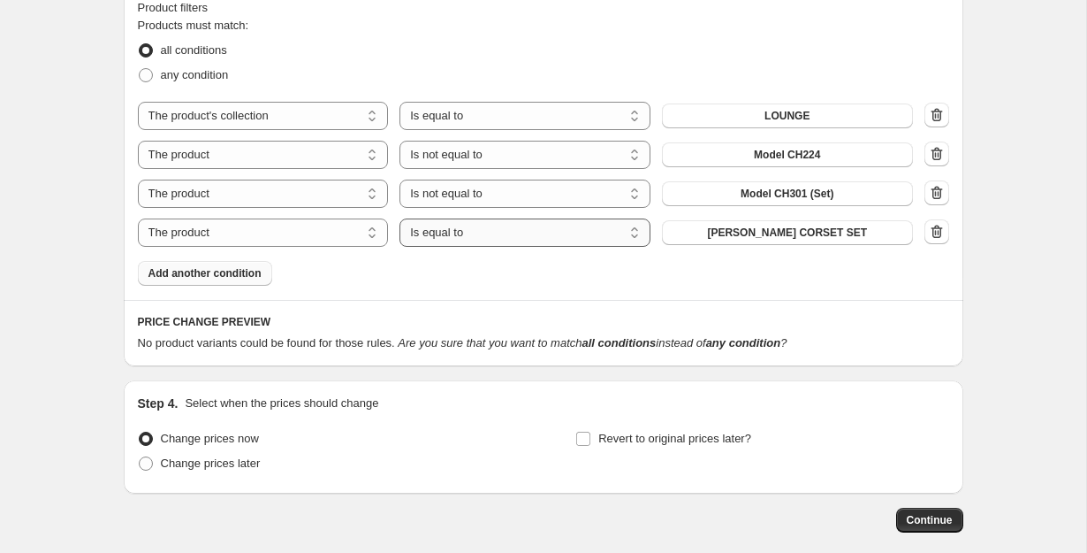
select select "not_equal"
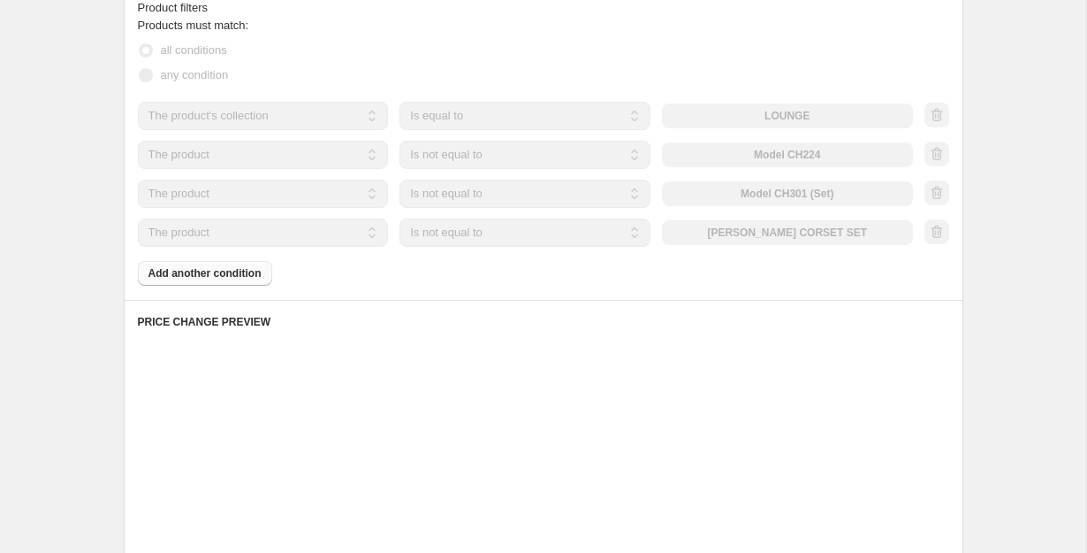
click at [764, 237] on div "The product The product's collection The product's tag The product's vendor The…" at bounding box center [525, 232] width 775 height 28
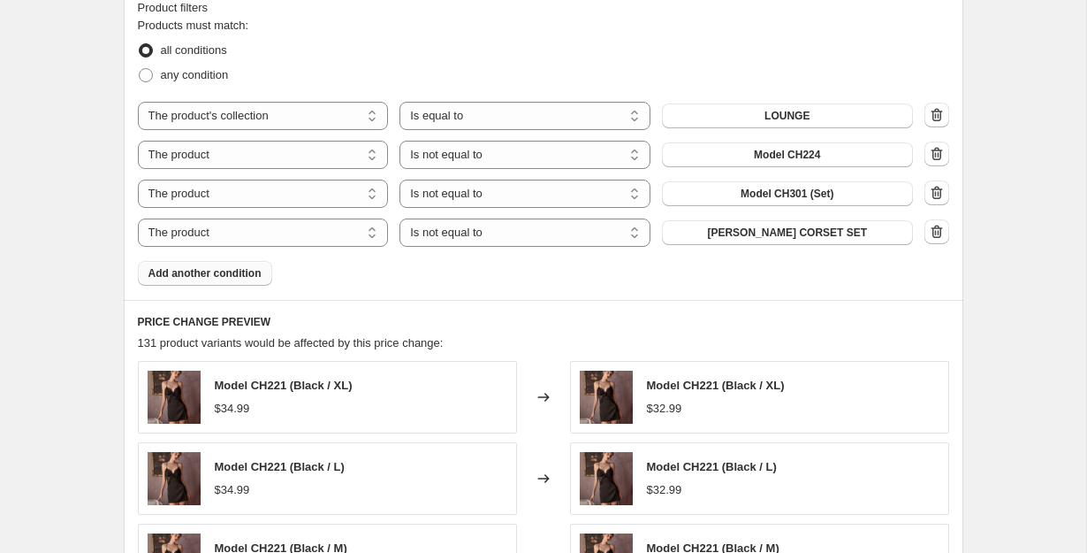
click at [764, 237] on span "[PERSON_NAME] CORSET SET" at bounding box center [787, 232] width 160 height 14
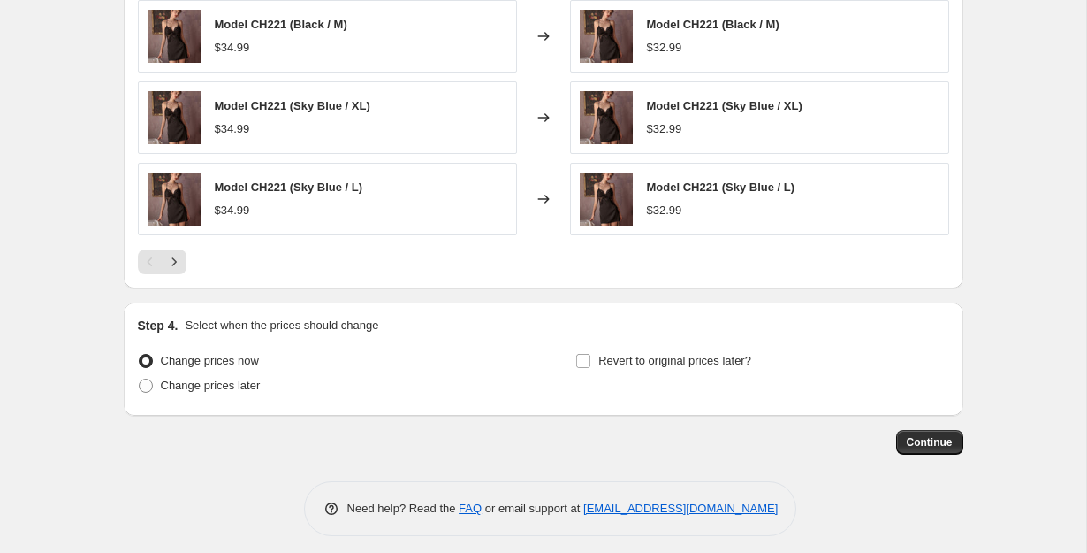
scroll to position [1530, 0]
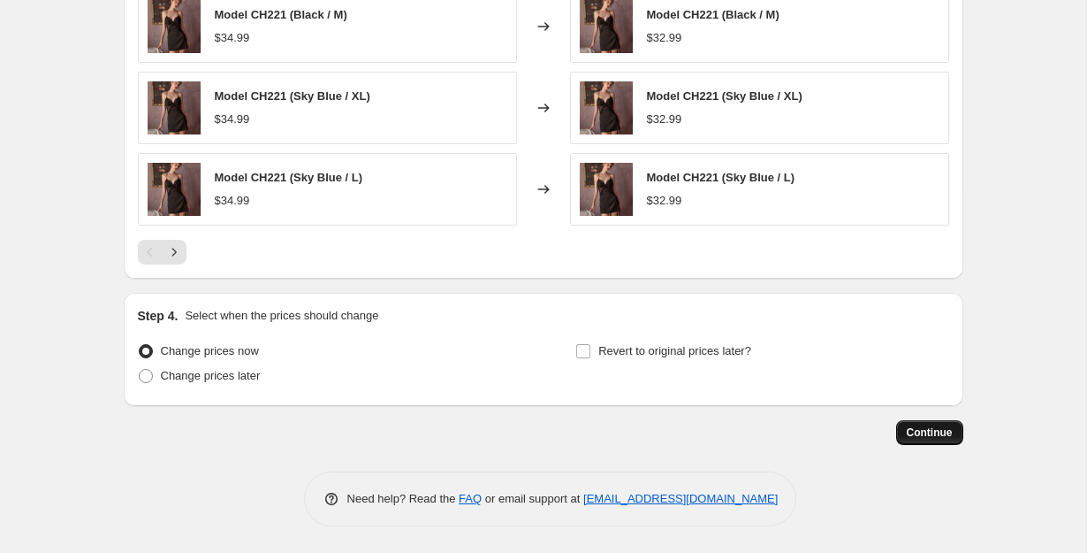
click at [938, 431] on span "Continue" at bounding box center [930, 432] width 46 height 14
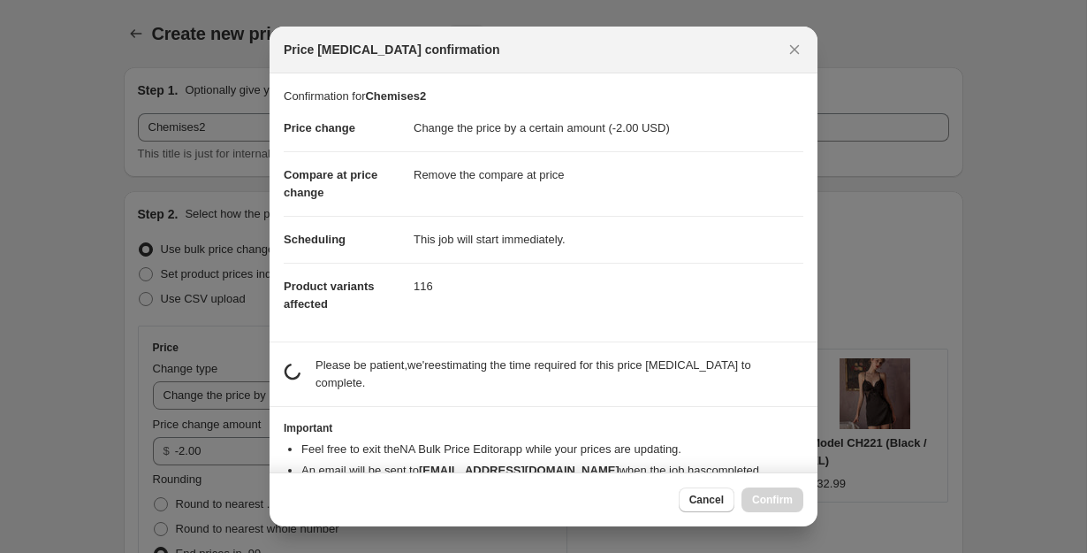
scroll to position [0, 0]
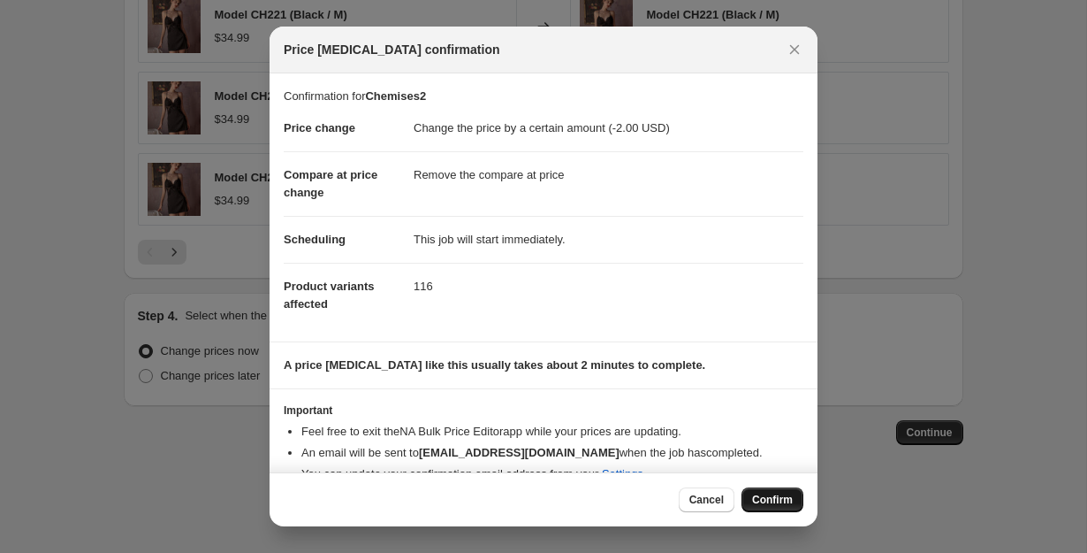
click at [783, 495] on span "Confirm" at bounding box center [772, 499] width 41 height 14
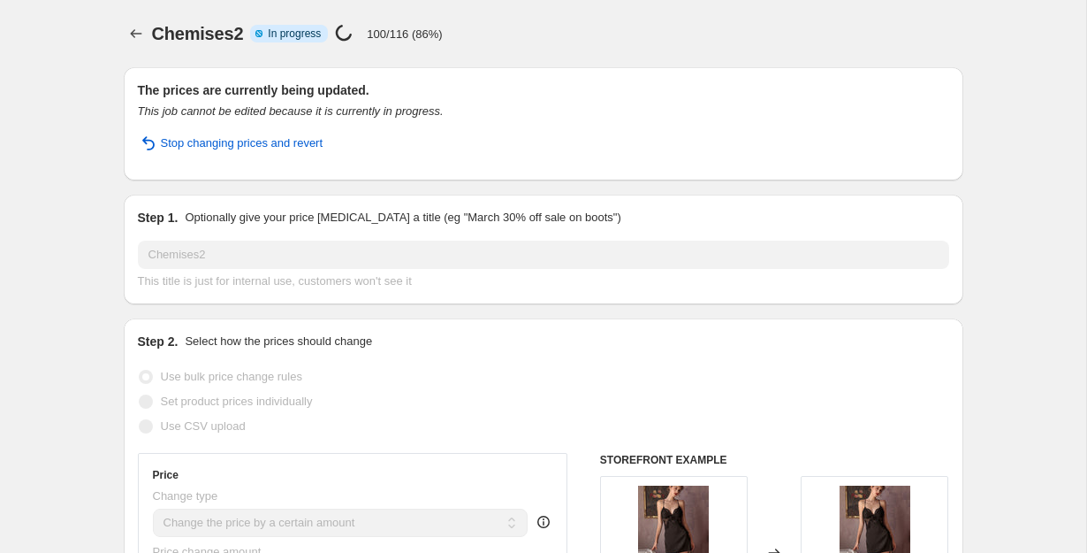
select select "by"
select select "remove"
select select "collection"
select select "not_equal"
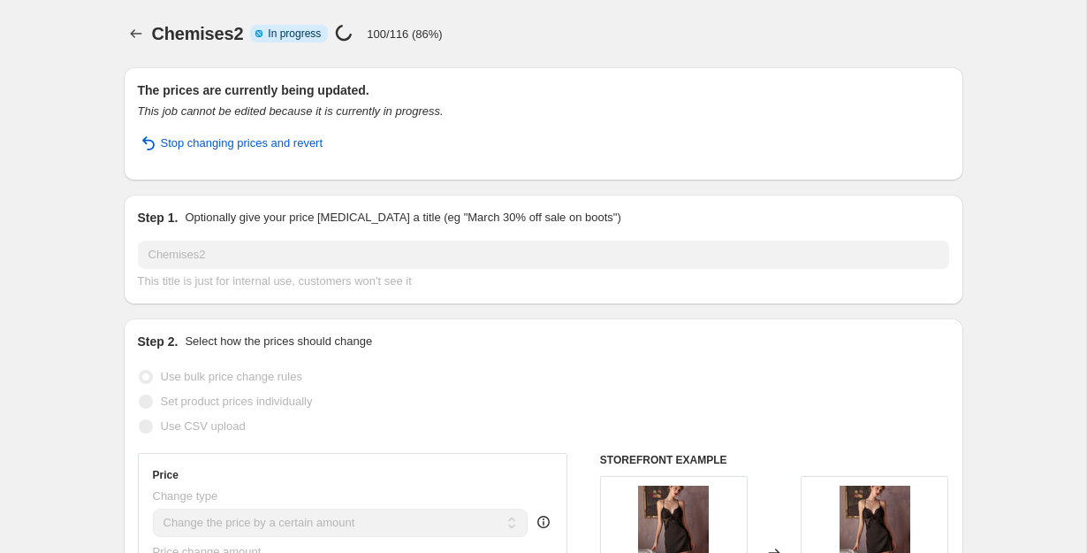
select select "not_equal"
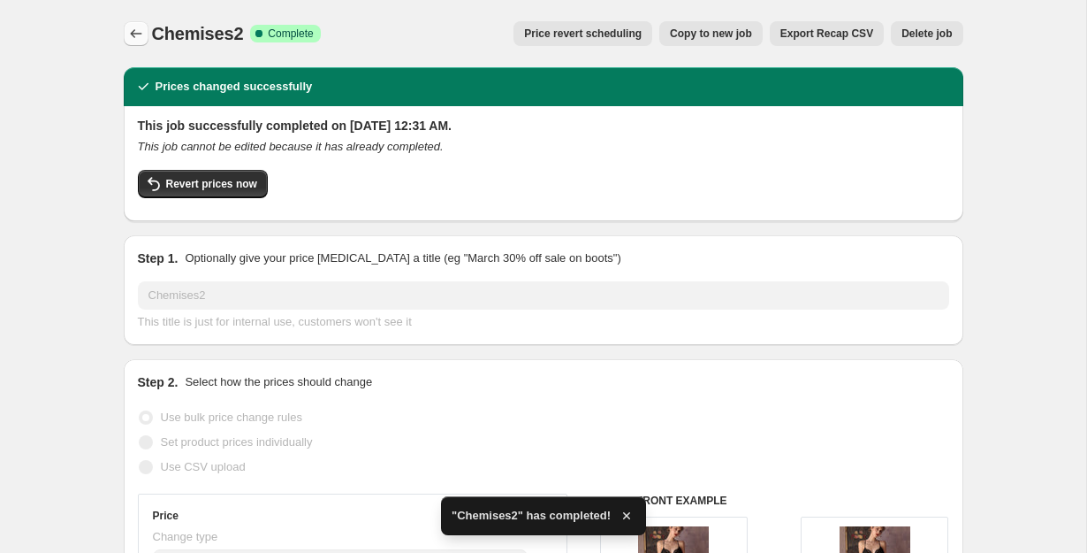
click at [136, 29] on icon "Price change jobs" at bounding box center [136, 34] width 18 height 18
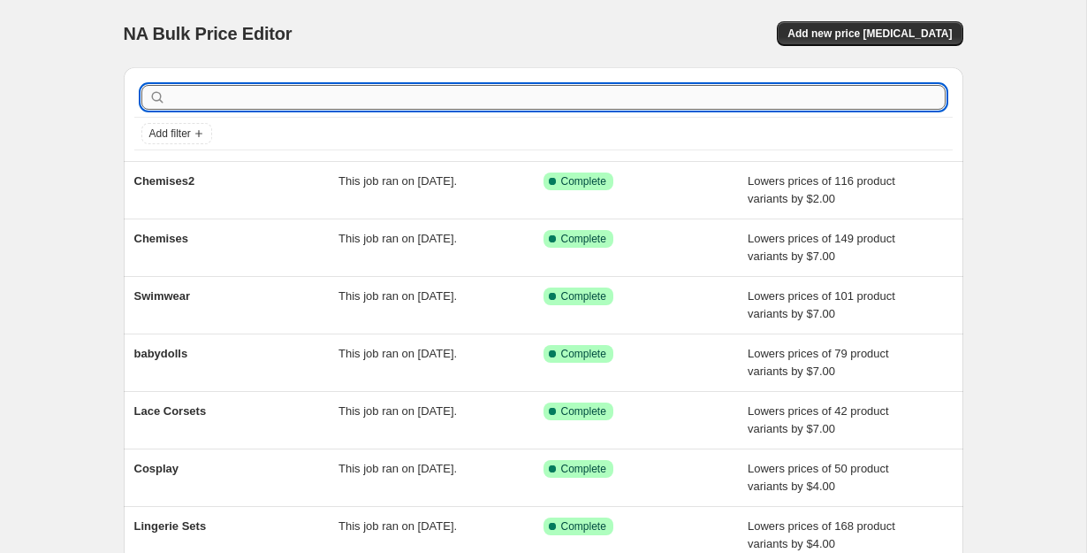
click at [327, 88] on input "text" at bounding box center [558, 97] width 776 height 25
type input "Lingerie Sets"
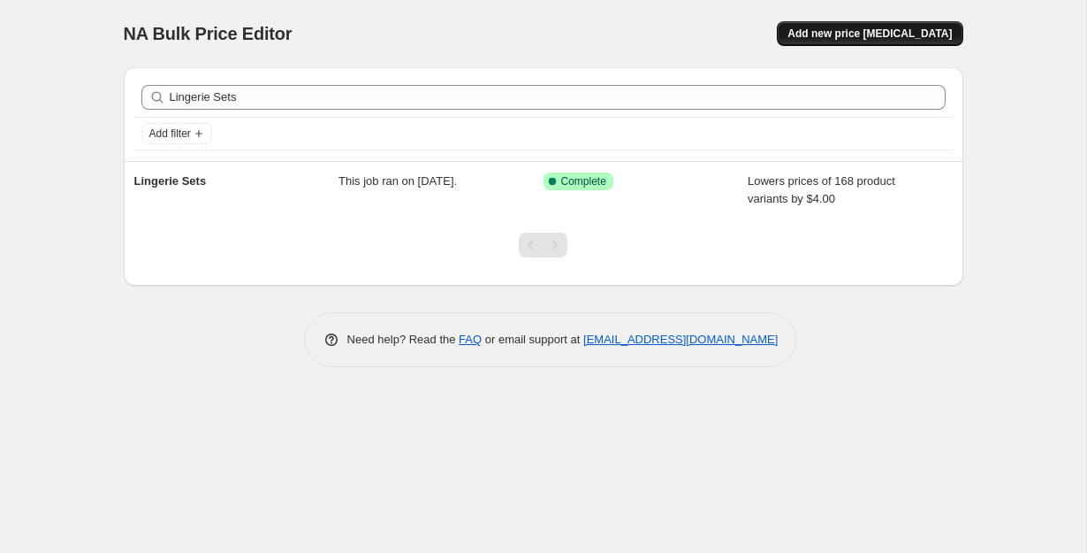
click at [875, 40] on span "Add new price [MEDICAL_DATA]" at bounding box center [870, 34] width 164 height 14
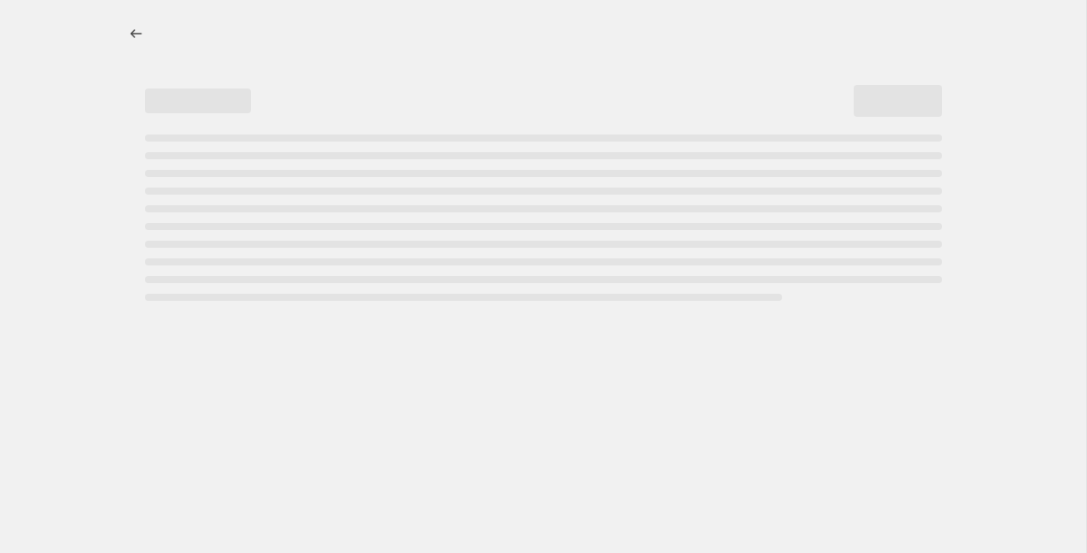
select select "percentage"
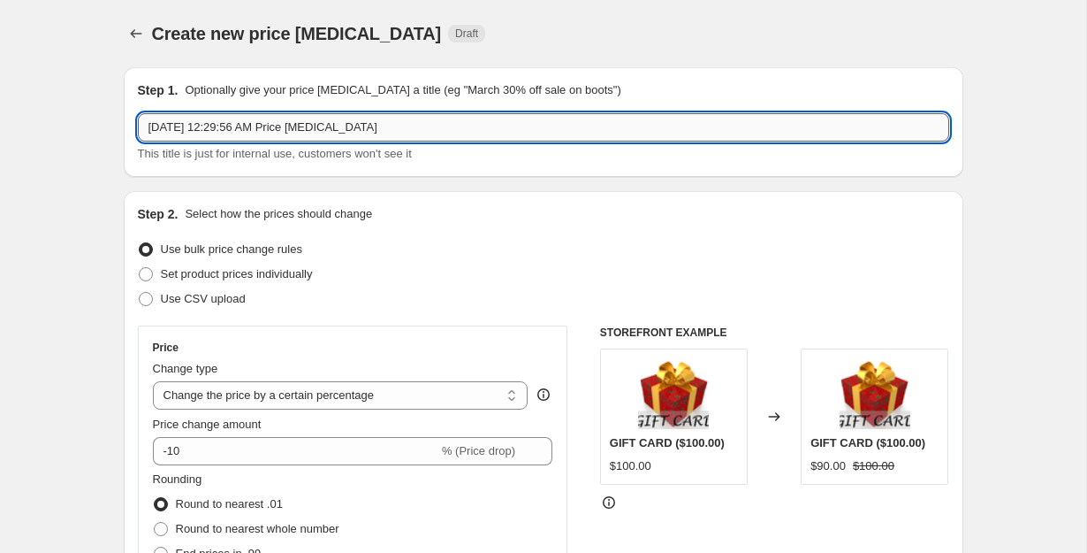
click at [354, 128] on input "Sep 29, 2025, 12:29:56 AM Price change job" at bounding box center [544, 127] width 812 height 28
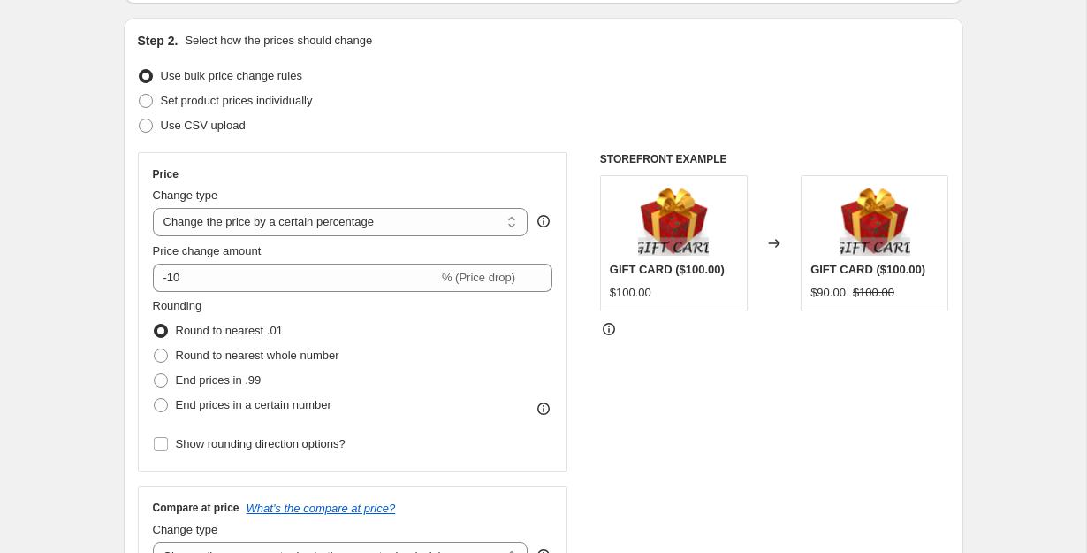
scroll to position [177, 0]
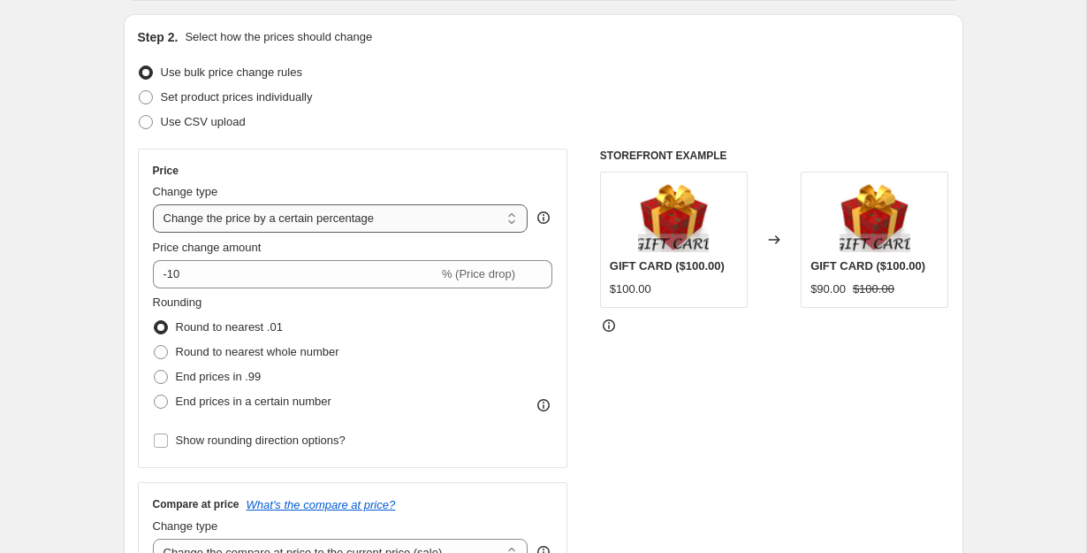
type input "Lingerie Sets2"
click at [377, 229] on select "Change the price to a certain amount Change the price by a certain amount Chang…" at bounding box center [341, 218] width 376 height 28
select select "by"
click at [153, 204] on select "Change the price to a certain amount Change the price by a certain amount Chang…" at bounding box center [341, 218] width 376 height 28
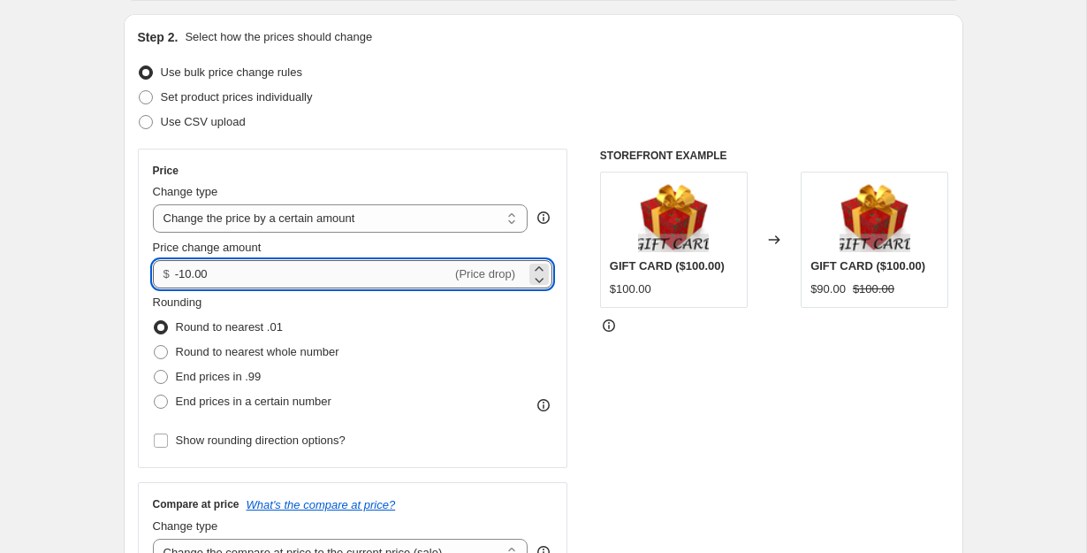
click at [339, 284] on input "-10.00" at bounding box center [313, 274] width 277 height 28
type input "-1"
type input "2.00"
click at [640, 347] on div "STOREFRONT EXAMPLE GIFT CARD ($100.00) $100.00 Changed to GIFT CARD ($100.00) $…" at bounding box center [774, 365] width 349 height 433
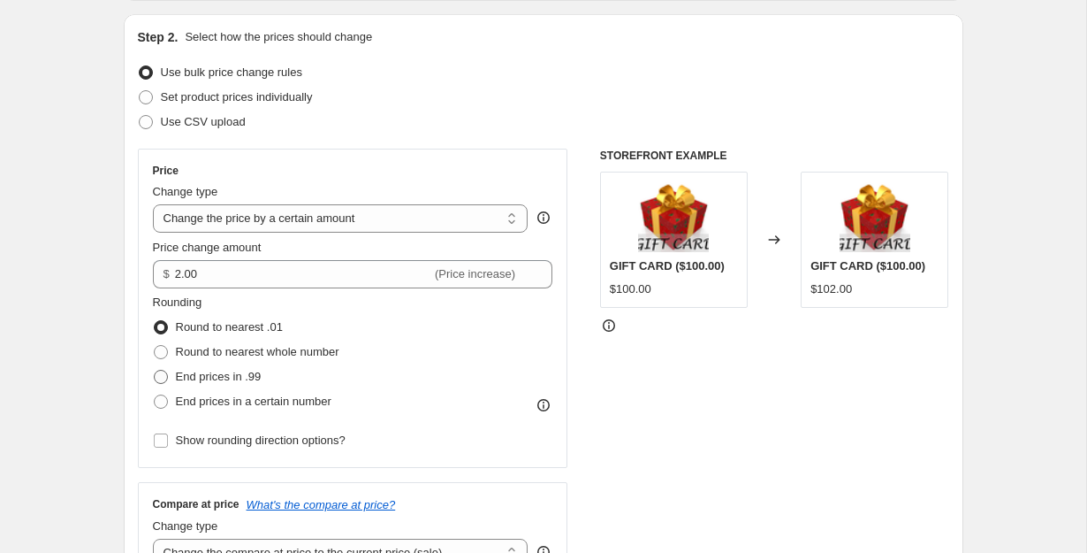
click at [226, 379] on span "End prices in .99" at bounding box center [219, 376] width 86 height 13
click at [155, 370] on input "End prices in .99" at bounding box center [154, 370] width 1 height 1
radio input "true"
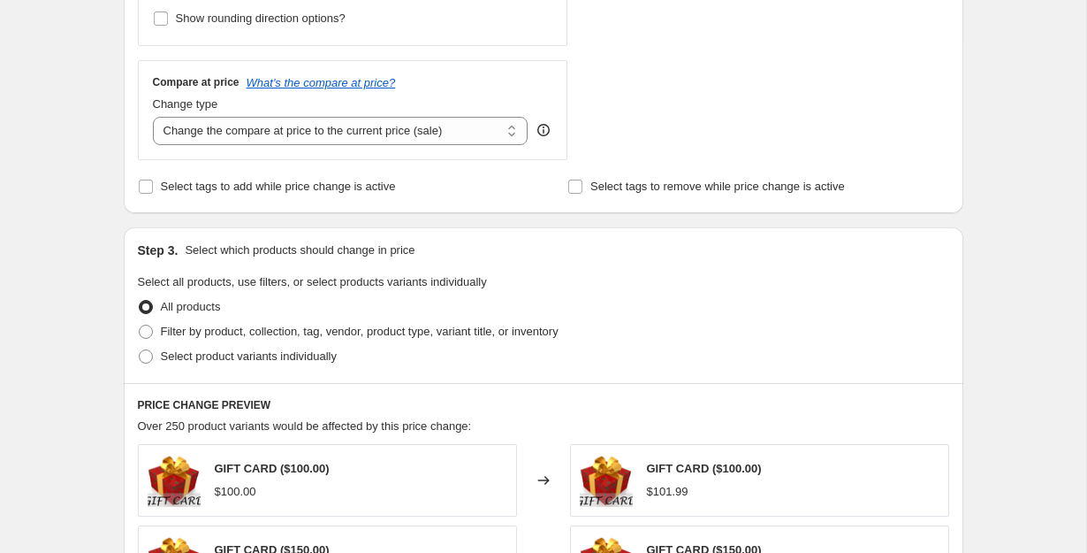
scroll to position [628, 0]
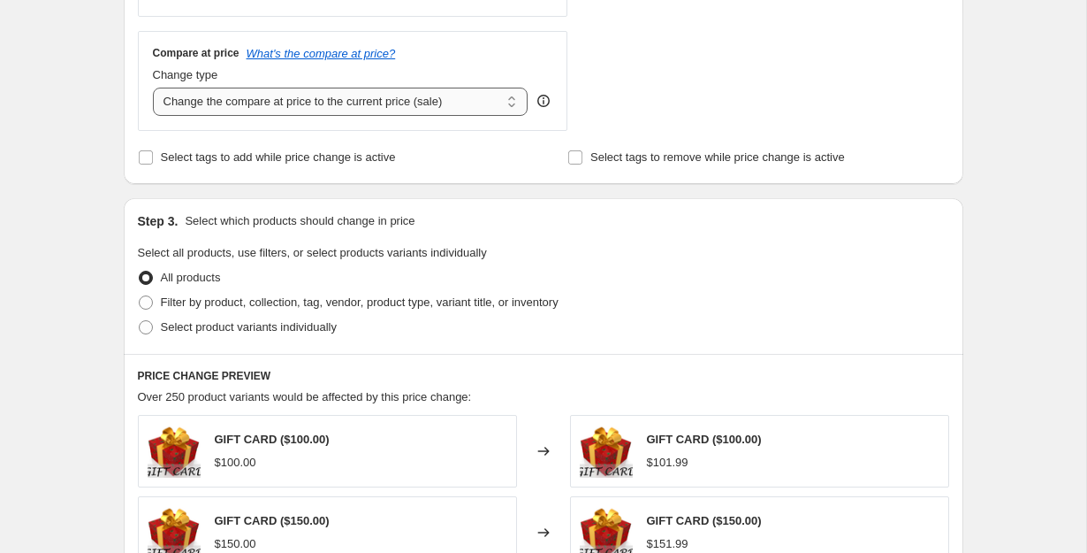
click at [478, 102] on select "Change the compare at price to the current price (sale) Change the compare at p…" at bounding box center [341, 102] width 376 height 28
select select "remove"
click at [153, 88] on select "Change the compare at price to the current price (sale) Change the compare at p…" at bounding box center [341, 102] width 376 height 28
click at [286, 305] on span "Filter by product, collection, tag, vendor, product type, variant title, or inv…" at bounding box center [360, 301] width 398 height 13
click at [140, 296] on input "Filter by product, collection, tag, vendor, product type, variant title, or inv…" at bounding box center [139, 295] width 1 height 1
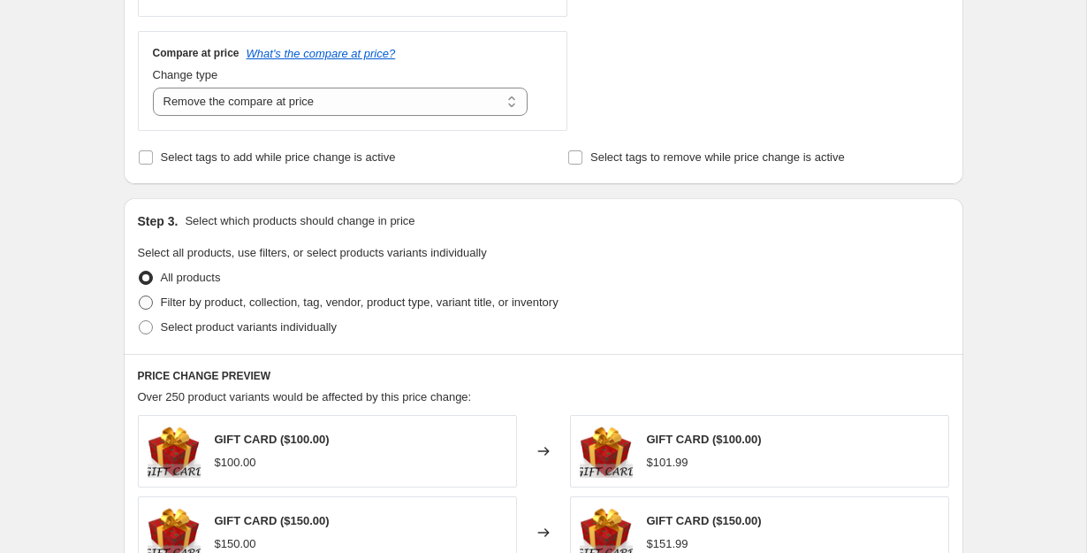
radio input "true"
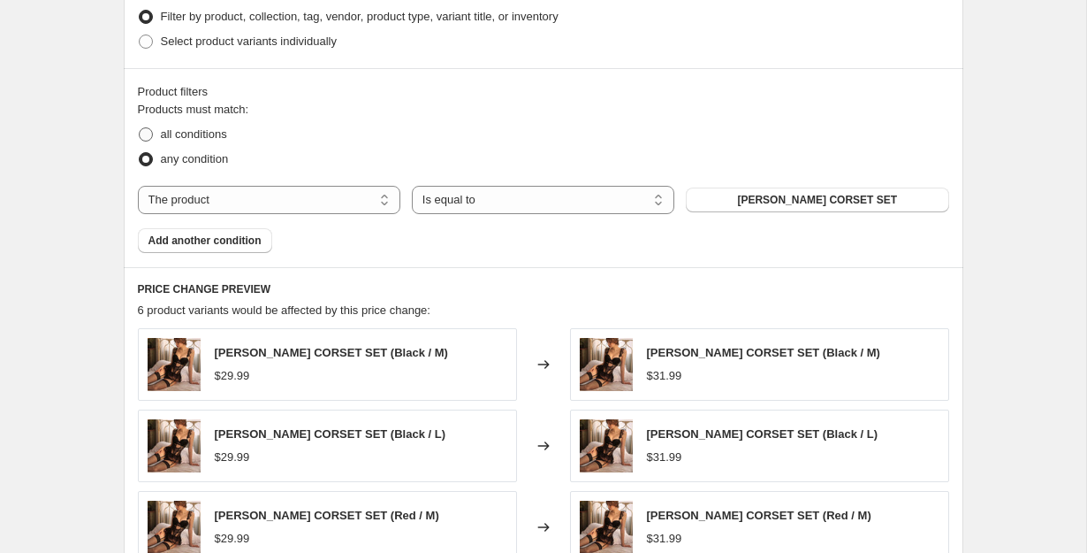
scroll to position [909, 0]
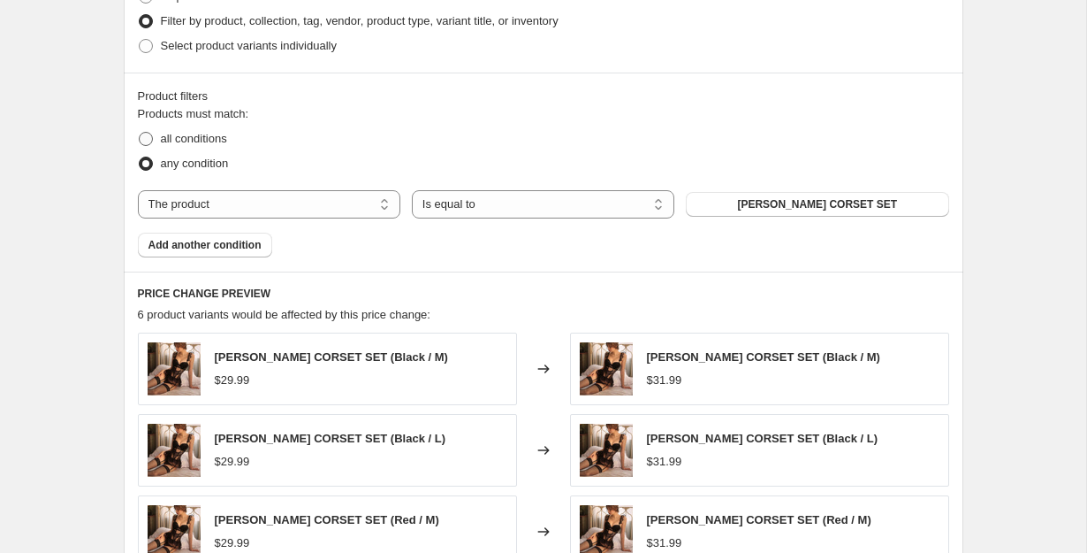
click at [185, 141] on span "all conditions" at bounding box center [194, 138] width 66 height 13
click at [140, 133] on input "all conditions" at bounding box center [139, 132] width 1 height 1
radio input "true"
click at [370, 199] on select "The product The product's collection The product's tag The product's vendor The…" at bounding box center [269, 204] width 263 height 28
select select "collection"
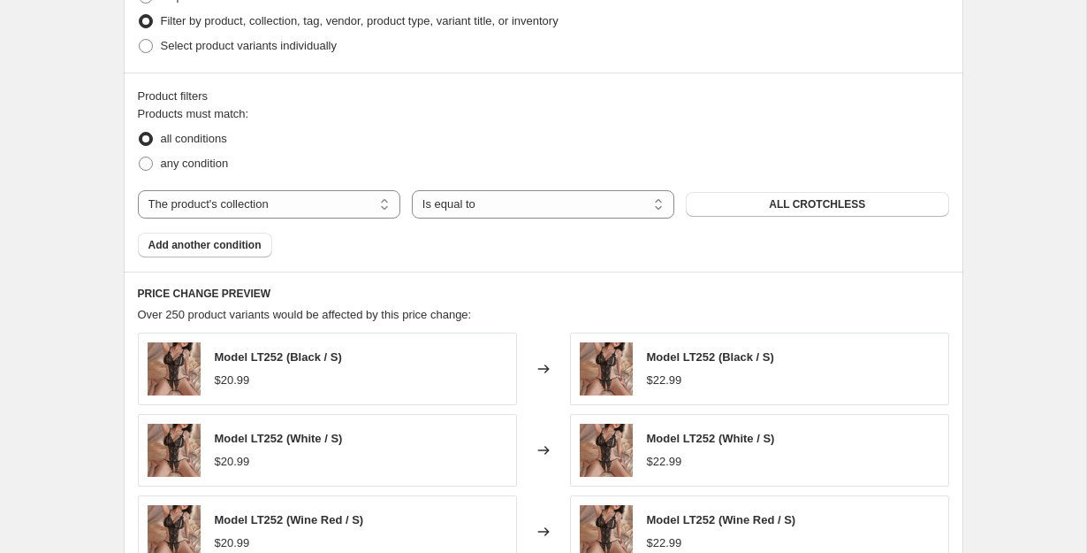
click at [707, 156] on div "any condition" at bounding box center [544, 163] width 812 height 25
click at [817, 194] on button "ALL CROTCHLESS" at bounding box center [817, 204] width 263 height 25
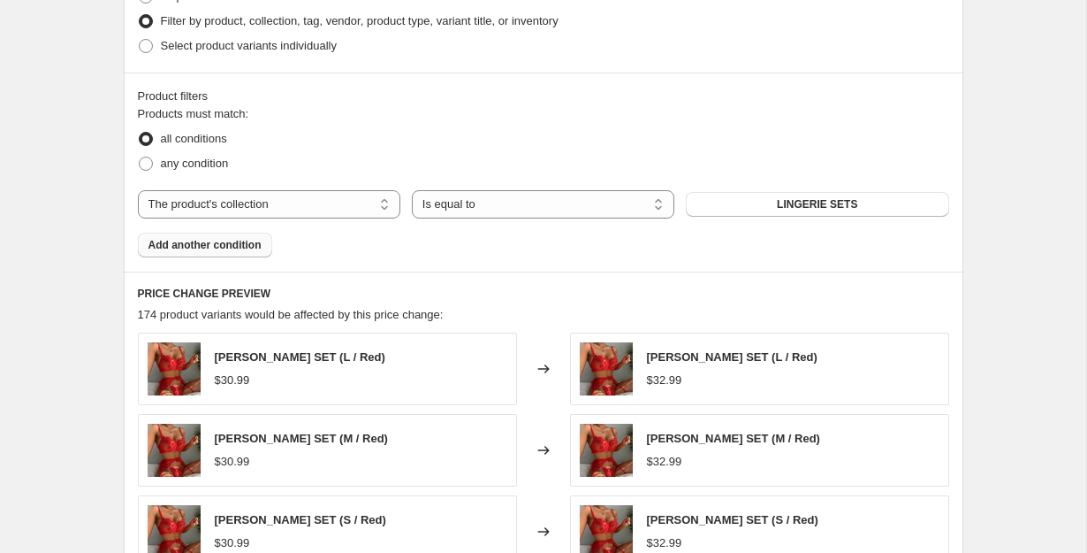
click at [245, 246] on span "Add another condition" at bounding box center [205, 245] width 113 height 14
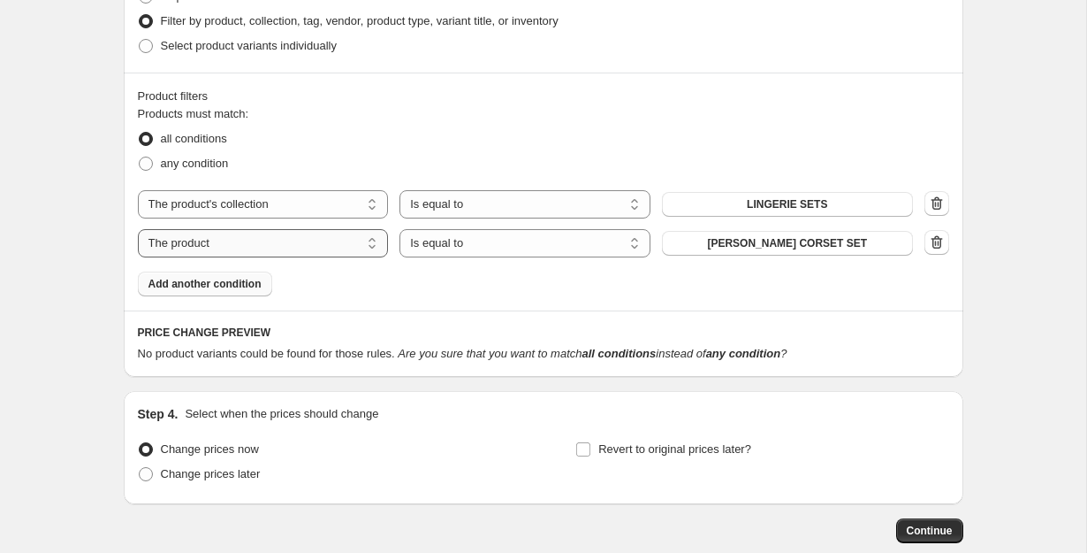
click at [295, 248] on select "The product The product's collection The product's tag The product's vendor The…" at bounding box center [263, 243] width 251 height 28
click at [138, 229] on select "The product The product's collection The product's tag The product's vendor The…" at bounding box center [263, 243] width 251 height 28
click at [561, 248] on select "Is equal to Is not equal to" at bounding box center [525, 243] width 251 height 28
select select "not_equal"
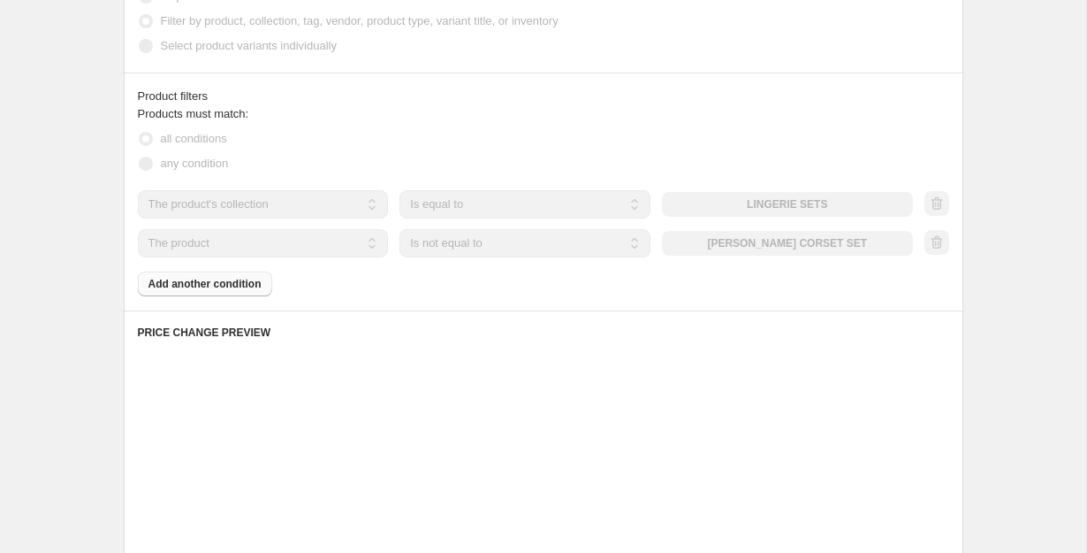
click at [787, 240] on div "The product The product's collection The product's tag The product's vendor The…" at bounding box center [525, 243] width 775 height 28
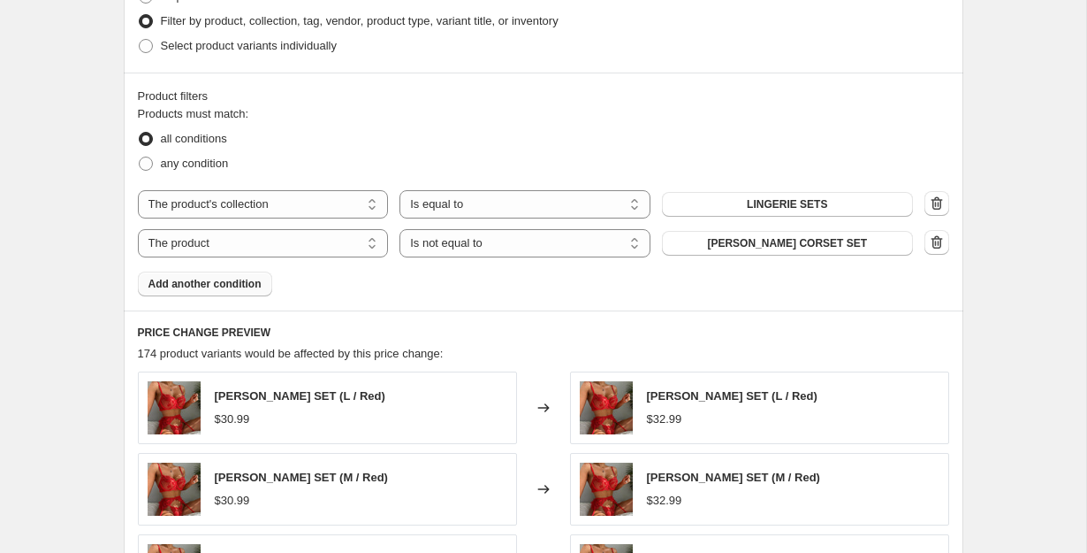
click at [787, 240] on span "[PERSON_NAME] CORSET SET" at bounding box center [787, 243] width 160 height 14
click at [238, 284] on span "Add another condition" at bounding box center [205, 284] width 113 height 14
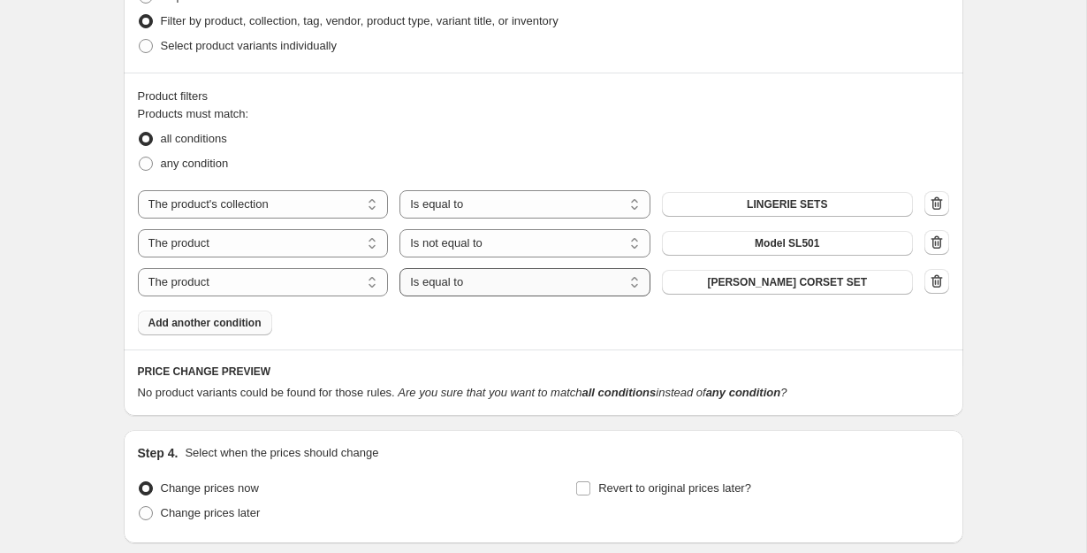
click at [486, 286] on select "Is equal to Is not equal to" at bounding box center [525, 282] width 251 height 28
select select "not_equal"
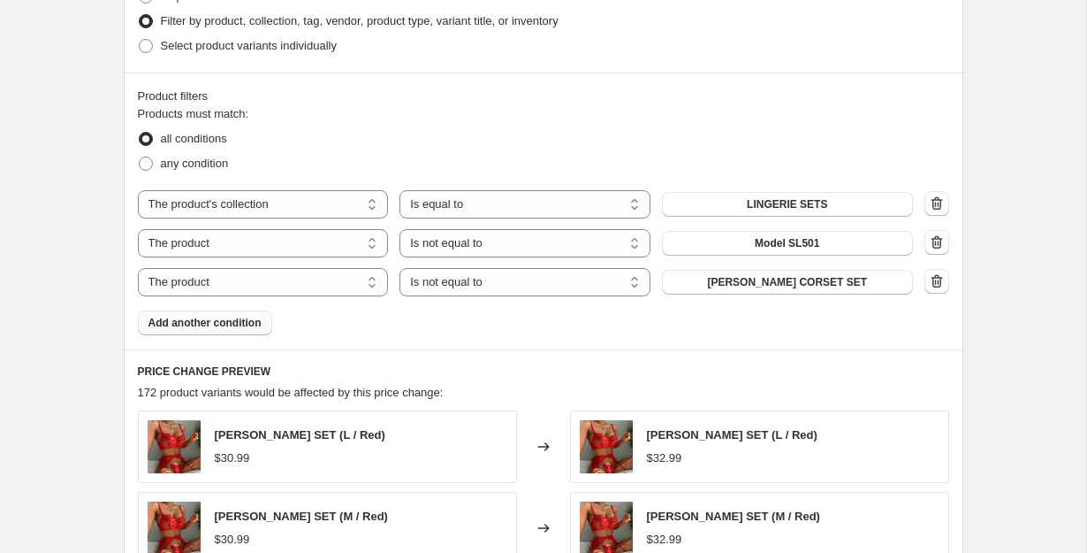
click at [772, 281] on span "[PERSON_NAME] CORSET SET" at bounding box center [787, 282] width 160 height 14
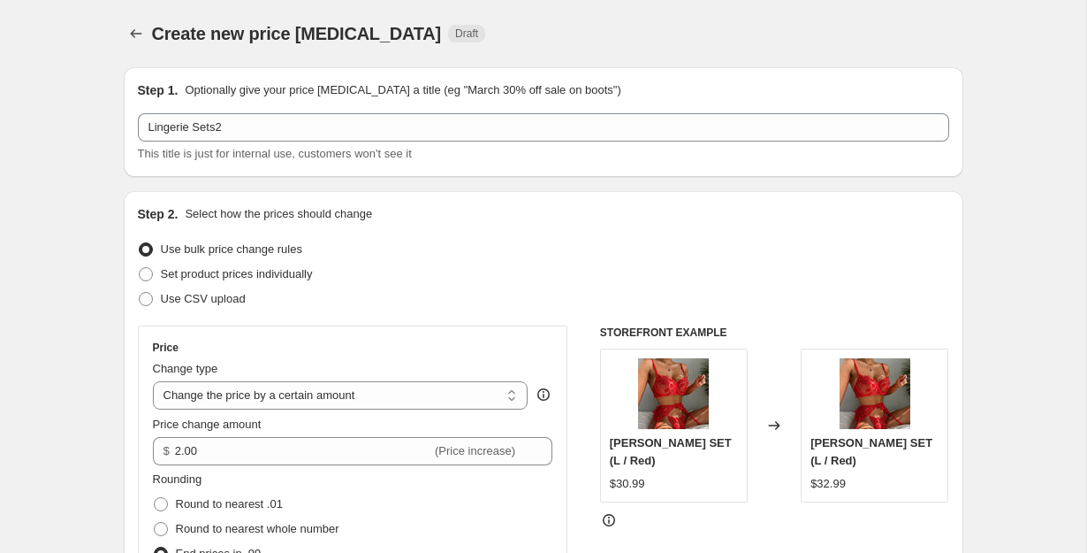
scroll to position [1491, 0]
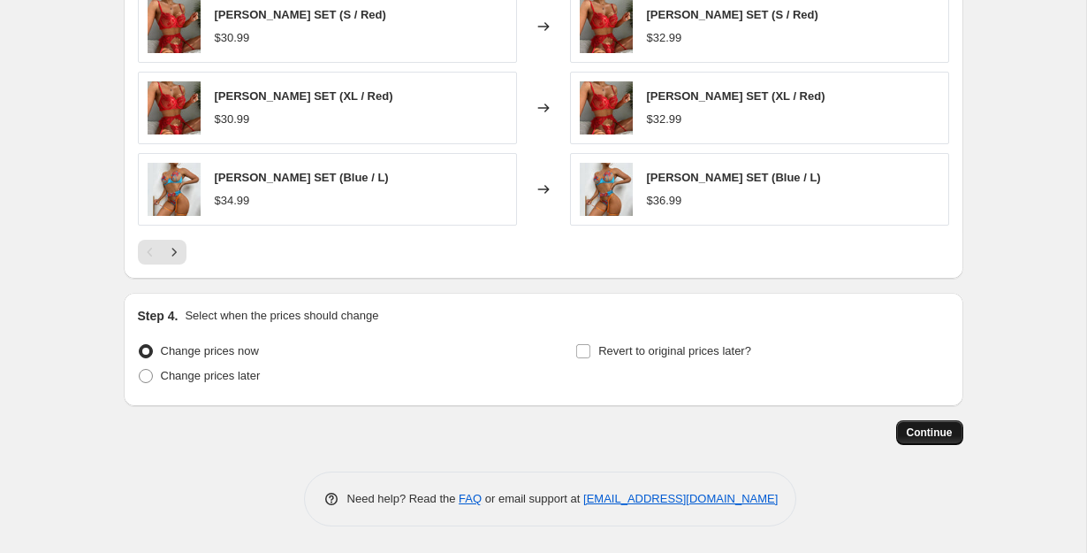
click at [949, 431] on span "Continue" at bounding box center [930, 432] width 46 height 14
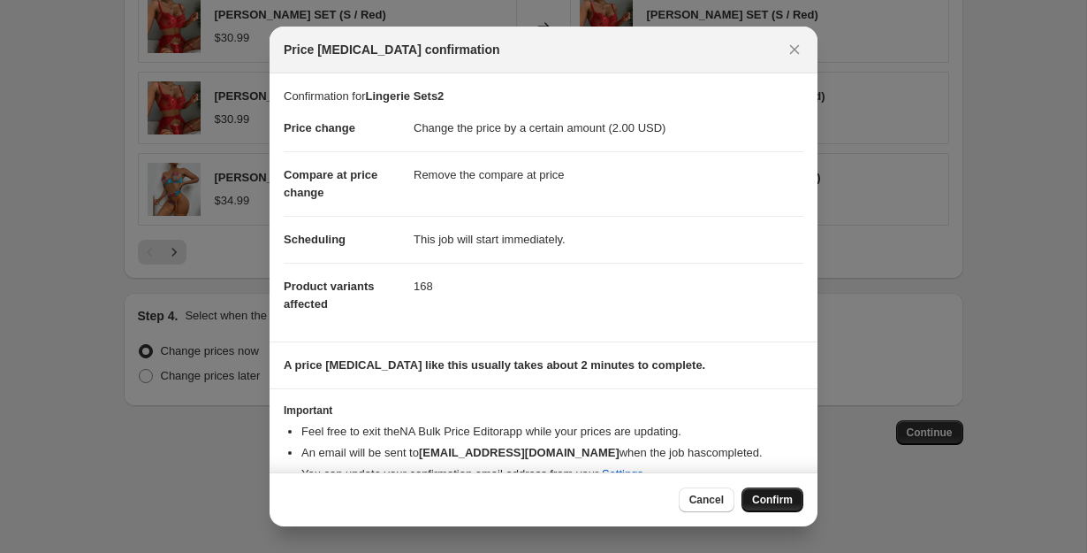
click at [743, 488] on button "Confirm" at bounding box center [773, 499] width 62 height 25
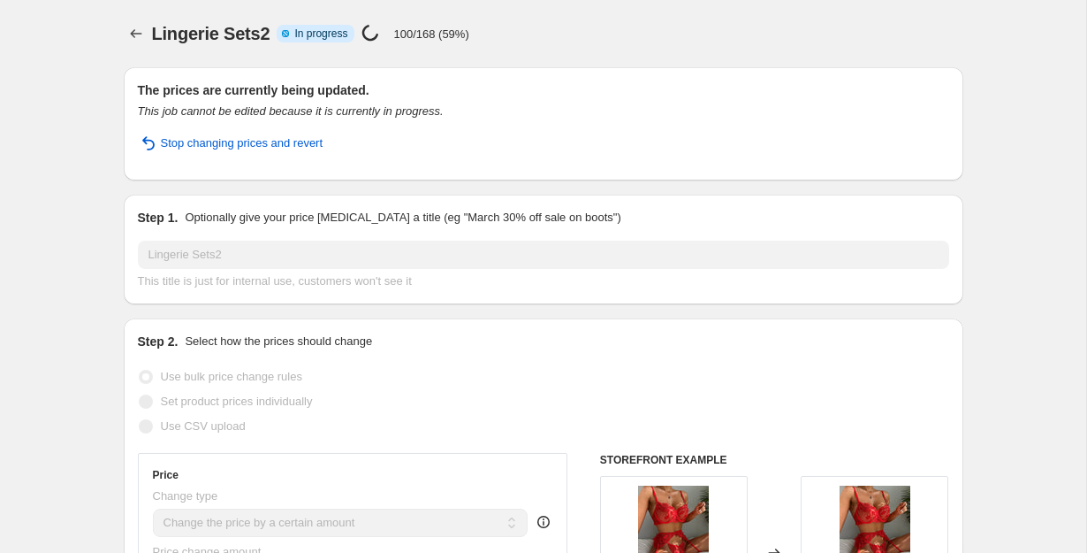
select select "by"
select select "remove"
select select "collection"
select select "not_equal"
